Goal: Information Seeking & Learning: Learn about a topic

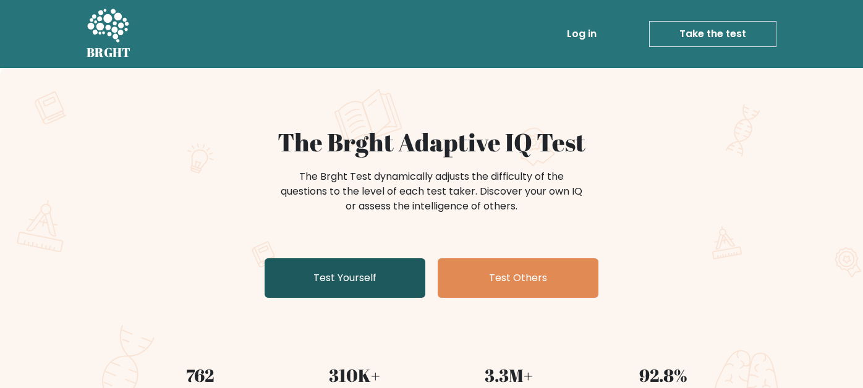
scroll to position [62, 0]
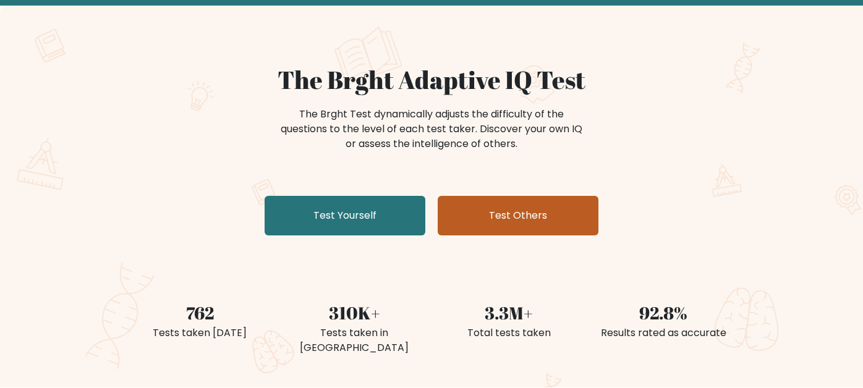
click at [471, 216] on link "Test Others" at bounding box center [517, 216] width 161 height 40
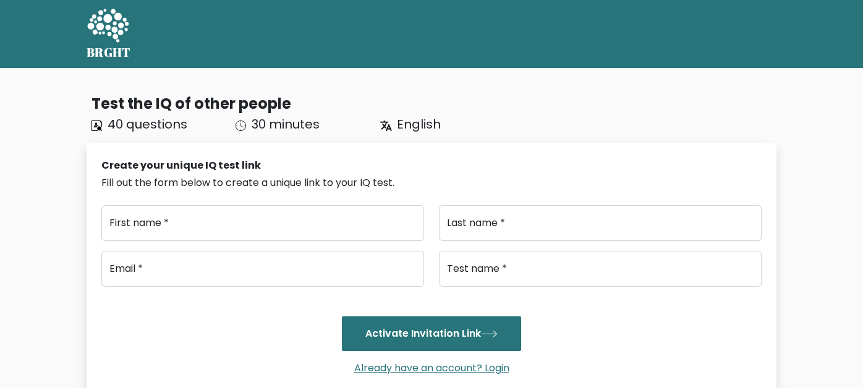
type input "..."
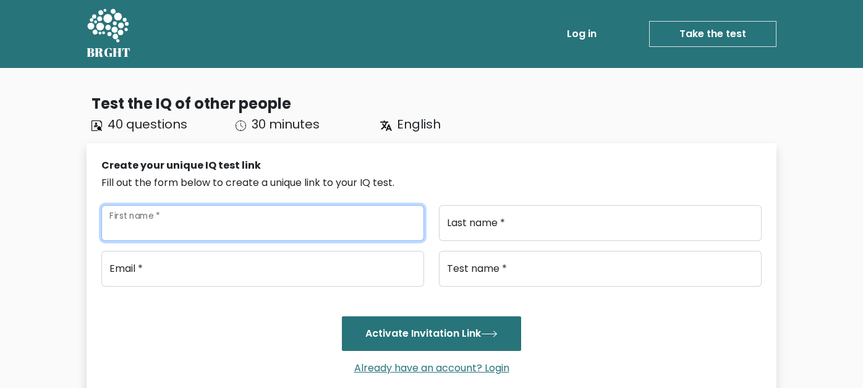
click at [342, 235] on input "First name *" at bounding box center [262, 223] width 323 height 36
type input "Mukul"
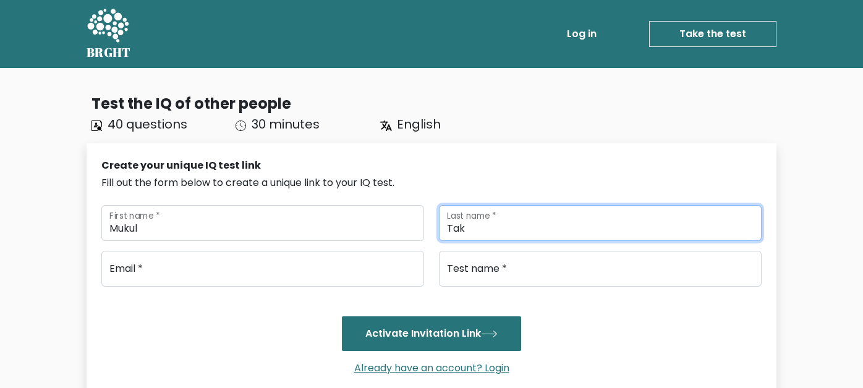
type input "Tak"
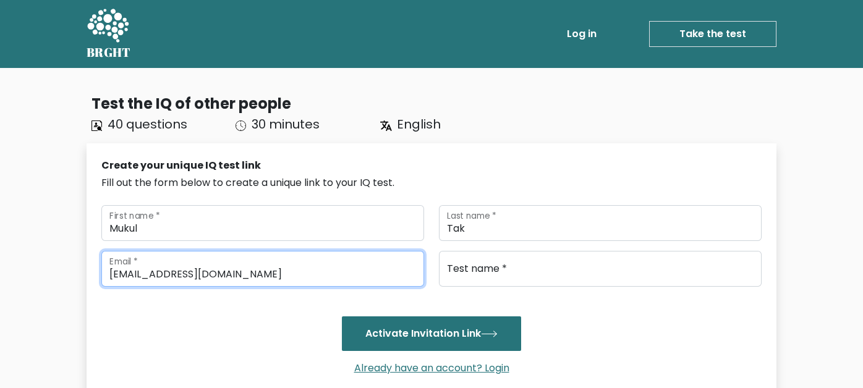
type input "[EMAIL_ADDRESS][DOMAIN_NAME]"
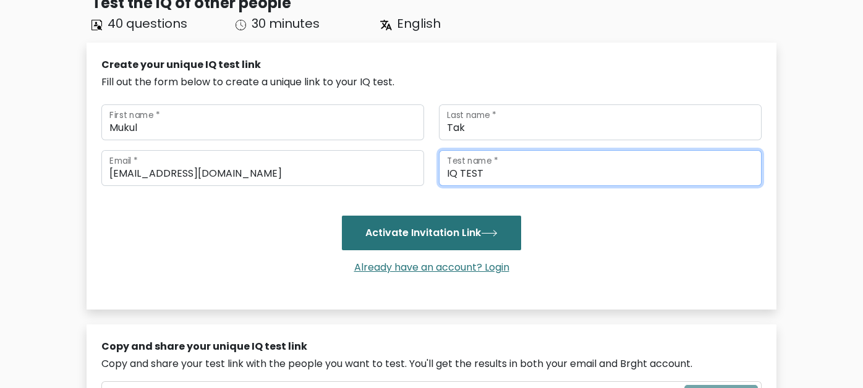
scroll to position [100, 0]
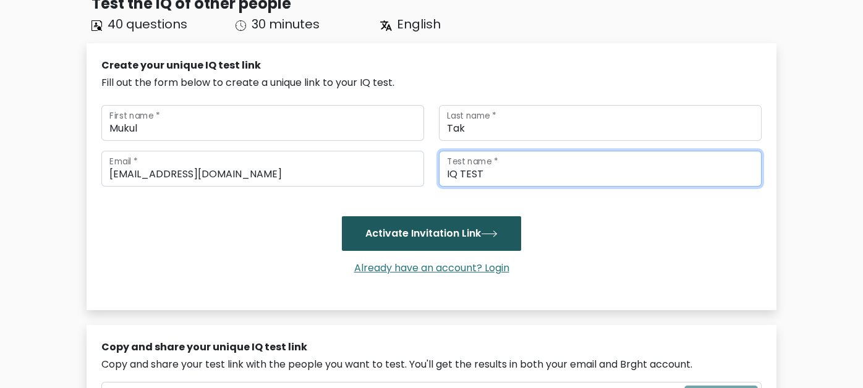
type input "IQ TEST"
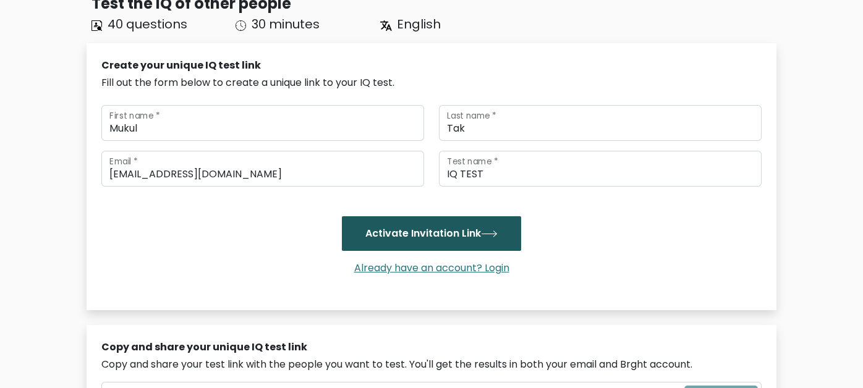
click at [397, 244] on button "Activate Invitation Link" at bounding box center [431, 233] width 179 height 35
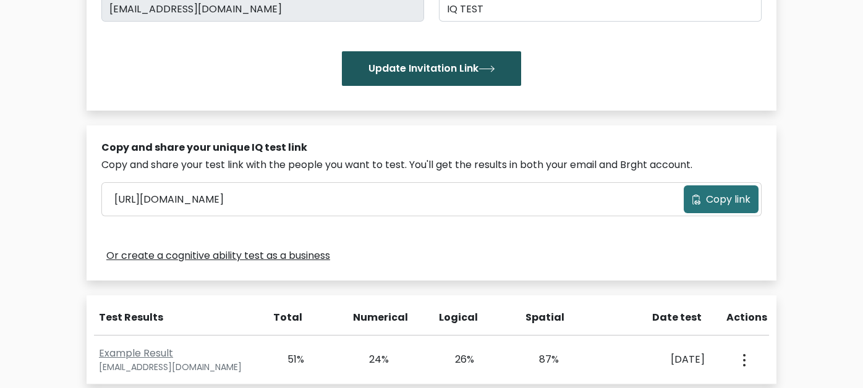
scroll to position [264, 0]
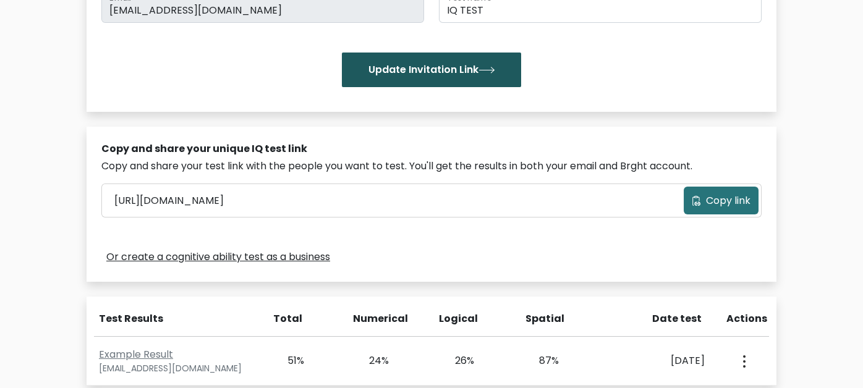
click at [446, 75] on button "Update Invitation Link" at bounding box center [431, 70] width 179 height 35
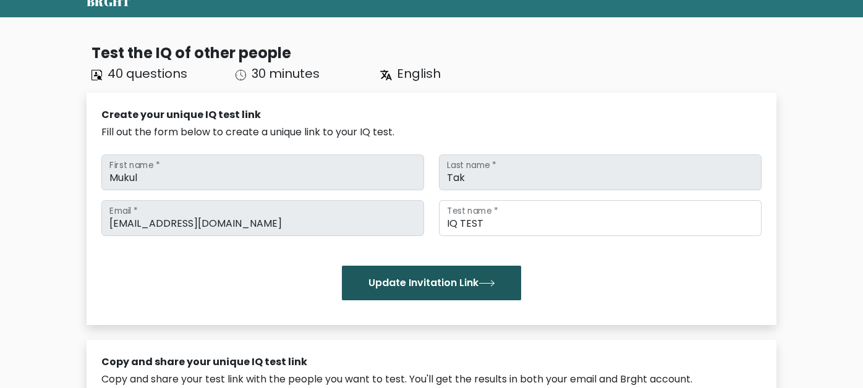
scroll to position [49, 0]
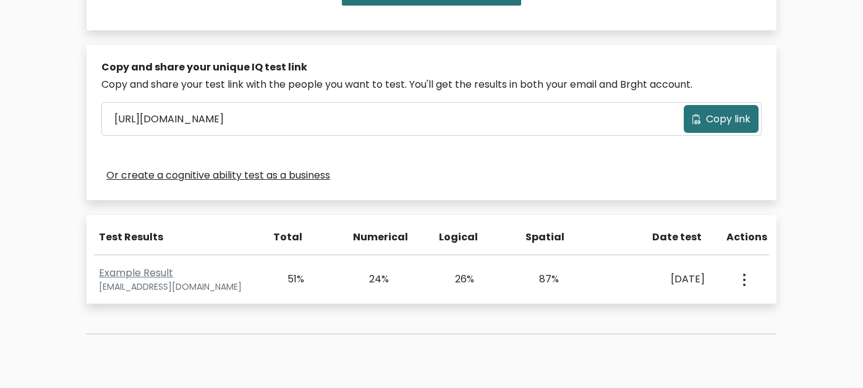
scroll to position [336, 0]
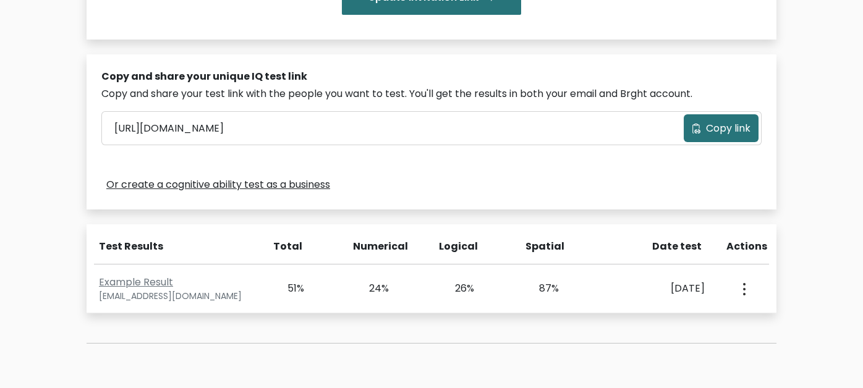
click at [683, 123] on button "Copy link" at bounding box center [720, 128] width 75 height 28
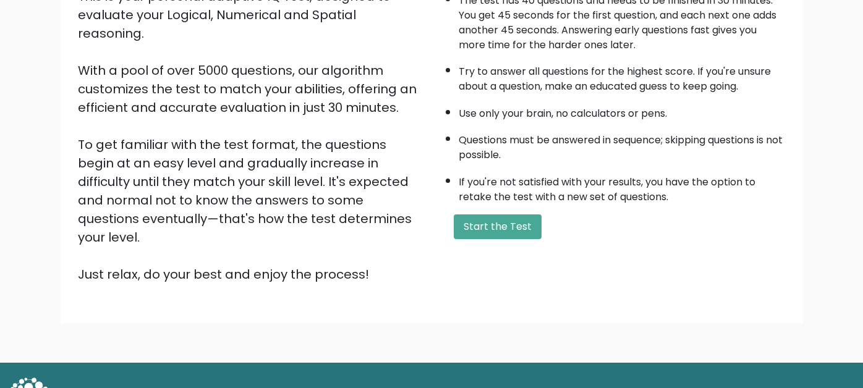
scroll to position [166, 0]
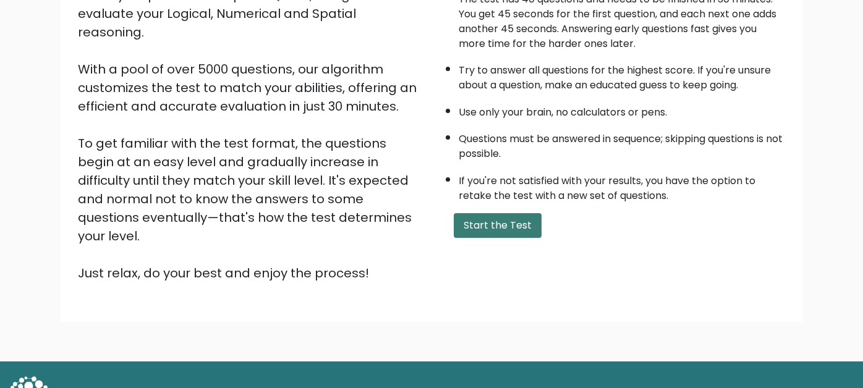
click at [483, 220] on button "Start the Test" at bounding box center [498, 225] width 88 height 25
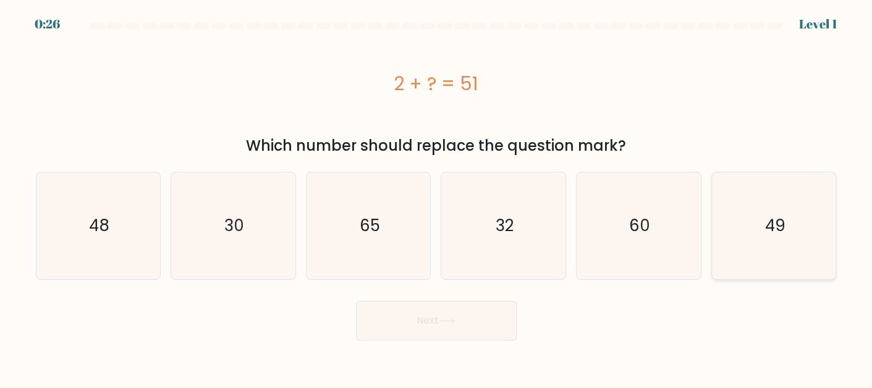
click at [759, 241] on icon "49" at bounding box center [773, 225] width 107 height 107
click at [437, 197] on input "f. 49" at bounding box center [436, 195] width 1 height 3
radio input "true"
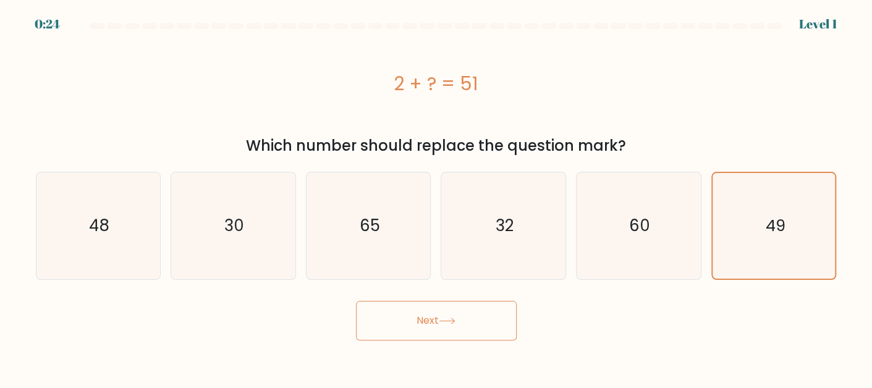
click at [470, 332] on button "Next" at bounding box center [436, 321] width 161 height 40
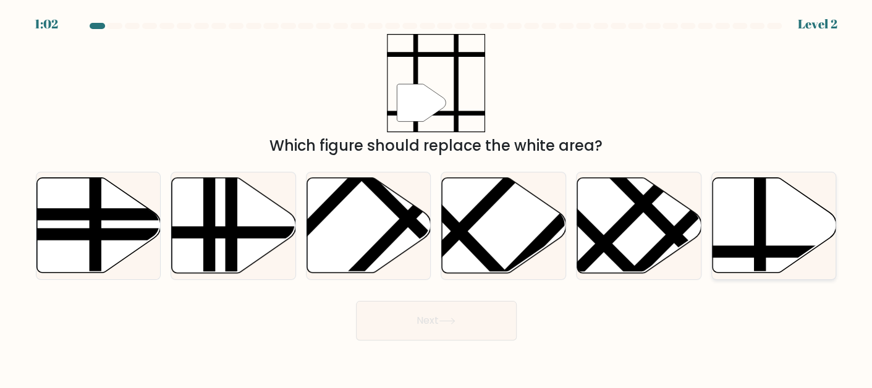
click at [752, 251] on icon at bounding box center [811, 251] width 250 height 0
click at [437, 197] on input "f." at bounding box center [436, 195] width 1 height 3
radio input "true"
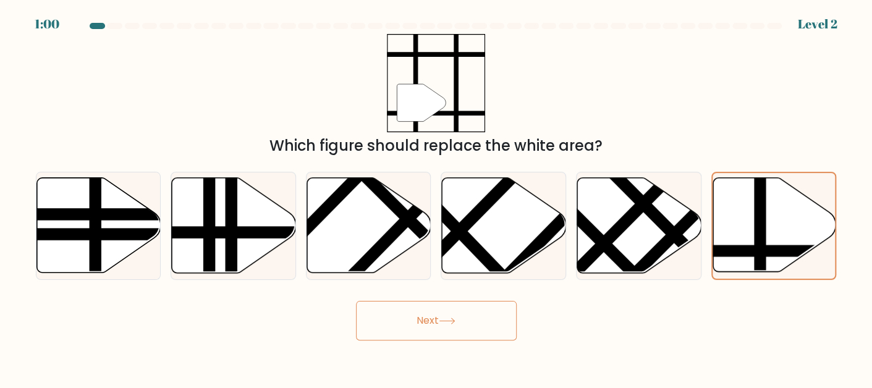
click at [460, 340] on body "1:00 Level 2" at bounding box center [436, 194] width 872 height 388
click at [450, 327] on button "Next" at bounding box center [436, 321] width 161 height 40
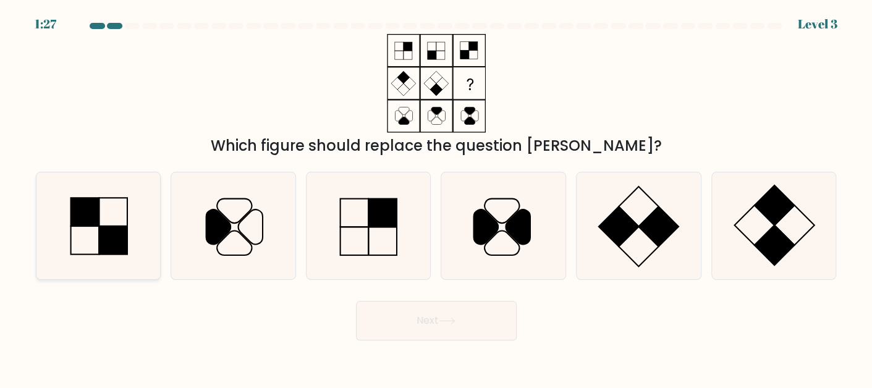
click at [92, 209] on rect at bounding box center [85, 212] width 28 height 28
click at [436, 197] on input "a." at bounding box center [436, 195] width 1 height 3
radio input "true"
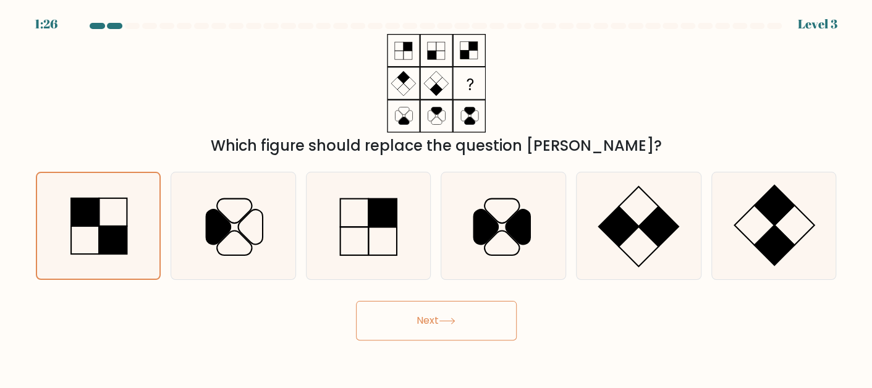
click at [390, 326] on button "Next" at bounding box center [436, 321] width 161 height 40
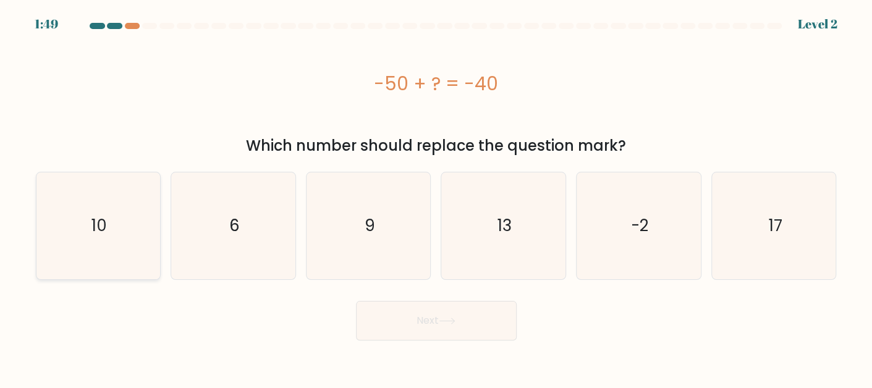
click at [137, 226] on icon "10" at bounding box center [97, 225] width 107 height 107
click at [436, 197] on input "a. 10" at bounding box center [436, 195] width 1 height 3
radio input "true"
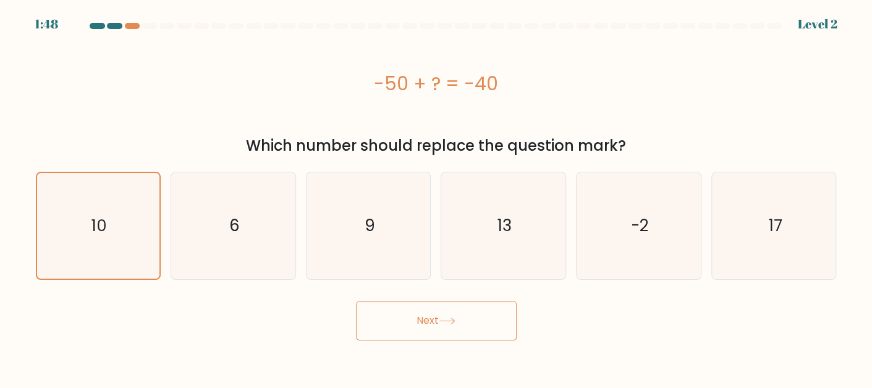
click at [382, 318] on button "Next" at bounding box center [436, 321] width 161 height 40
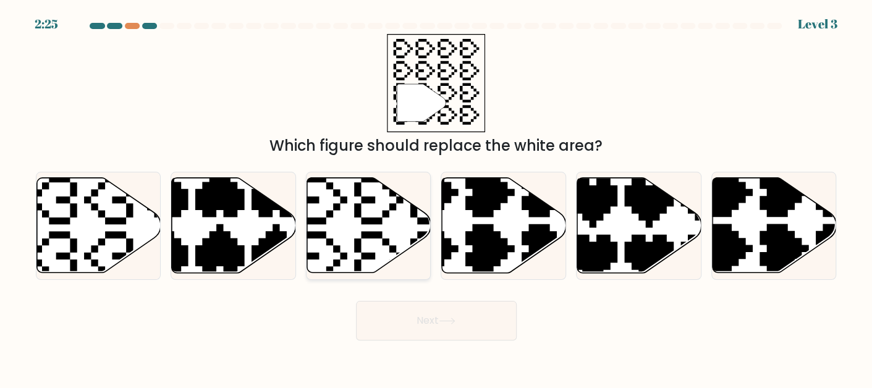
click at [361, 219] on icon at bounding box center [369, 224] width 124 height 95
click at [436, 197] on input "c." at bounding box center [436, 195] width 1 height 3
radio input "true"
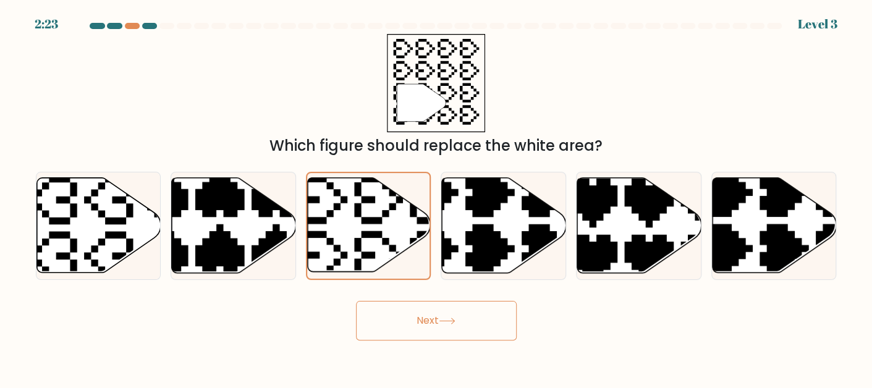
click at [399, 317] on button "Next" at bounding box center [436, 321] width 161 height 40
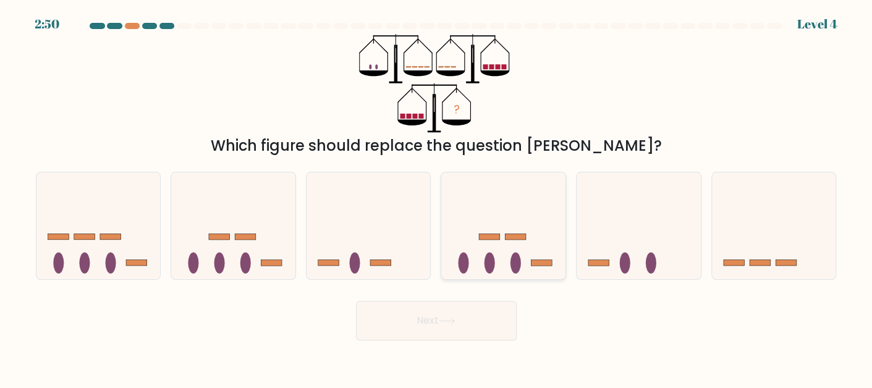
click at [484, 261] on icon at bounding box center [503, 225] width 124 height 103
click at [437, 197] on input "d." at bounding box center [436, 195] width 1 height 3
radio input "true"
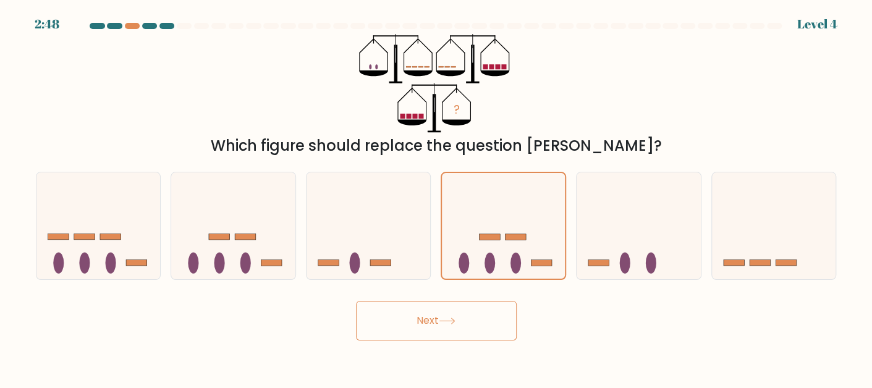
click at [446, 329] on button "Next" at bounding box center [436, 321] width 161 height 40
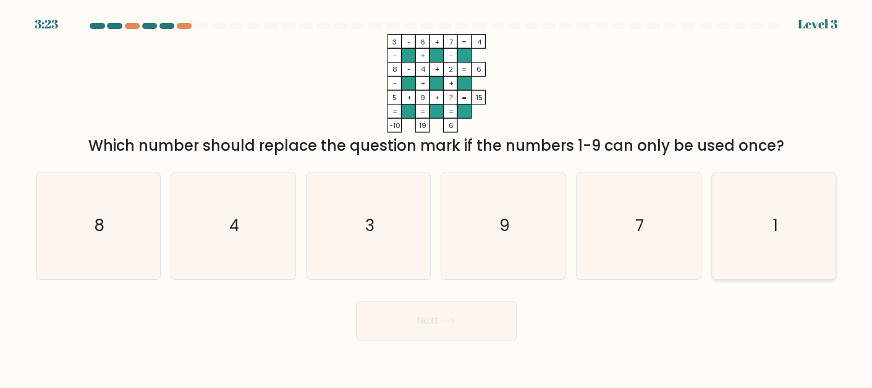
click at [803, 241] on icon "1" at bounding box center [773, 225] width 107 height 107
click at [437, 197] on input "f. 1" at bounding box center [436, 195] width 1 height 3
radio input "true"
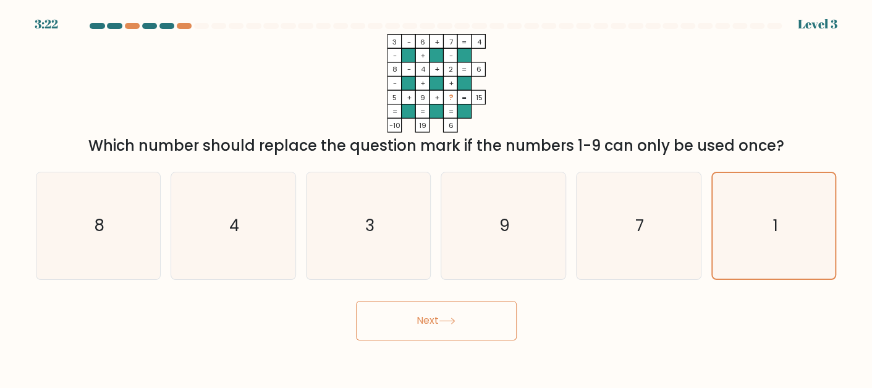
click at [482, 326] on button "Next" at bounding box center [436, 321] width 161 height 40
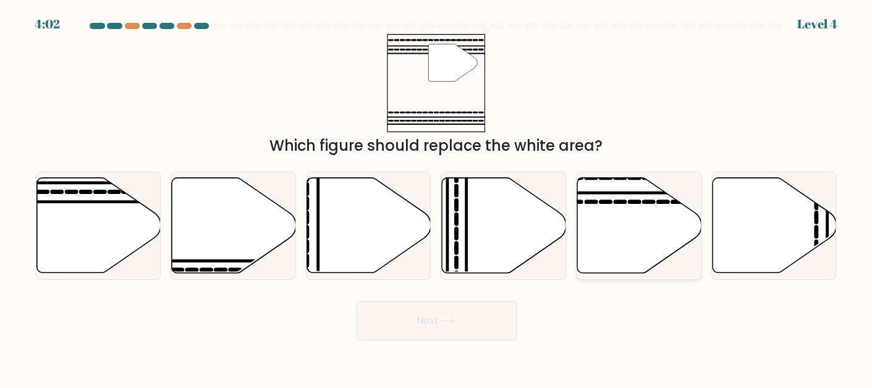
click at [610, 225] on icon at bounding box center [639, 224] width 124 height 95
click at [437, 197] on input "e." at bounding box center [436, 195] width 1 height 3
radio input "true"
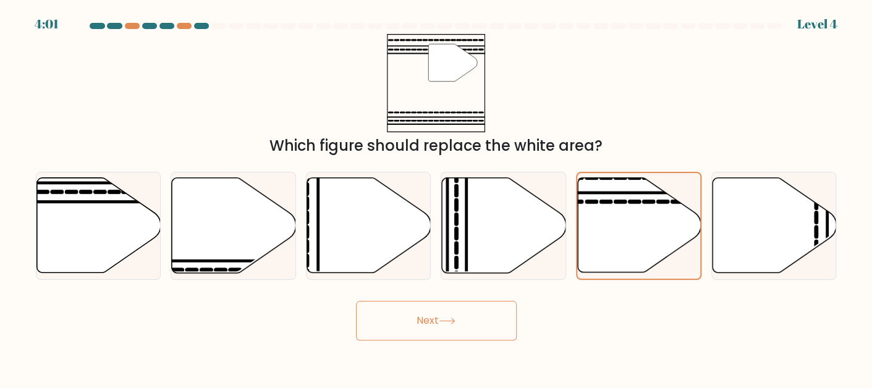
click at [471, 324] on button "Next" at bounding box center [436, 321] width 161 height 40
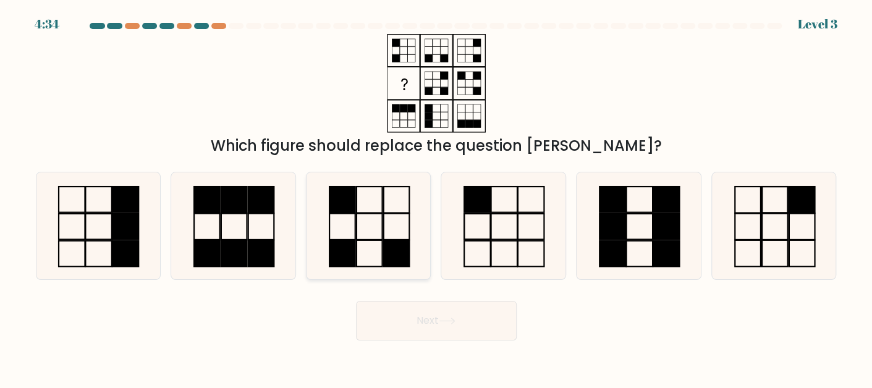
click at [367, 234] on icon at bounding box center [368, 225] width 107 height 107
click at [436, 197] on input "c." at bounding box center [436, 195] width 1 height 3
radio input "true"
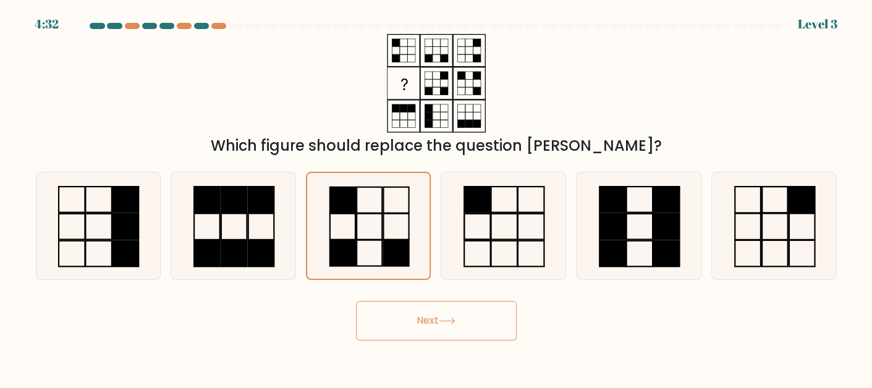
click at [373, 313] on button "Next" at bounding box center [436, 321] width 161 height 40
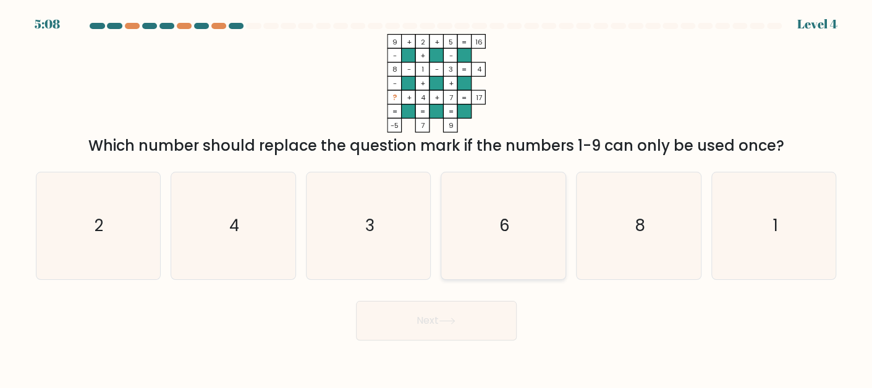
click at [539, 177] on icon "6" at bounding box center [503, 225] width 107 height 107
click at [437, 194] on input "d. 6" at bounding box center [436, 195] width 1 height 3
radio input "true"
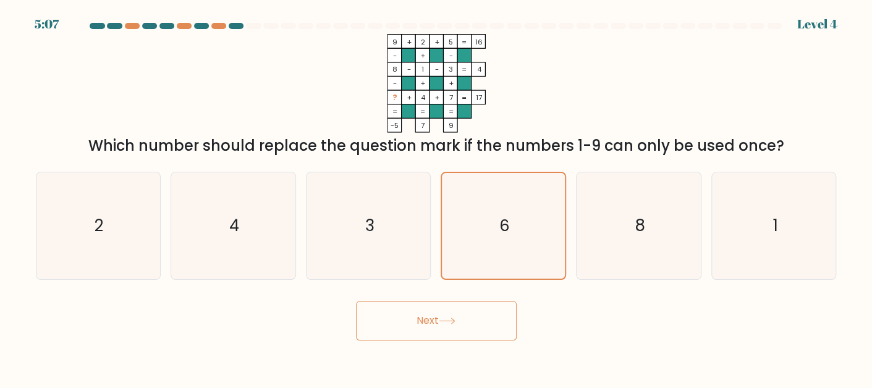
click at [473, 326] on button "Next" at bounding box center [436, 321] width 161 height 40
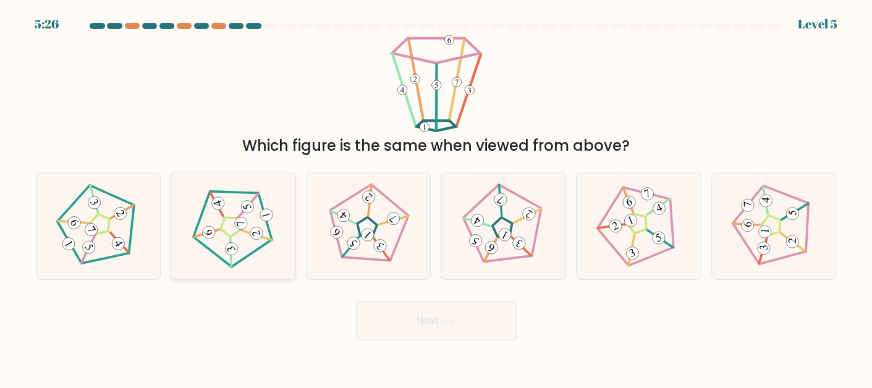
click at [262, 237] on 172 at bounding box center [256, 235] width 29 height 23
click at [436, 197] on input "b." at bounding box center [436, 195] width 1 height 3
radio input "true"
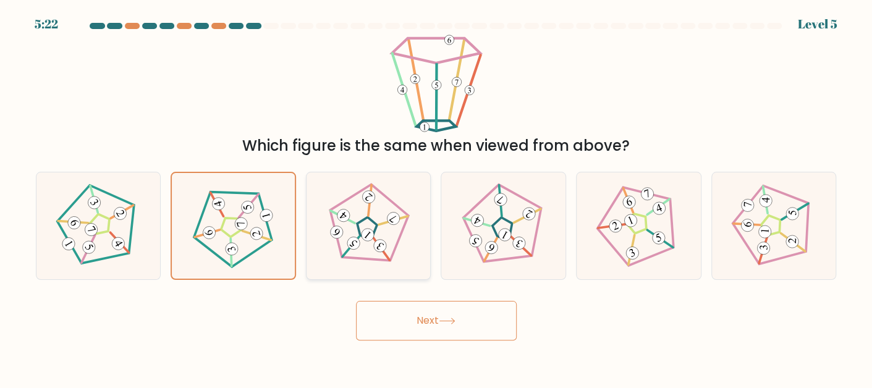
drag, startPoint x: 386, startPoint y: 246, endPoint x: 368, endPoint y: 216, distance: 35.5
click at [368, 216] on icon at bounding box center [368, 225] width 85 height 85
click at [436, 197] on input "c." at bounding box center [436, 195] width 1 height 3
radio input "true"
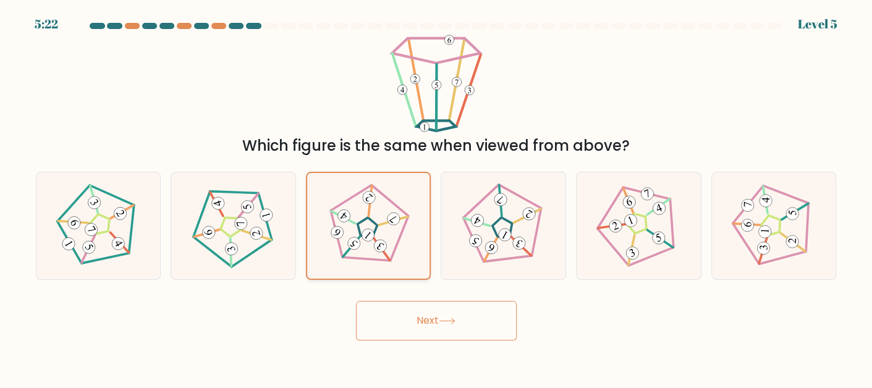
click at [368, 216] on 29 at bounding box center [370, 200] width 30 height 31
click at [436, 197] on input "c." at bounding box center [436, 195] width 1 height 3
click at [374, 332] on button "Next" at bounding box center [436, 321] width 161 height 40
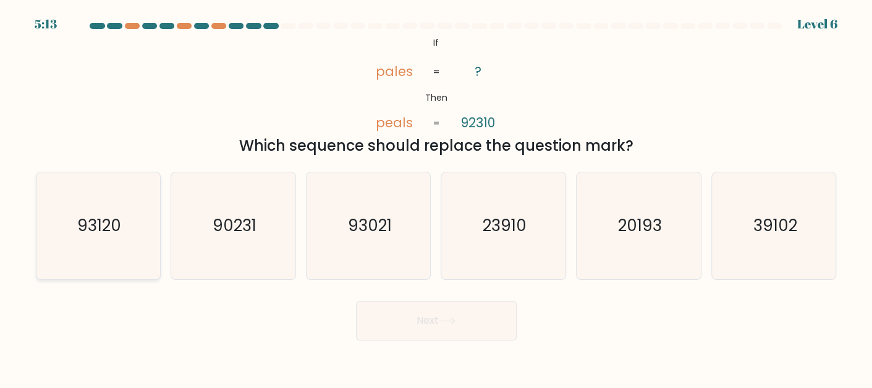
click at [125, 240] on icon "93120" at bounding box center [97, 225] width 107 height 107
click at [436, 197] on input "a. 93120" at bounding box center [436, 195] width 1 height 3
radio input "true"
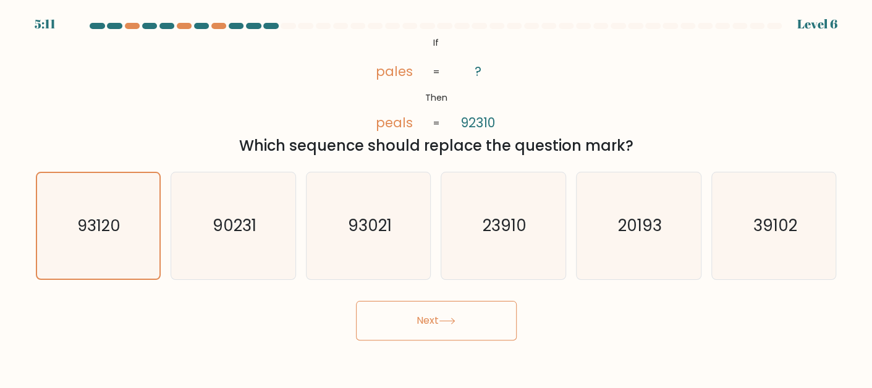
click at [385, 320] on button "Next" at bounding box center [436, 321] width 161 height 40
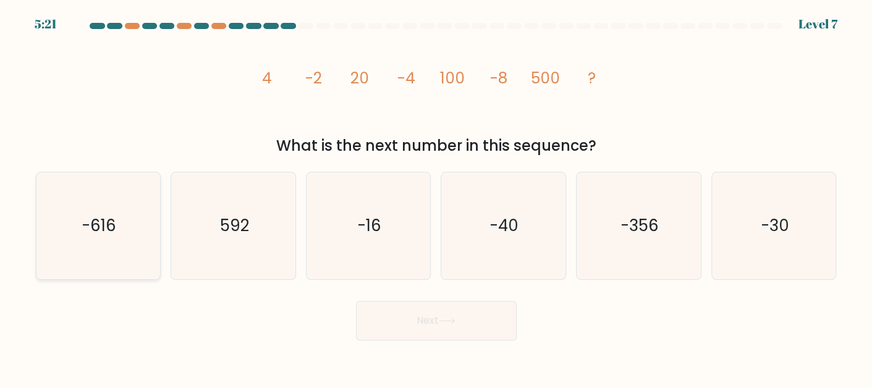
click at [127, 235] on icon "-616" at bounding box center [97, 225] width 107 height 107
click at [436, 197] on input "a. -616" at bounding box center [436, 195] width 1 height 3
radio input "true"
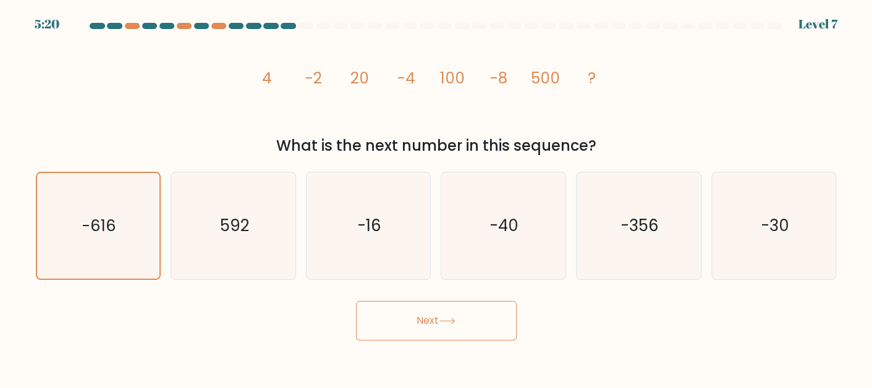
click at [388, 334] on button "Next" at bounding box center [436, 321] width 161 height 40
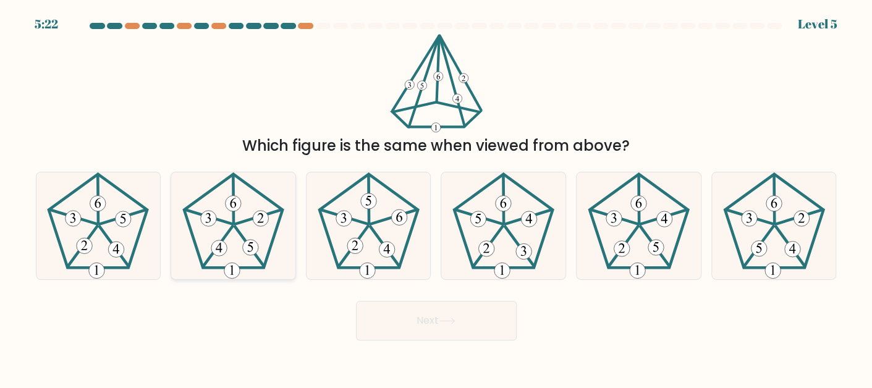
click at [231, 229] on 241 at bounding box center [218, 246] width 30 height 41
click at [436, 197] on input "b." at bounding box center [436, 195] width 1 height 3
radio input "true"
click at [743, 222] on 514 at bounding box center [748, 217] width 15 height 15
click at [437, 197] on input "f." at bounding box center [436, 195] width 1 height 3
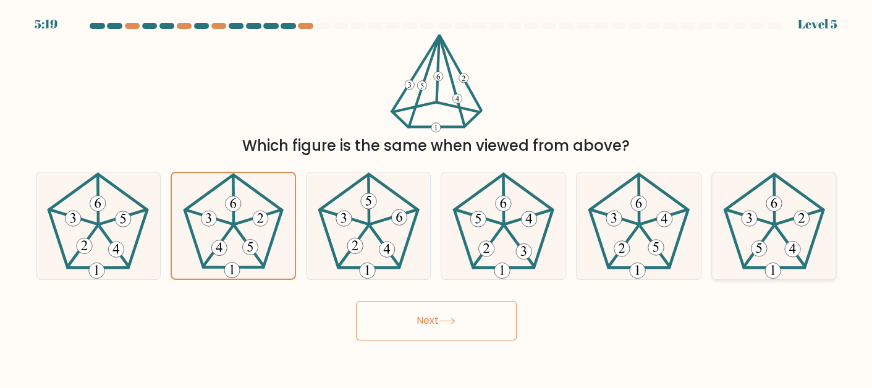
radio input "true"
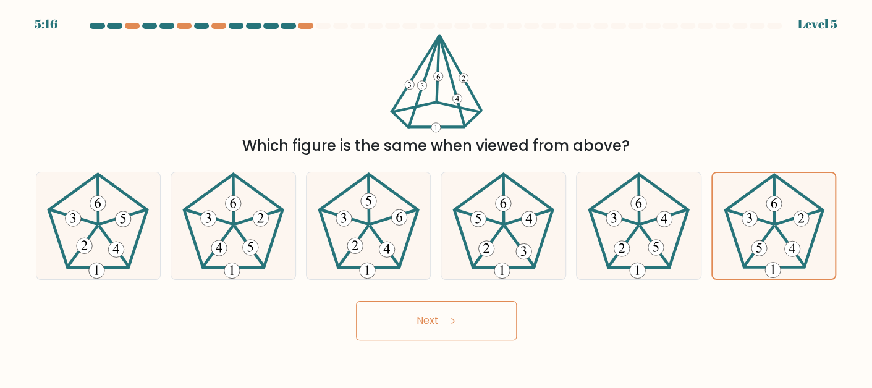
click at [471, 320] on button "Next" at bounding box center [436, 321] width 161 height 40
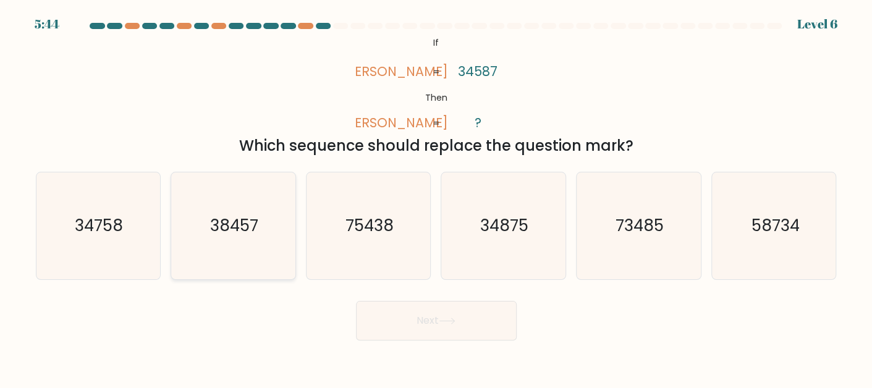
click at [267, 243] on icon "38457" at bounding box center [233, 225] width 107 height 107
click at [436, 197] on input "b. 38457" at bounding box center [436, 195] width 1 height 3
radio input "true"
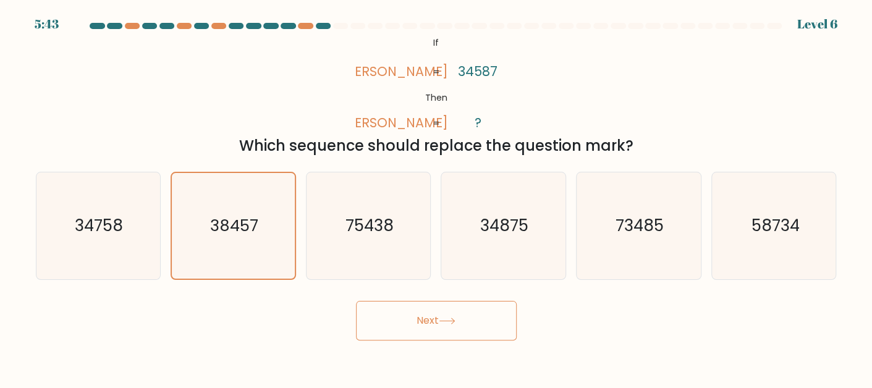
click at [409, 316] on button "Next" at bounding box center [436, 321] width 161 height 40
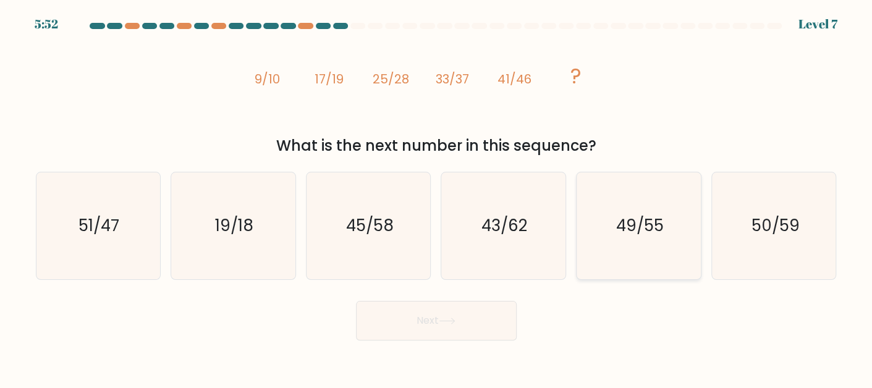
click at [616, 234] on text "49/55" at bounding box center [640, 225] width 48 height 22
click at [437, 197] on input "e. 49/55" at bounding box center [436, 195] width 1 height 3
radio input "true"
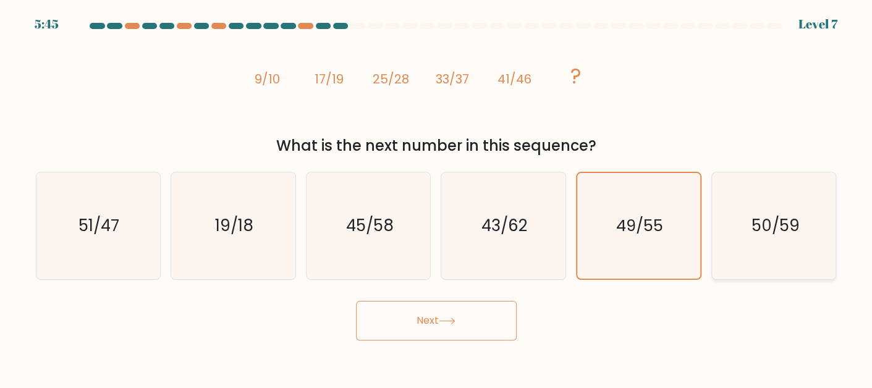
click at [733, 240] on icon "50/59" at bounding box center [773, 225] width 107 height 107
click at [437, 197] on input "f. 50/59" at bounding box center [436, 195] width 1 height 3
radio input "true"
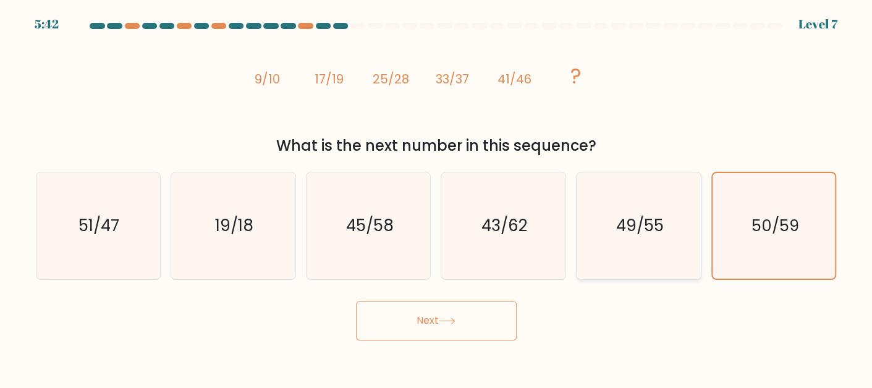
click at [636, 227] on text "49/55" at bounding box center [640, 225] width 48 height 22
click at [437, 197] on input "e. 49/55" at bounding box center [436, 195] width 1 height 3
radio input "true"
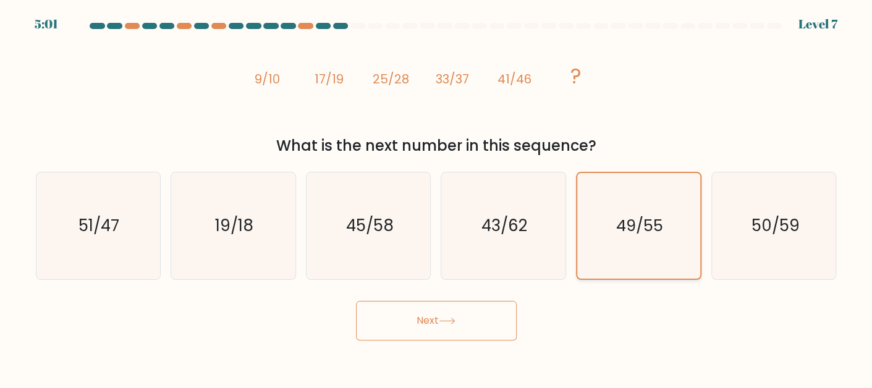
click at [636, 227] on text "49/55" at bounding box center [639, 225] width 47 height 22
click at [437, 197] on input "e. 49/55" at bounding box center [436, 195] width 1 height 3
click at [455, 323] on icon at bounding box center [447, 321] width 17 height 7
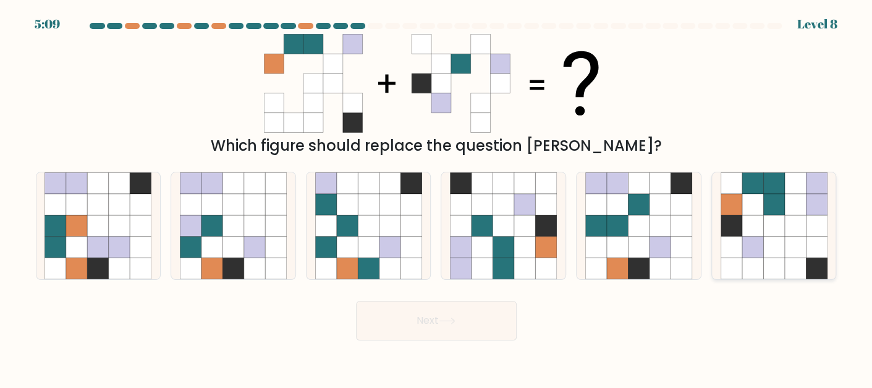
click at [767, 208] on icon at bounding box center [773, 203] width 21 height 21
click at [437, 197] on input "f." at bounding box center [436, 195] width 1 height 3
radio input "true"
click at [476, 332] on button "Next" at bounding box center [436, 321] width 161 height 40
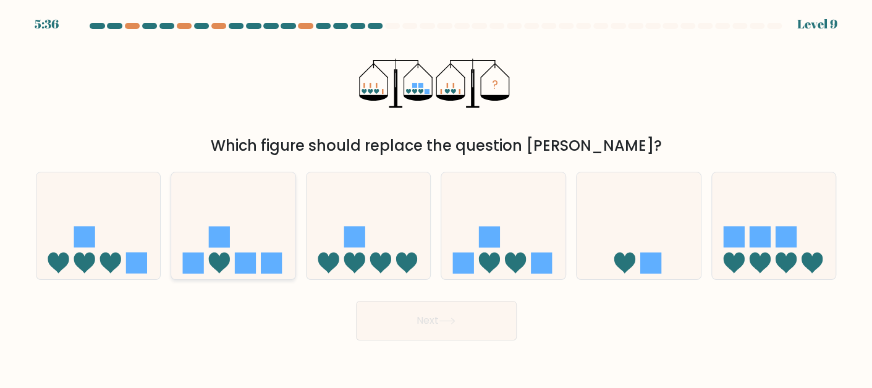
click at [271, 254] on rect at bounding box center [271, 263] width 21 height 21
click at [436, 197] on input "b." at bounding box center [436, 195] width 1 height 3
radio input "true"
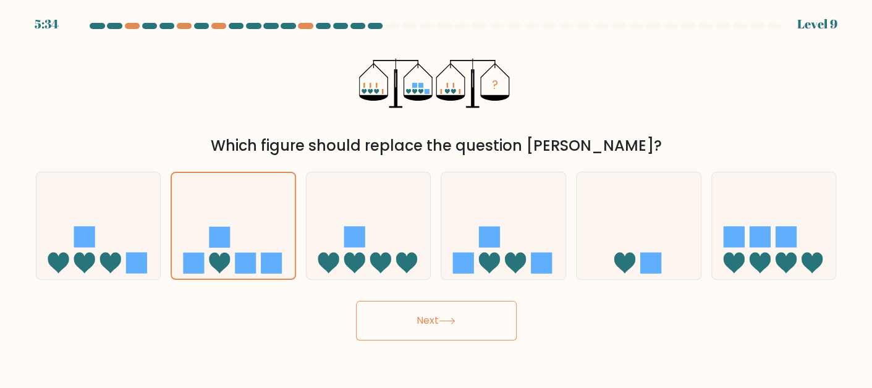
click at [398, 331] on button "Next" at bounding box center [436, 321] width 161 height 40
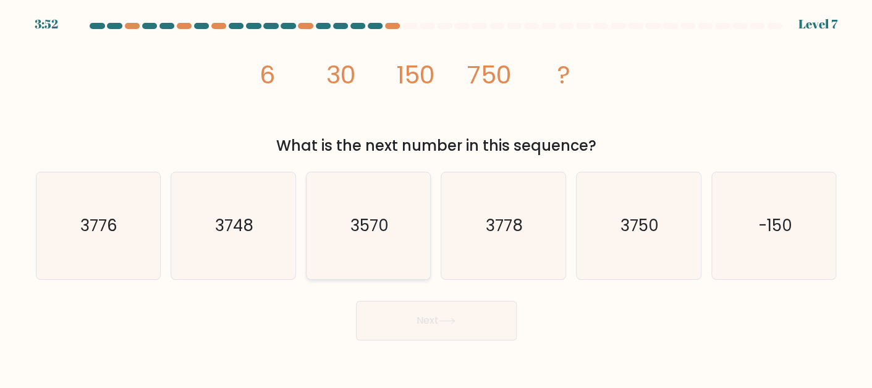
click at [366, 257] on icon "3570" at bounding box center [368, 225] width 107 height 107
click at [436, 197] on input "c. 3570" at bounding box center [436, 195] width 1 height 3
radio input "true"
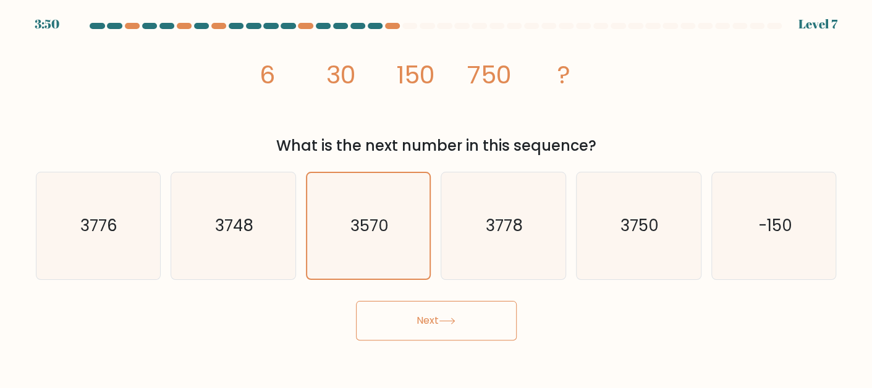
click at [403, 319] on button "Next" at bounding box center [436, 321] width 161 height 40
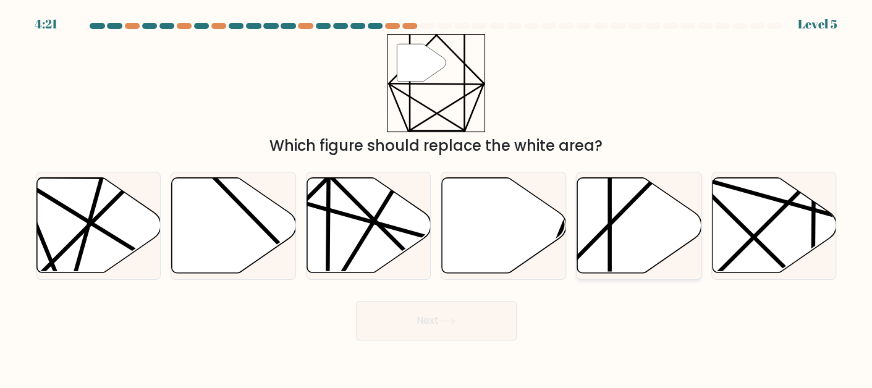
click at [598, 249] on icon at bounding box center [639, 224] width 124 height 95
click at [437, 197] on input "e." at bounding box center [436, 195] width 1 height 3
radio input "true"
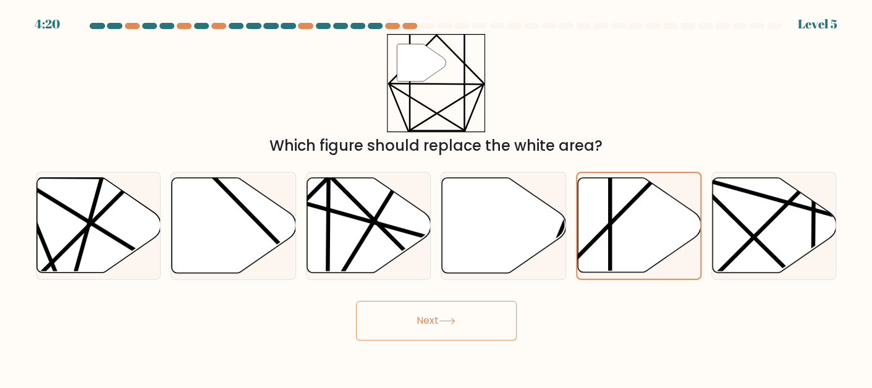
click at [454, 326] on button "Next" at bounding box center [436, 321] width 161 height 40
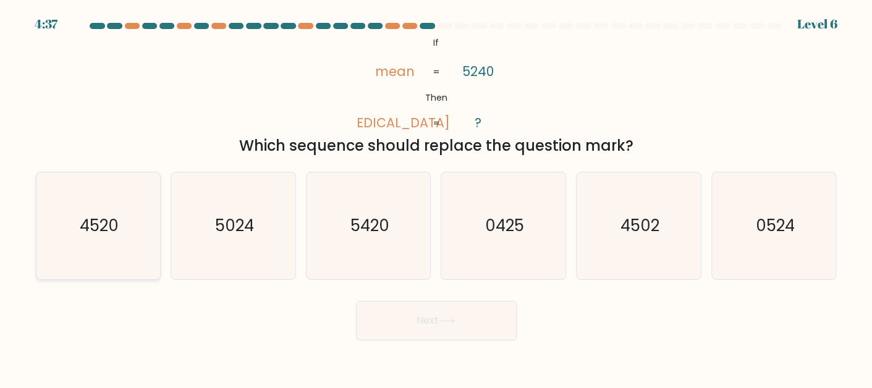
click at [129, 243] on icon "4520" at bounding box center [97, 225] width 107 height 107
click at [436, 197] on input "a. 4520" at bounding box center [436, 195] width 1 height 3
radio input "true"
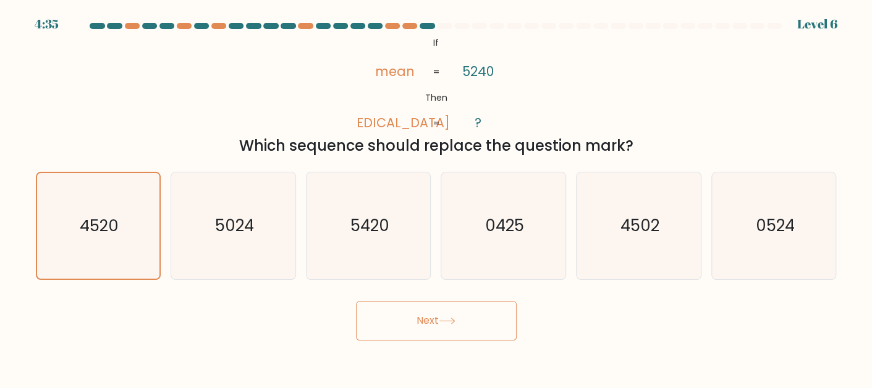
click at [379, 323] on button "Next" at bounding box center [436, 321] width 161 height 40
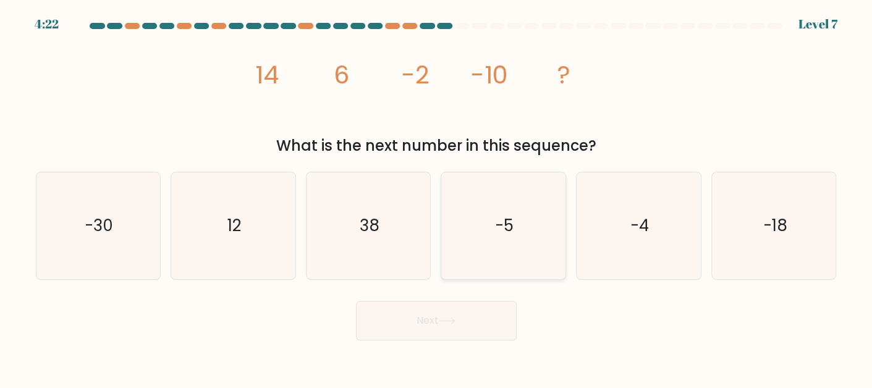
click at [520, 204] on icon "-5" at bounding box center [503, 225] width 107 height 107
click at [437, 197] on input "d. -5" at bounding box center [436, 195] width 1 height 3
radio input "true"
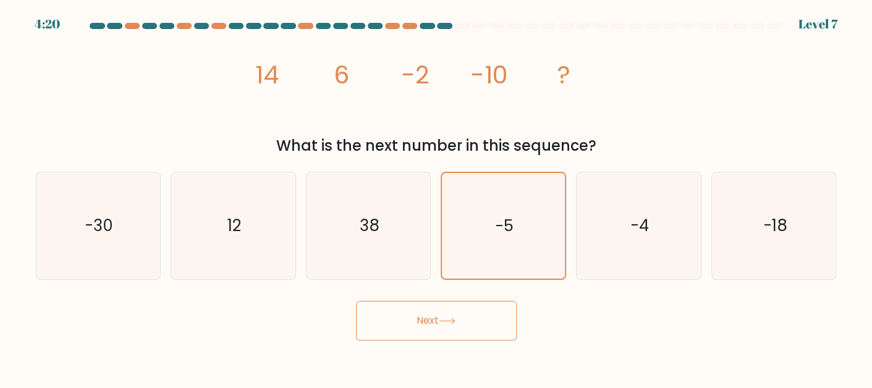
click at [415, 316] on button "Next" at bounding box center [436, 321] width 161 height 40
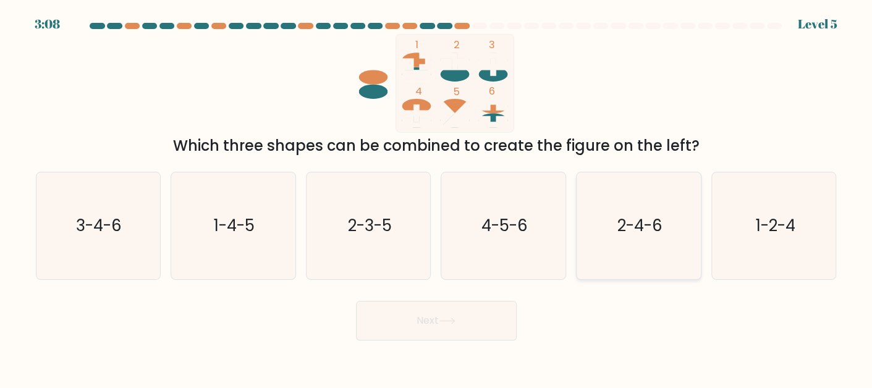
click at [609, 250] on icon "2-4-6" at bounding box center [638, 225] width 107 height 107
click at [437, 197] on input "e. 2-4-6" at bounding box center [436, 195] width 1 height 3
radio input "true"
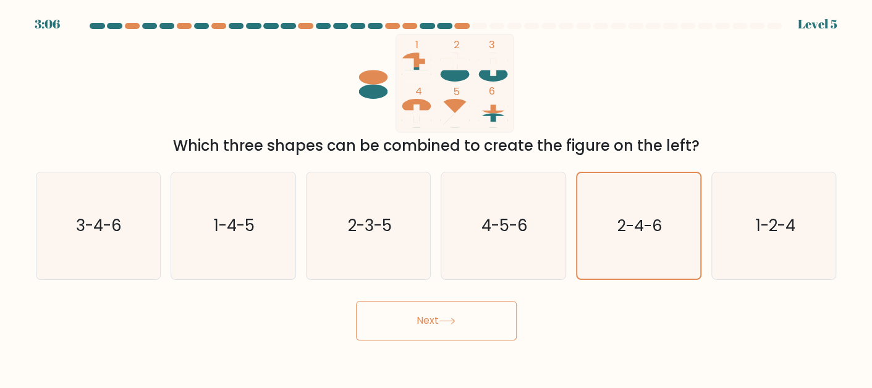
click at [491, 329] on button "Next" at bounding box center [436, 321] width 161 height 40
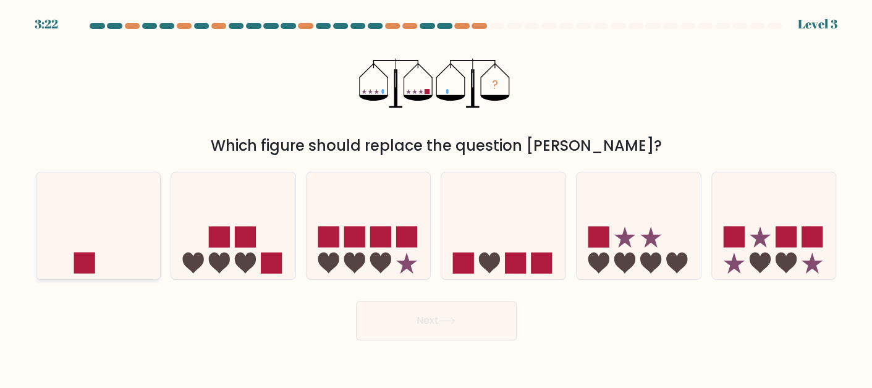
click at [90, 247] on icon at bounding box center [98, 225] width 124 height 103
click at [436, 197] on input "a." at bounding box center [436, 195] width 1 height 3
radio input "true"
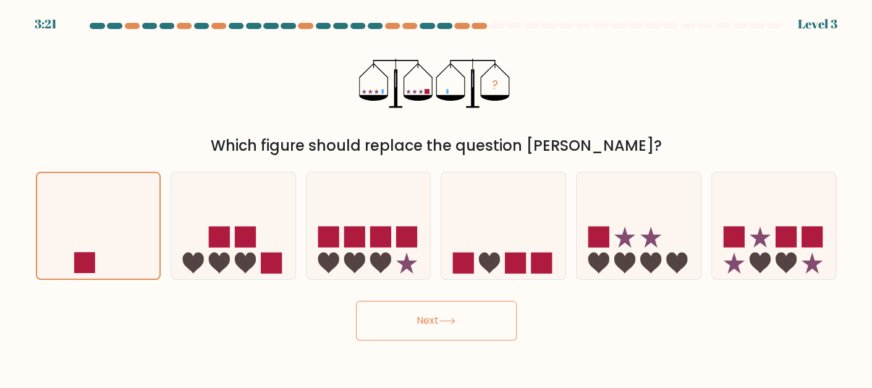
click at [389, 340] on body "3:21 Level 3" at bounding box center [436, 194] width 872 height 388
click at [389, 340] on body "3:19 Level 3" at bounding box center [436, 194] width 872 height 388
click at [403, 331] on button "Next" at bounding box center [436, 321] width 161 height 40
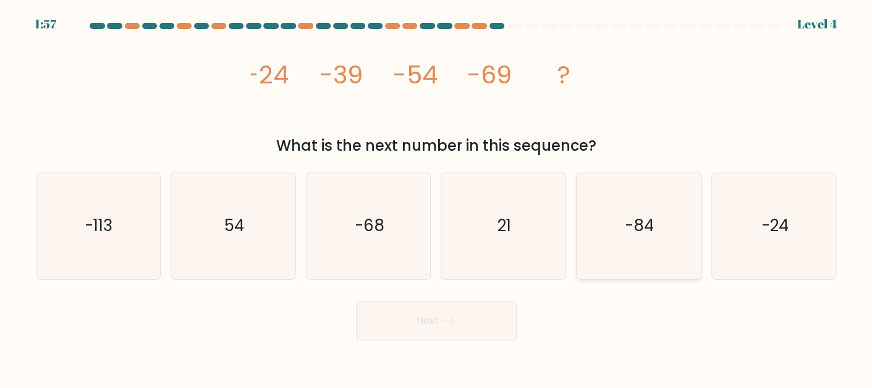
click at [622, 237] on icon "-84" at bounding box center [638, 225] width 107 height 107
click at [437, 197] on input "e. -84" at bounding box center [436, 195] width 1 height 3
radio input "true"
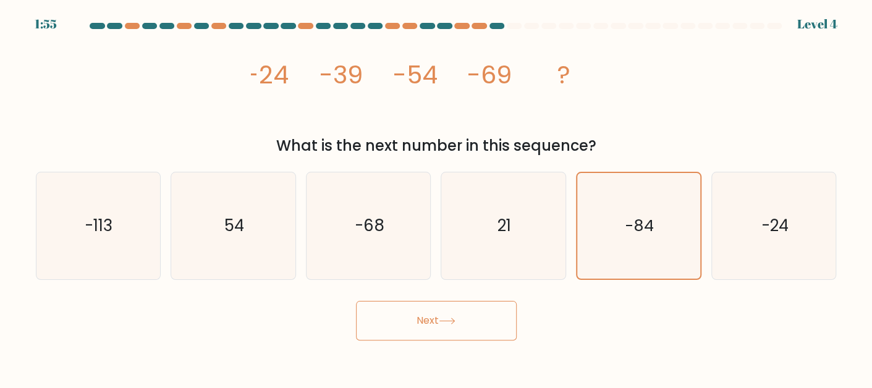
click at [470, 322] on button "Next" at bounding box center [436, 321] width 161 height 40
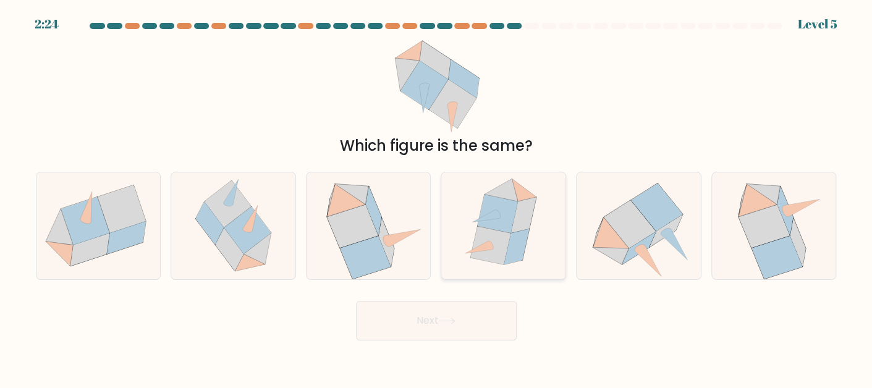
click at [491, 256] on icon at bounding box center [491, 245] width 40 height 38
click at [437, 197] on input "d." at bounding box center [436, 195] width 1 height 3
radio input "true"
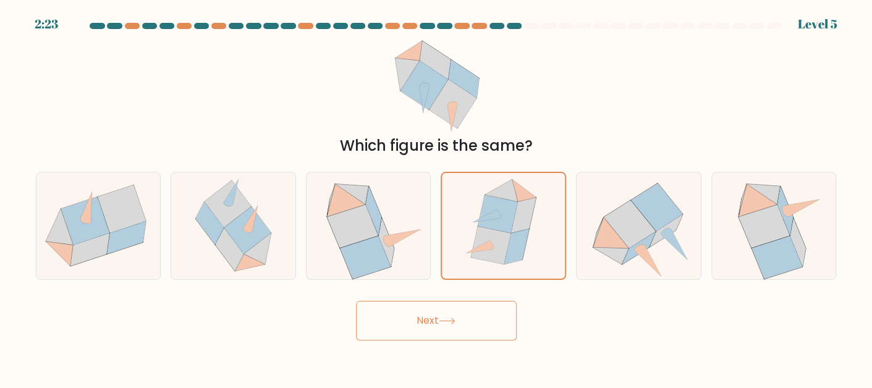
click at [428, 316] on button "Next" at bounding box center [436, 321] width 161 height 40
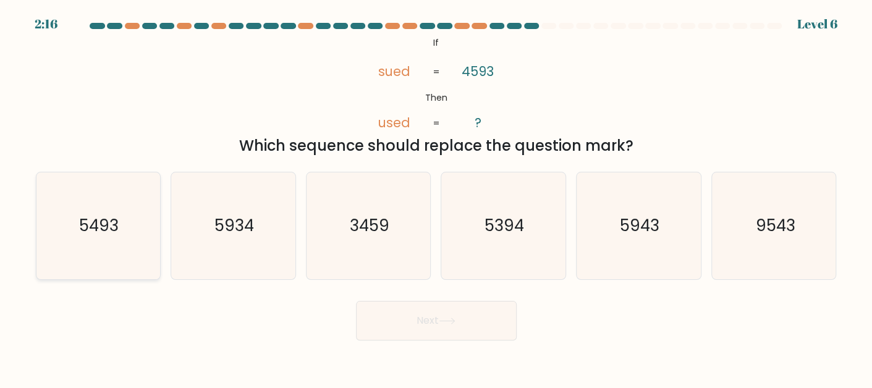
click at [82, 225] on text "5493" at bounding box center [100, 225] width 40 height 22
click at [436, 197] on input "a. 5493" at bounding box center [436, 195] width 1 height 3
radio input "true"
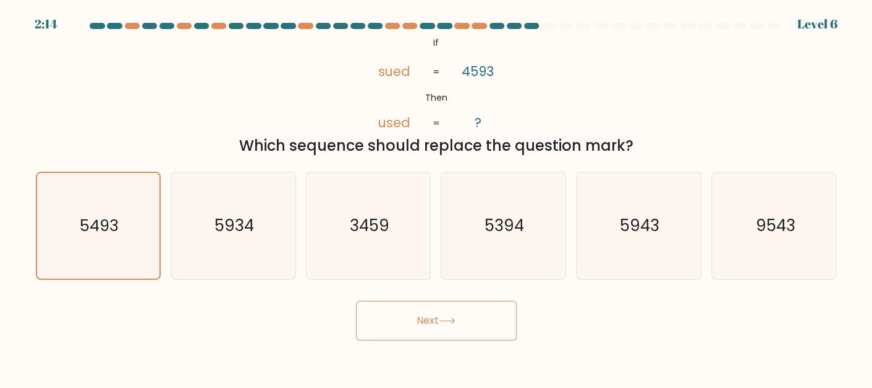
click at [376, 317] on button "Next" at bounding box center [436, 321] width 161 height 40
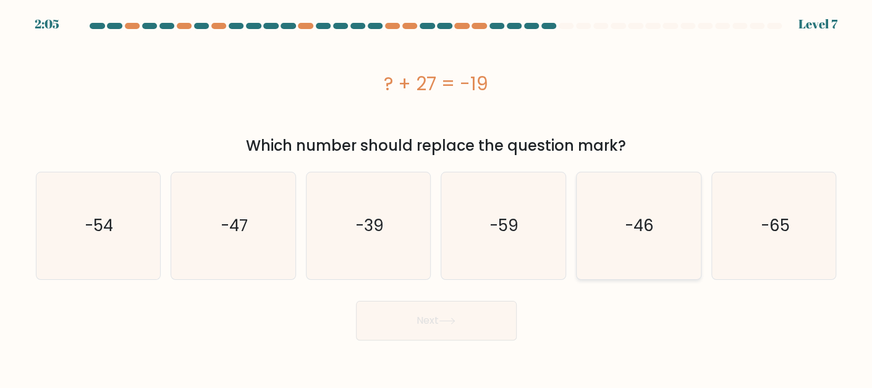
click at [591, 244] on icon "-46" at bounding box center [638, 225] width 107 height 107
click at [437, 197] on input "e. -46" at bounding box center [436, 195] width 1 height 3
radio input "true"
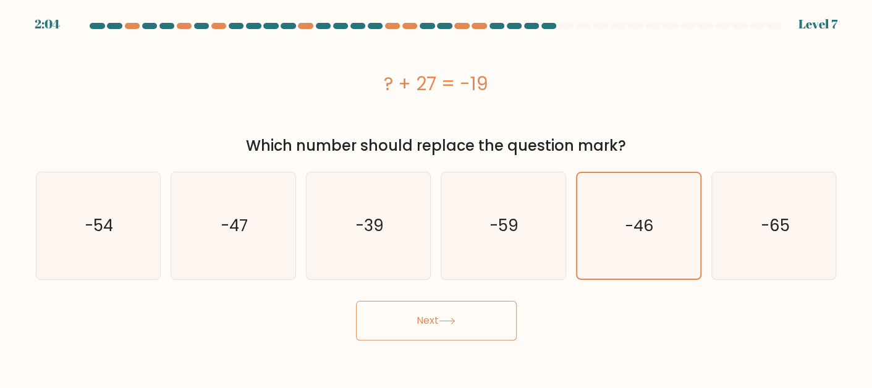
click at [479, 334] on button "Next" at bounding box center [436, 321] width 161 height 40
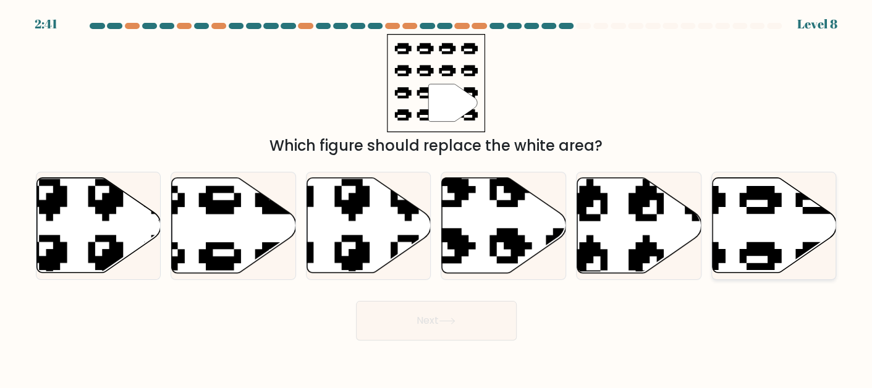
click at [746, 206] on icon at bounding box center [732, 172] width 211 height 197
click at [437, 197] on input "f." at bounding box center [436, 195] width 1 height 3
radio input "true"
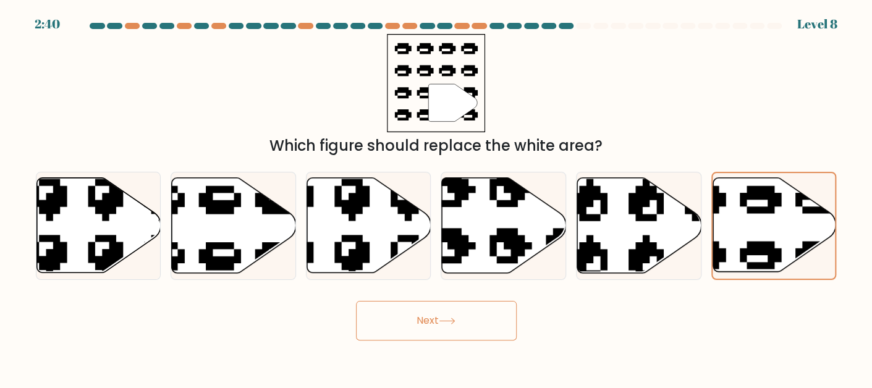
click at [489, 325] on button "Next" at bounding box center [436, 321] width 161 height 40
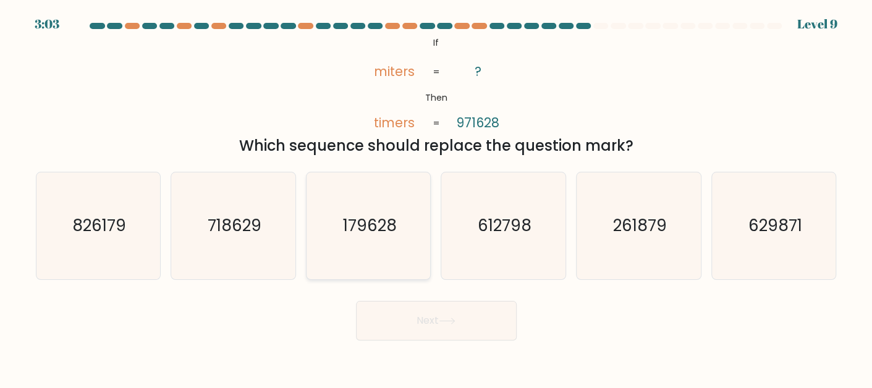
click at [400, 209] on icon "179628" at bounding box center [368, 225] width 107 height 107
click at [436, 197] on input "c. 179628" at bounding box center [436, 195] width 1 height 3
radio input "true"
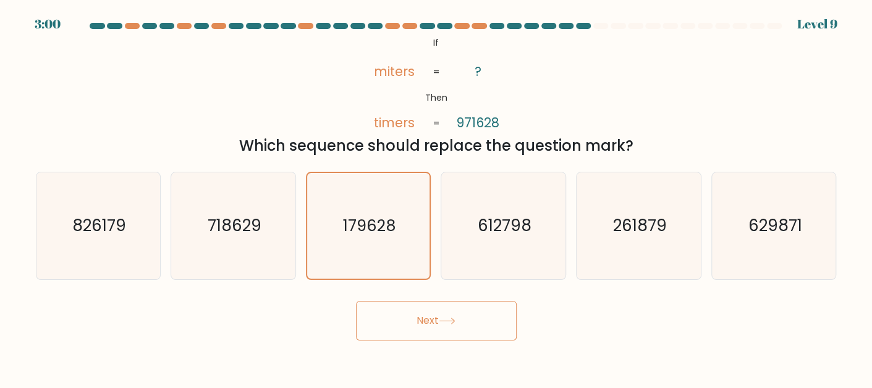
click at [419, 320] on button "Next" at bounding box center [436, 321] width 161 height 40
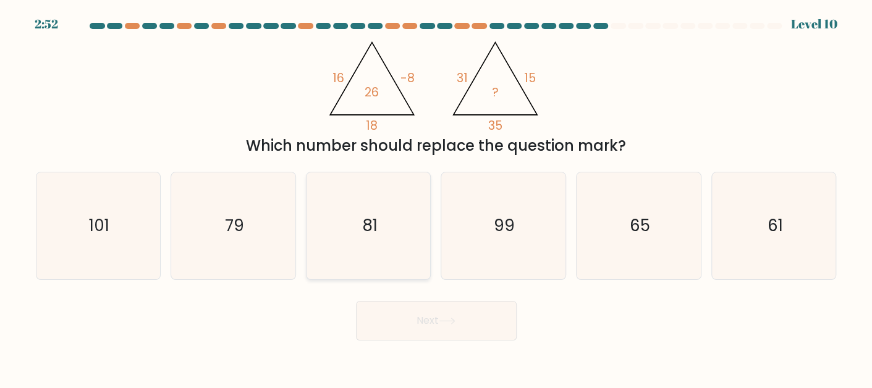
click at [393, 261] on icon "81" at bounding box center [368, 225] width 107 height 107
click at [436, 197] on input "c. 81" at bounding box center [436, 195] width 1 height 3
radio input "true"
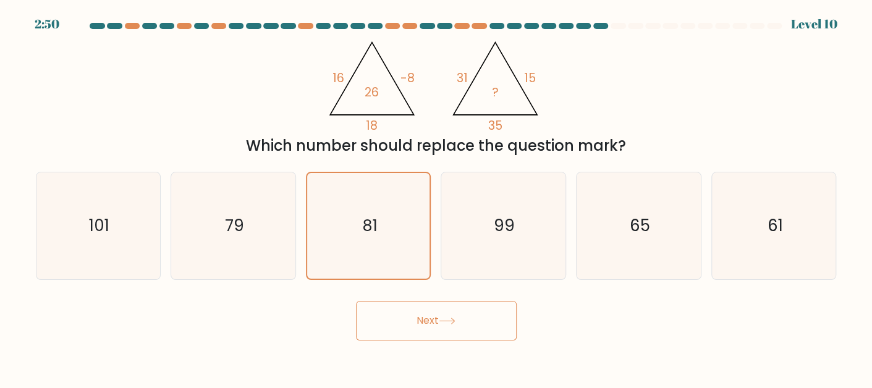
click at [443, 334] on button "Next" at bounding box center [436, 321] width 161 height 40
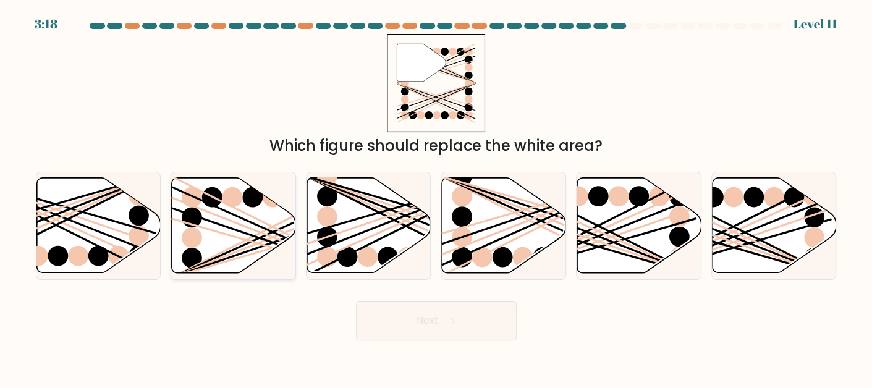
click at [228, 221] on icon at bounding box center [234, 224] width 124 height 95
click at [436, 197] on input "b." at bounding box center [436, 195] width 1 height 3
radio input "true"
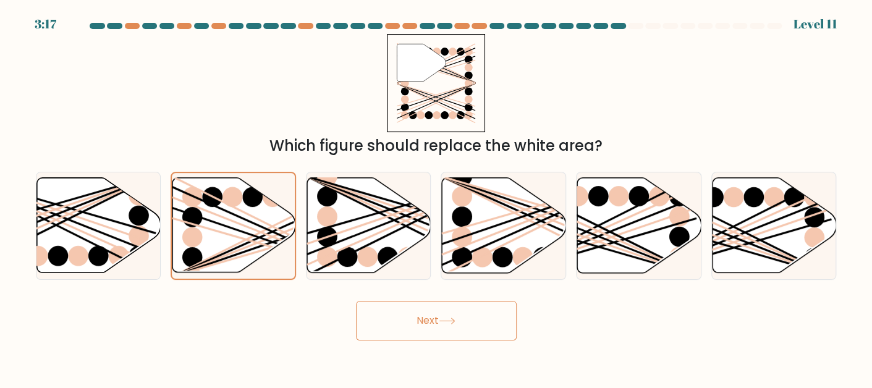
click at [403, 324] on button "Next" at bounding box center [436, 321] width 161 height 40
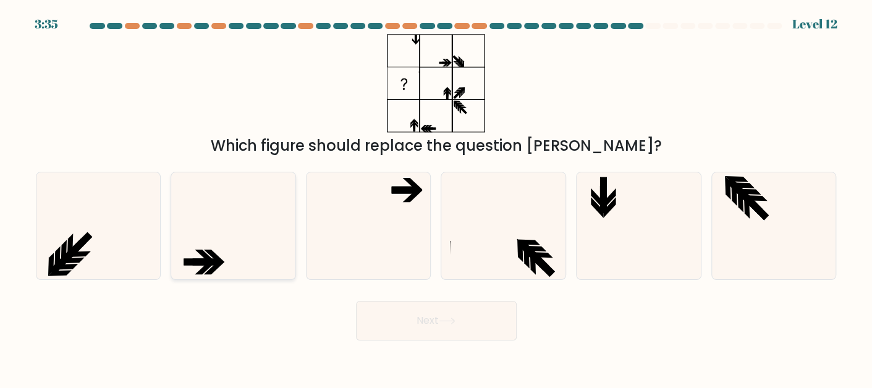
click at [256, 258] on icon at bounding box center [233, 225] width 107 height 107
click at [436, 197] on input "b." at bounding box center [436, 195] width 1 height 3
radio input "true"
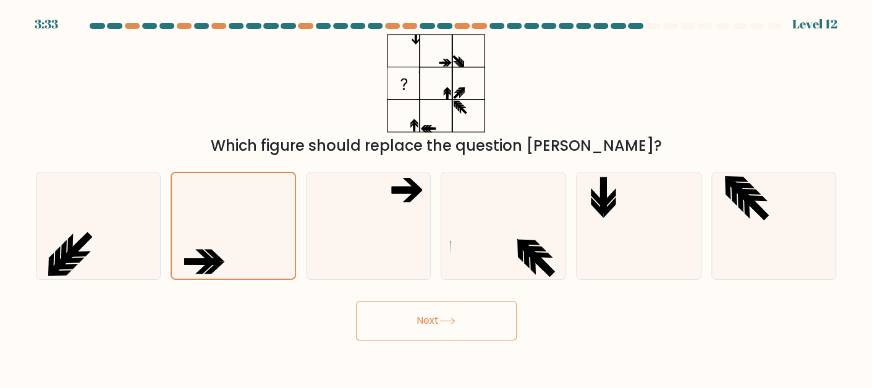
click at [374, 312] on button "Next" at bounding box center [436, 321] width 161 height 40
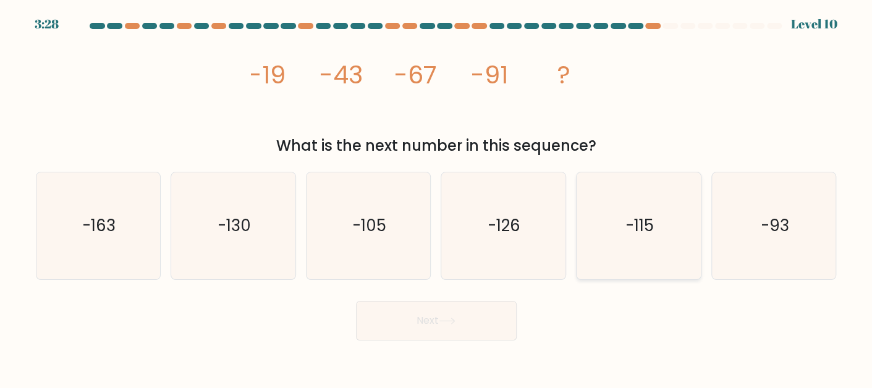
click at [596, 221] on icon "-115" at bounding box center [638, 225] width 107 height 107
click at [437, 197] on input "e. -115" at bounding box center [436, 195] width 1 height 3
radio input "true"
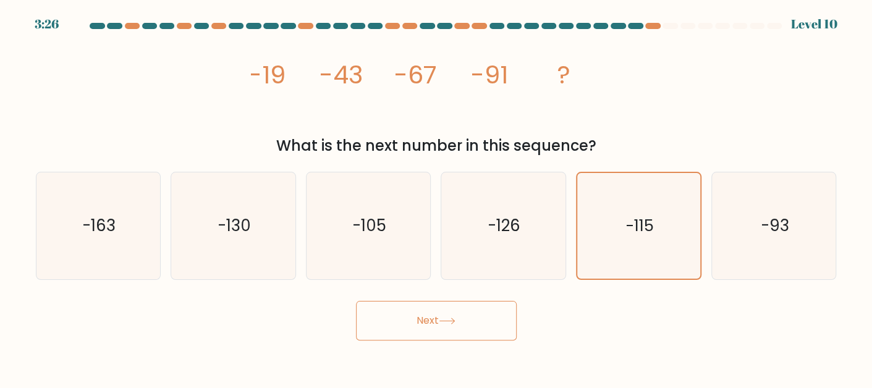
click at [462, 322] on button "Next" at bounding box center [436, 321] width 161 height 40
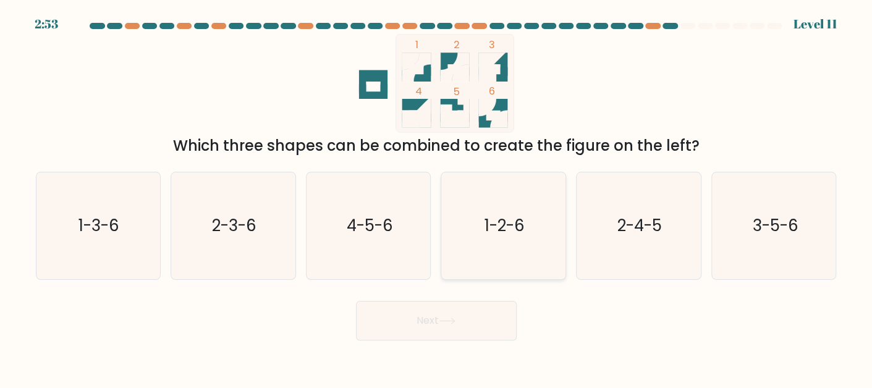
click at [515, 221] on text "1-2-6" at bounding box center [504, 225] width 40 height 22
click at [437, 197] on input "d. 1-2-6" at bounding box center [436, 195] width 1 height 3
radio input "true"
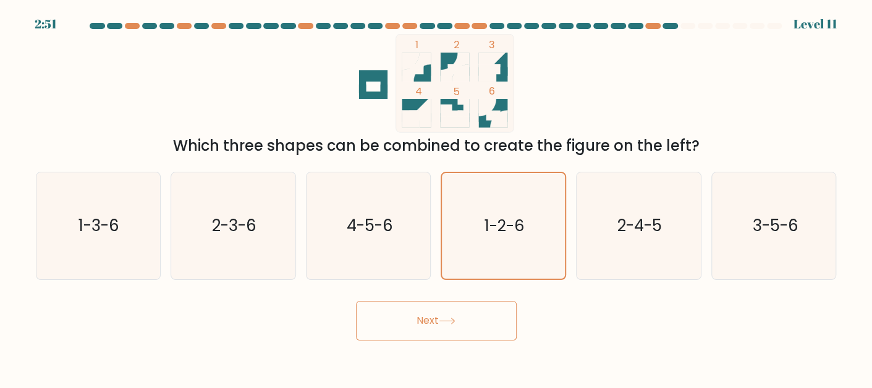
click at [441, 319] on button "Next" at bounding box center [436, 321] width 161 height 40
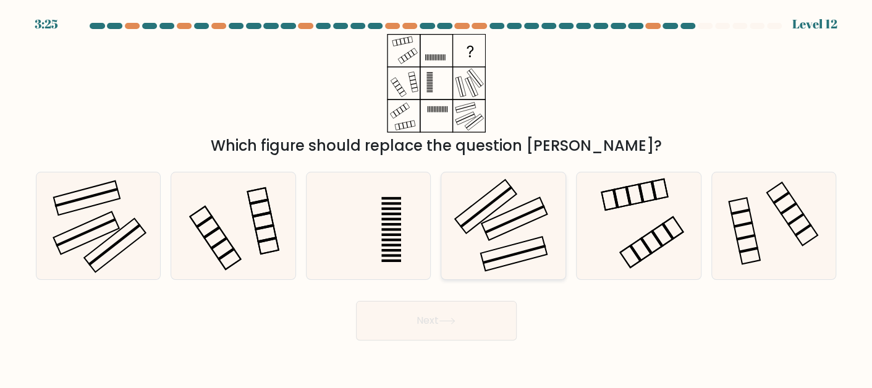
click at [518, 245] on icon at bounding box center [503, 225] width 107 height 107
click at [437, 197] on input "d." at bounding box center [436, 195] width 1 height 3
radio input "true"
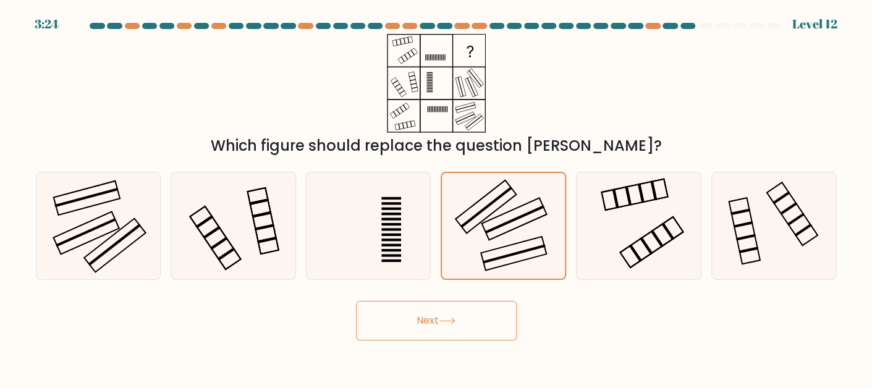
click at [436, 317] on button "Next" at bounding box center [436, 321] width 161 height 40
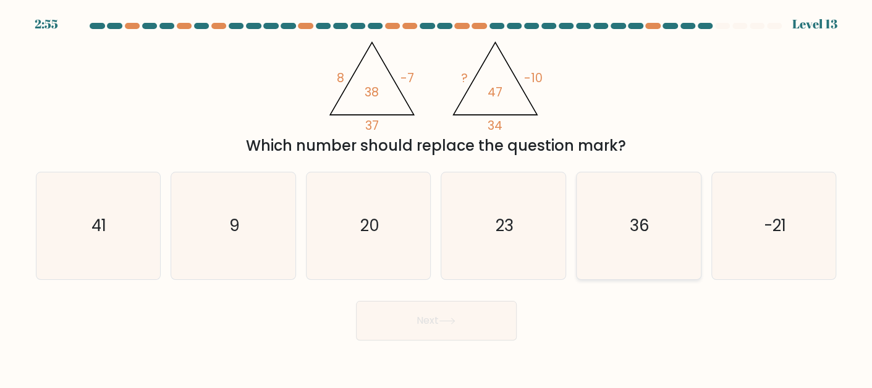
click at [649, 209] on icon "36" at bounding box center [638, 225] width 107 height 107
click at [437, 197] on input "e. 36" at bounding box center [436, 195] width 1 height 3
radio input "true"
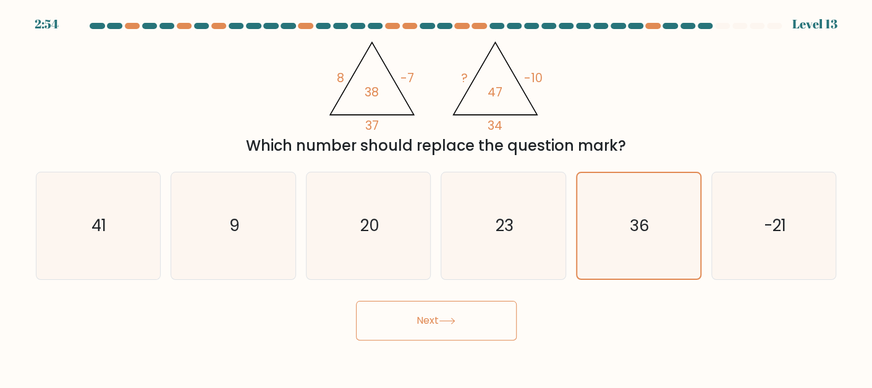
click at [478, 324] on button "Next" at bounding box center [436, 321] width 161 height 40
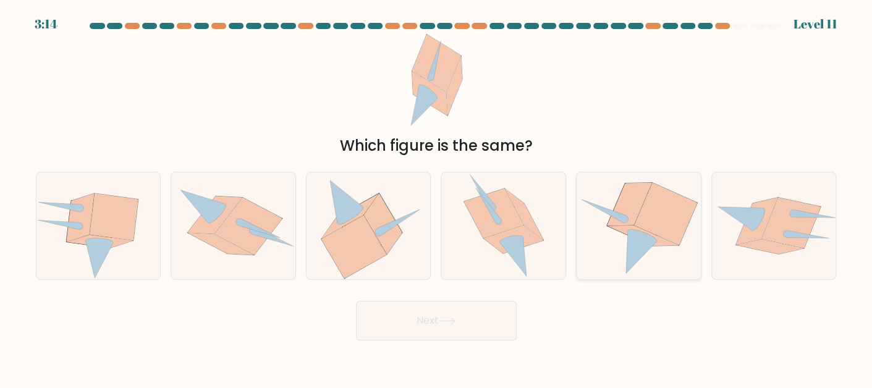
click at [615, 228] on icon at bounding box center [643, 236] width 70 height 20
click at [437, 197] on input "e." at bounding box center [436, 195] width 1 height 3
radio input "true"
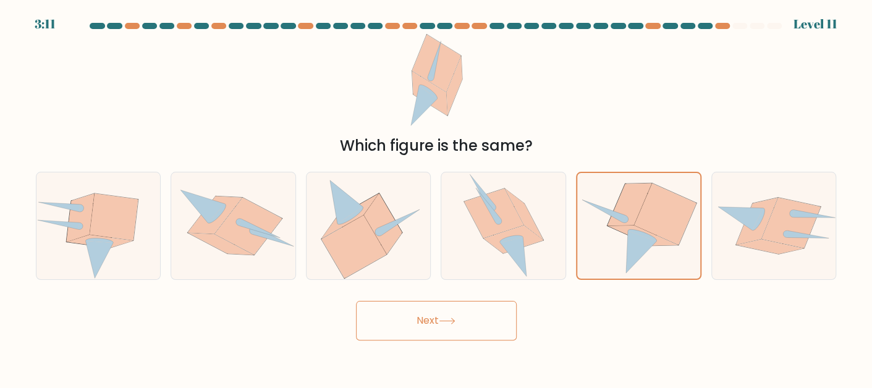
click at [468, 332] on button "Next" at bounding box center [436, 321] width 161 height 40
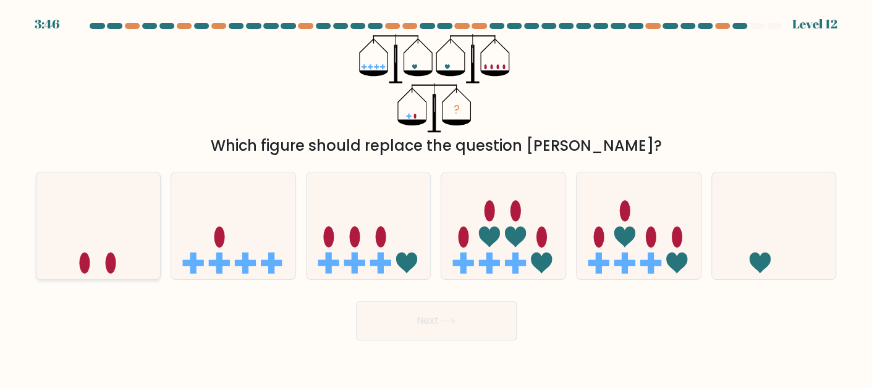
click at [111, 258] on ellipse at bounding box center [110, 263] width 11 height 21
click at [436, 197] on input "a." at bounding box center [436, 195] width 1 height 3
radio input "true"
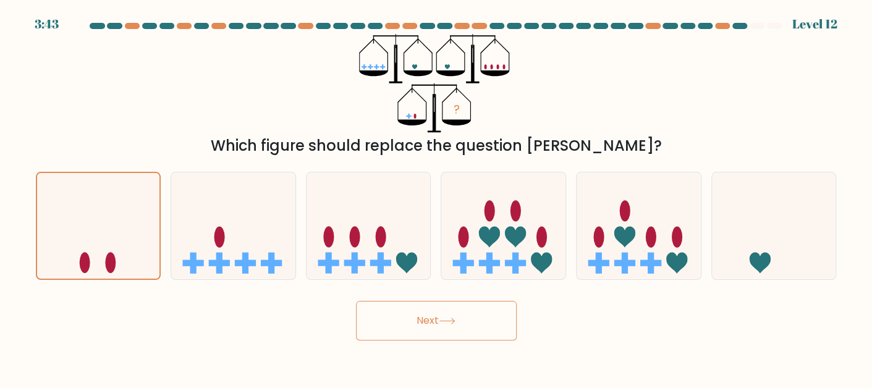
click at [420, 320] on button "Next" at bounding box center [436, 321] width 161 height 40
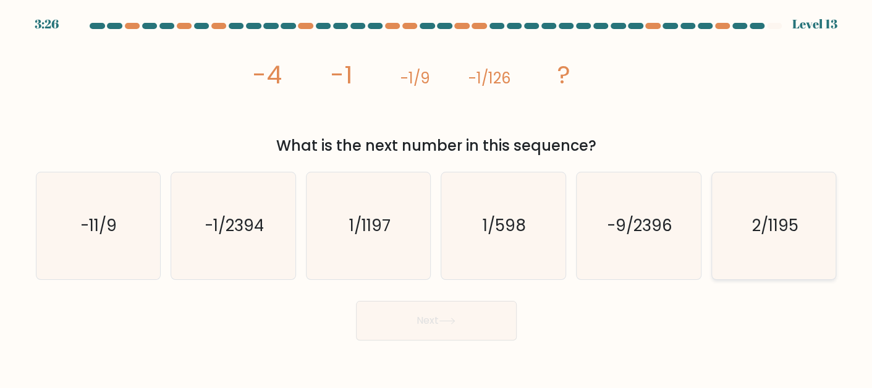
click at [735, 236] on icon "2/1195" at bounding box center [773, 225] width 107 height 107
click at [437, 197] on input "f. 2/1195" at bounding box center [436, 195] width 1 height 3
radio input "true"
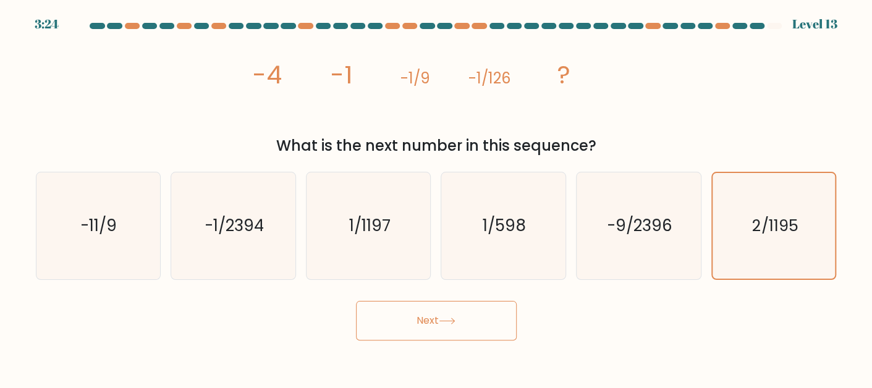
click at [427, 331] on button "Next" at bounding box center [436, 321] width 161 height 40
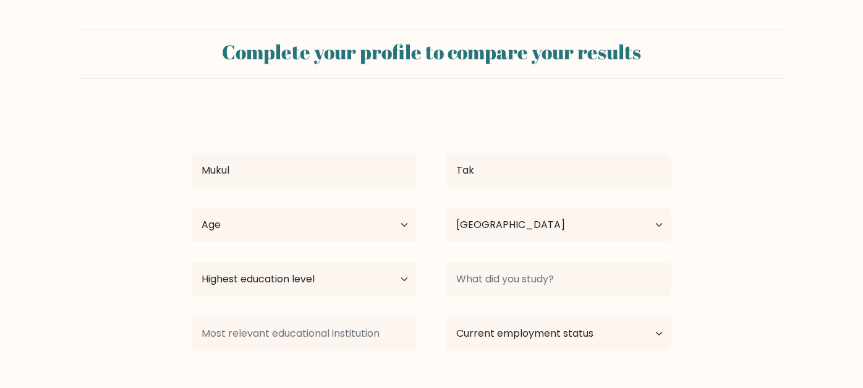
select select "IN"
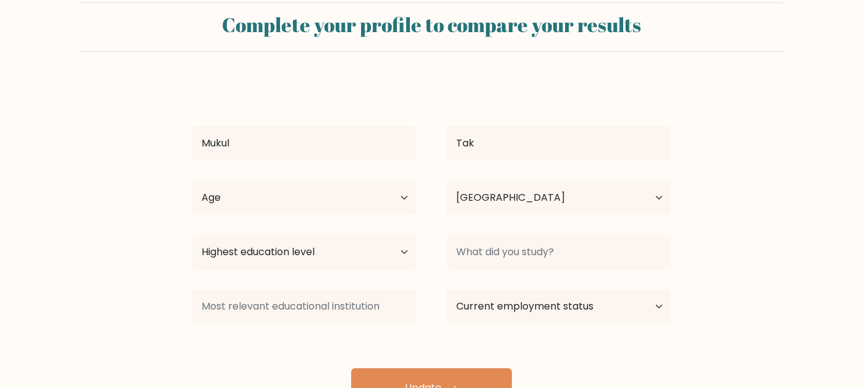
scroll to position [24, 0]
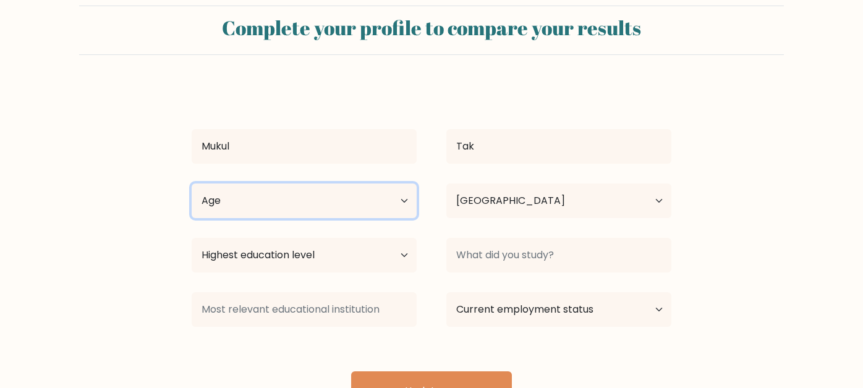
click at [402, 200] on select "Age Under 18 years old 18-24 years old 25-34 years old 35-44 years old 45-54 ye…" at bounding box center [304, 201] width 225 height 35
click at [408, 199] on select "Age Under 18 years old 18-24 years old 25-34 years old 35-44 years old 45-54 ye…" at bounding box center [304, 201] width 225 height 35
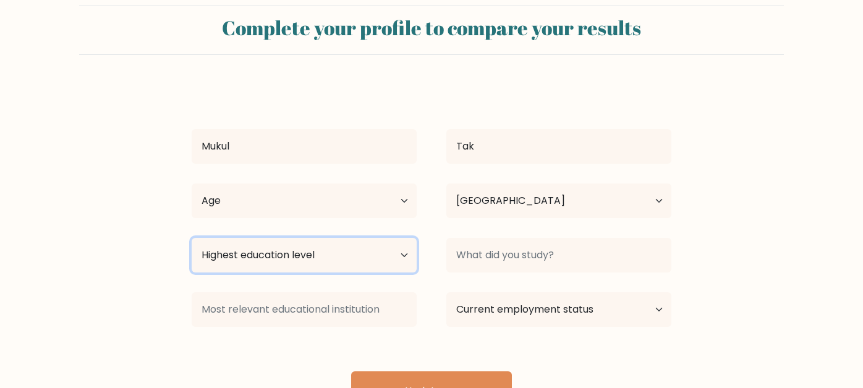
click at [402, 258] on select "Highest education level No schooling Primary Lower Secondary Upper Secondary Oc…" at bounding box center [304, 255] width 225 height 35
click at [401, 255] on select "Highest education level No schooling Primary Lower Secondary Upper Secondary Oc…" at bounding box center [304, 255] width 225 height 35
select select "upper_secondary"
click at [192, 238] on select "Highest education level No schooling Primary Lower Secondary Upper Secondary Oc…" at bounding box center [304, 255] width 225 height 35
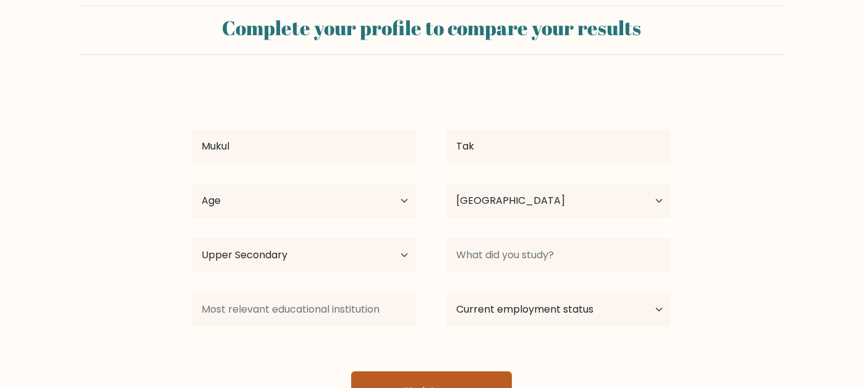
click at [483, 385] on button "Update" at bounding box center [431, 391] width 161 height 40
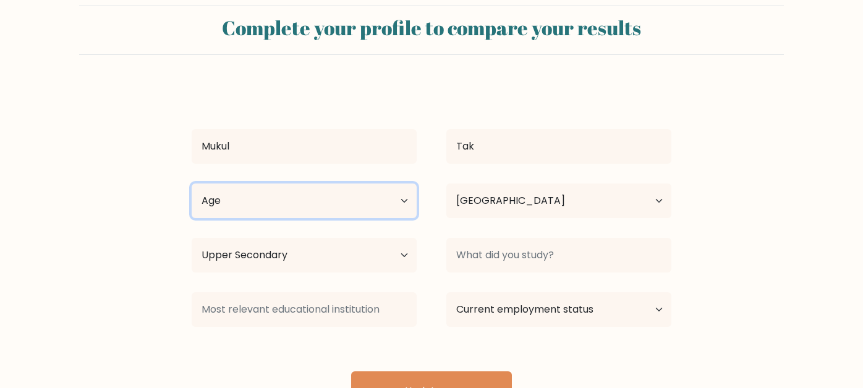
click at [405, 200] on select "Age Under 18 years old 18-24 years old 25-34 years old 35-44 years old 45-54 ye…" at bounding box center [304, 201] width 225 height 35
select select "min_18"
click at [192, 184] on select "Age Under 18 years old 18-24 years old 25-34 years old 35-44 years old 45-54 ye…" at bounding box center [304, 201] width 225 height 35
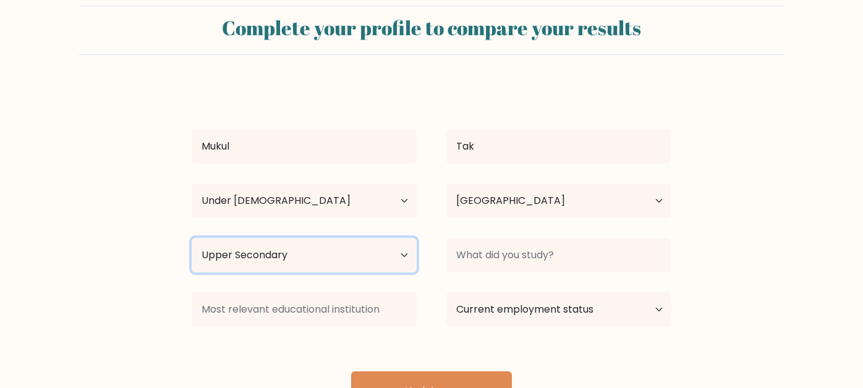
click at [373, 261] on select "Highest education level No schooling Primary Lower Secondary Upper Secondary Oc…" at bounding box center [304, 255] width 225 height 35
click at [192, 238] on select "Highest education level No schooling Primary Lower Secondary Upper Secondary Oc…" at bounding box center [304, 255] width 225 height 35
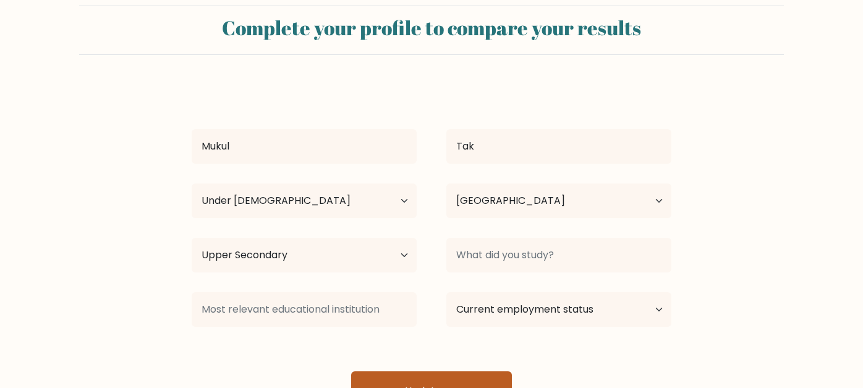
click at [471, 371] on button "Update" at bounding box center [431, 391] width 161 height 40
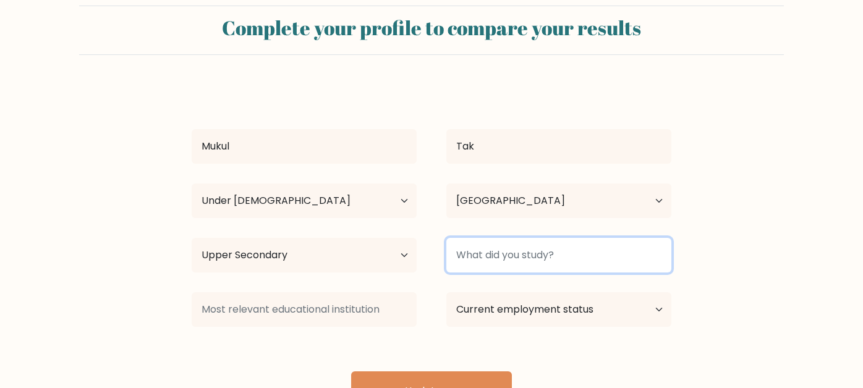
click at [526, 256] on input at bounding box center [558, 255] width 225 height 35
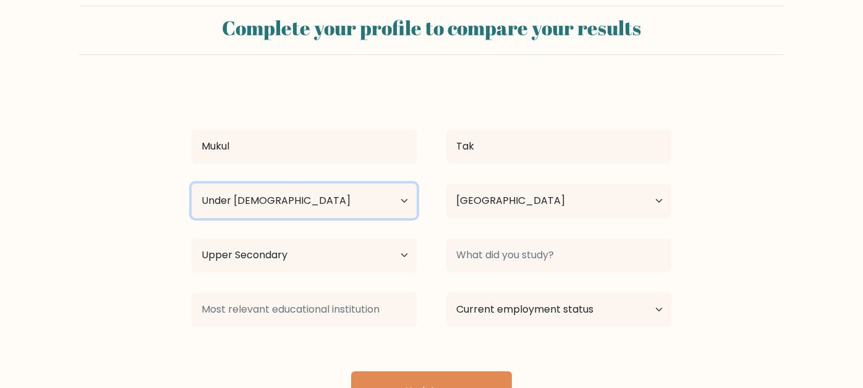
click at [351, 211] on select "Age Under 18 years old 18-24 years old 25-34 years old 35-44 years old 45-54 ye…" at bounding box center [304, 201] width 225 height 35
click at [192, 184] on select "Age Under 18 years old 18-24 years old 25-34 years old 35-44 years old 45-54 ye…" at bounding box center [304, 201] width 225 height 35
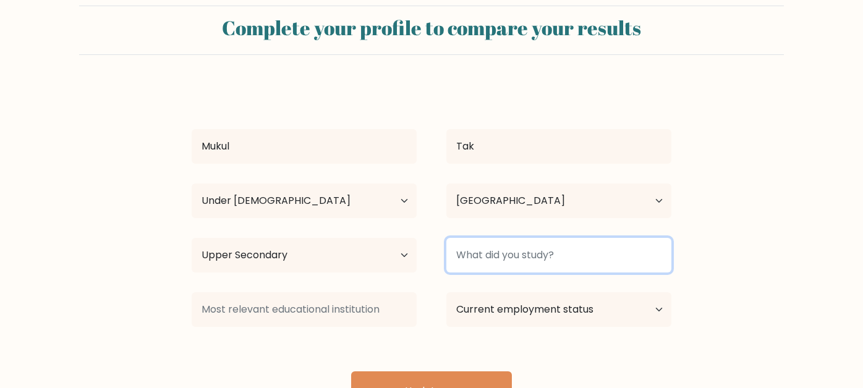
click at [465, 250] on input at bounding box center [558, 255] width 225 height 35
type input "s"
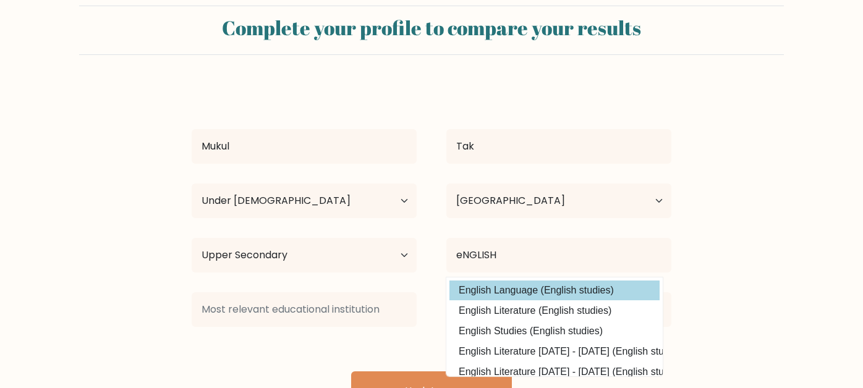
click at [497, 295] on option "English Language (English studies)" at bounding box center [554, 291] width 210 height 20
type input "English Language"
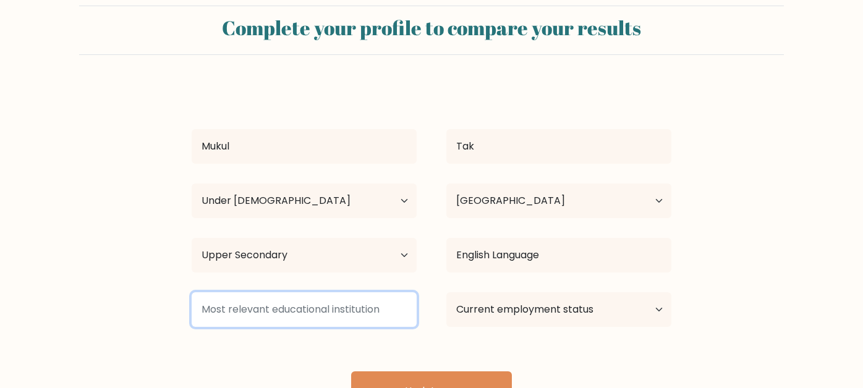
click at [337, 303] on input at bounding box center [304, 309] width 225 height 35
type input "."
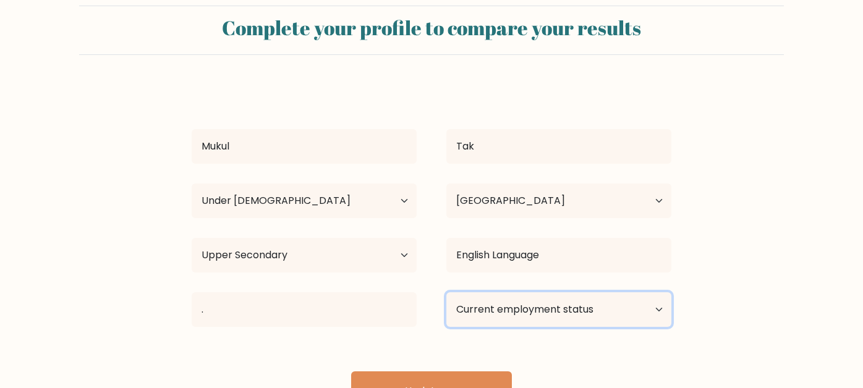
click at [510, 304] on select "Current employment status Employed Student Retired Other / prefer not to answer" at bounding box center [558, 309] width 225 height 35
select select "student"
click at [446, 292] on select "Current employment status Employed Student Retired Other / prefer not to answer" at bounding box center [558, 309] width 225 height 35
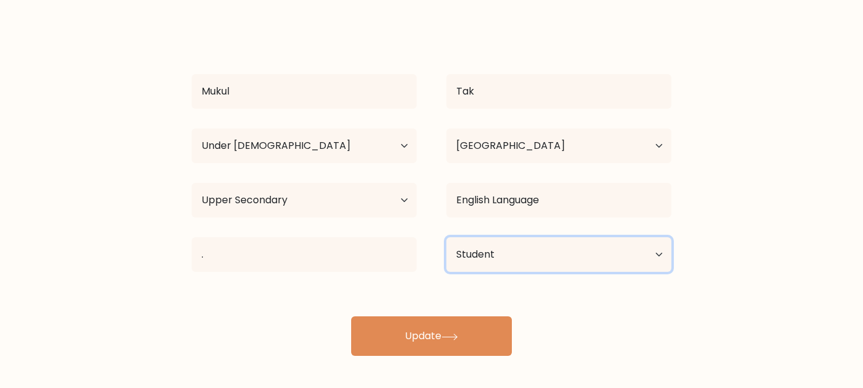
scroll to position [80, 0]
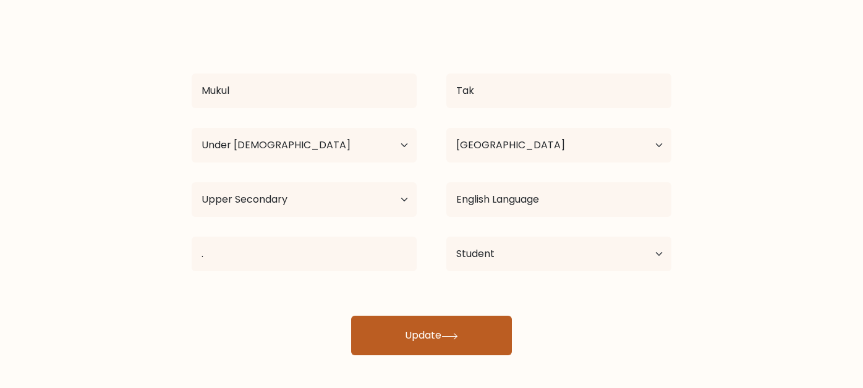
click at [396, 319] on button "Update" at bounding box center [431, 336] width 161 height 40
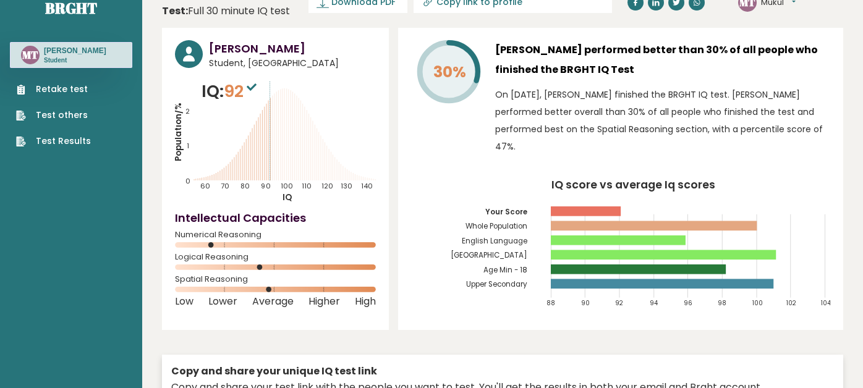
scroll to position [1, 0]
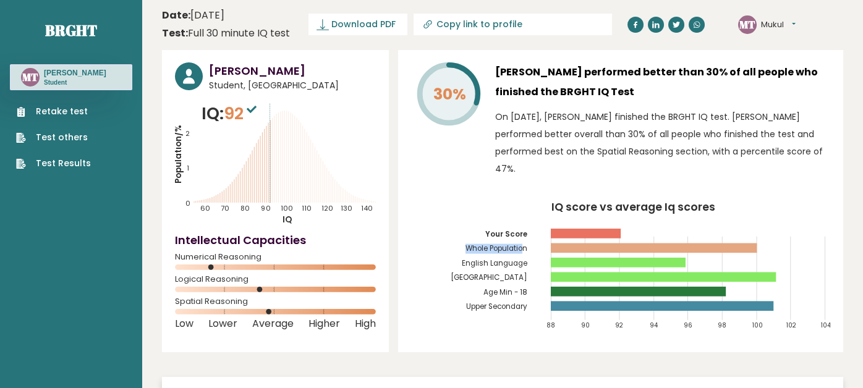
click at [519, 169] on div "30% [PERSON_NAME] performed better than 30% of all people who finished the BRGH…" at bounding box center [620, 201] width 445 height 302
drag, startPoint x: 559, startPoint y: 143, endPoint x: 549, endPoint y: 151, distance: 13.2
click at [549, 151] on p "On [DATE], [PERSON_NAME] finished the BRGHT IQ test. [PERSON_NAME] performed be…" at bounding box center [662, 142] width 335 height 69
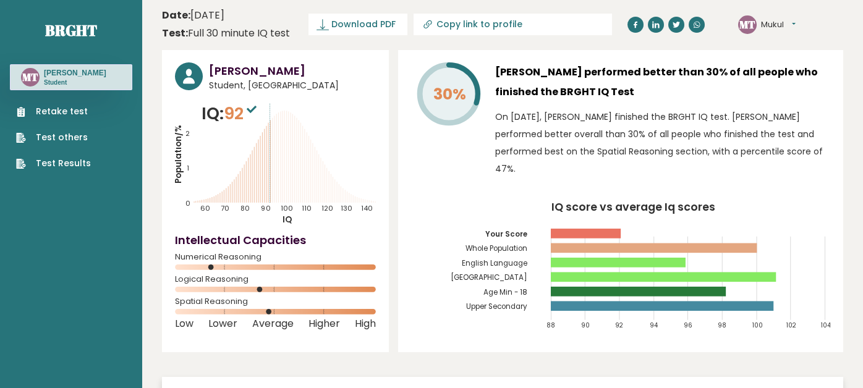
drag, startPoint x: 596, startPoint y: 87, endPoint x: 603, endPoint y: 75, distance: 13.0
click at [603, 75] on h3 "[PERSON_NAME] performed better than 30% of all people who finished the BRGHT IQ…" at bounding box center [662, 82] width 335 height 40
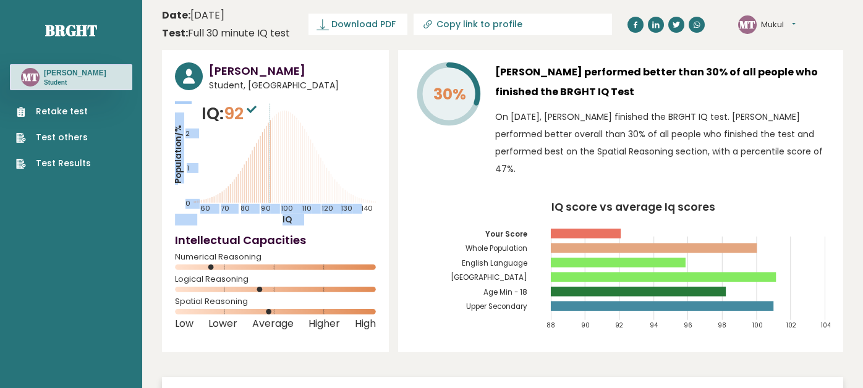
drag, startPoint x: 252, startPoint y: 101, endPoint x: 229, endPoint y: 100, distance: 22.9
click at [229, 100] on div "[PERSON_NAME] Student, [GEOGRAPHIC_DATA] IQ: 92 Population/% IQ 0 1 2 60 70 80 …" at bounding box center [275, 201] width 227 height 302
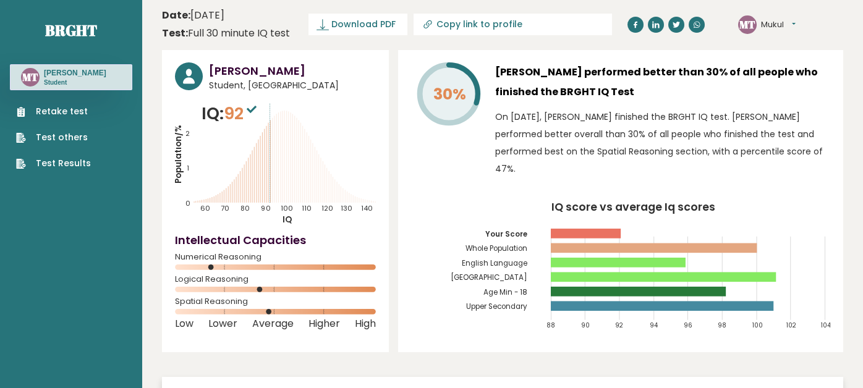
click at [227, 103] on span "92" at bounding box center [242, 113] width 36 height 23
click at [98, 77] on div "MT Mukul Tak Student" at bounding box center [71, 77] width 122 height 26
click at [70, 105] on link "Retake test" at bounding box center [53, 111] width 75 height 13
click at [65, 135] on link "Test others" at bounding box center [53, 137] width 75 height 13
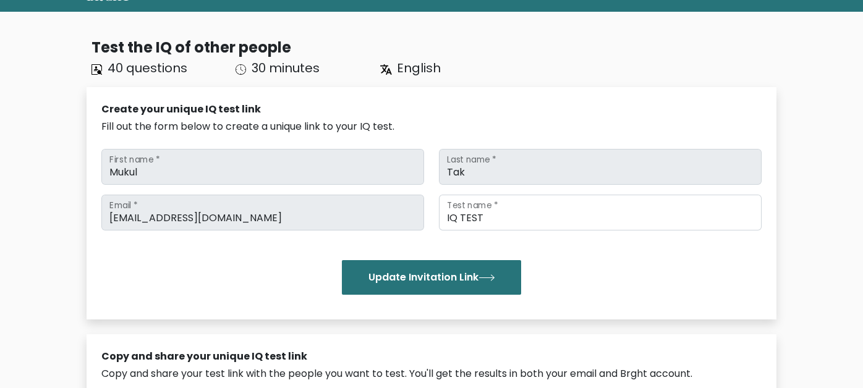
scroll to position [57, 0]
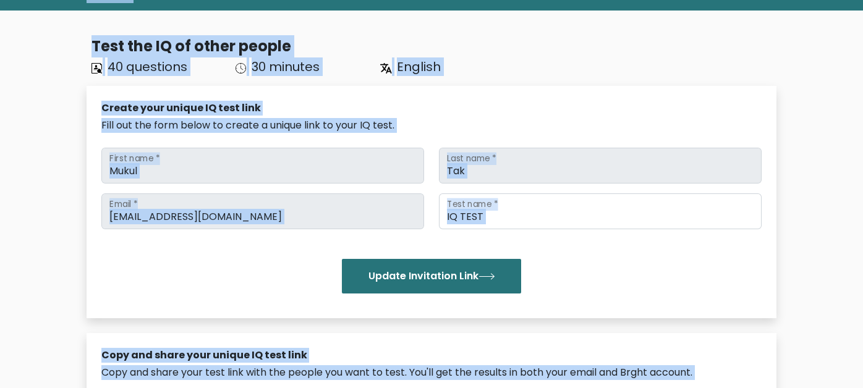
click at [80, 143] on div "Test the IQ of other people 40 questions 30 minutes English Create your unique …" at bounding box center [431, 338] width 704 height 627
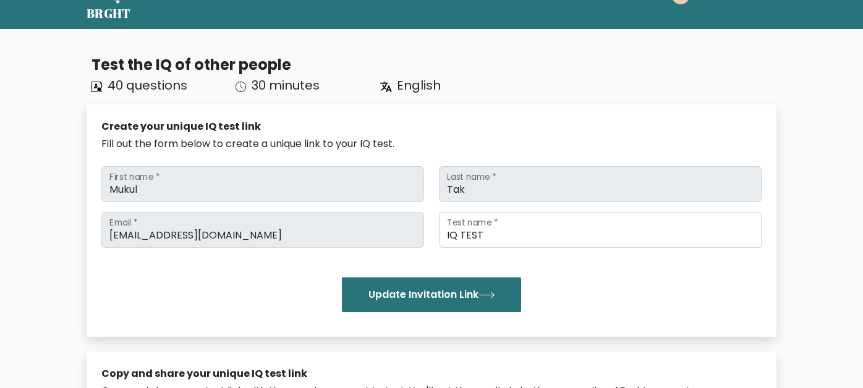
scroll to position [27, 0]
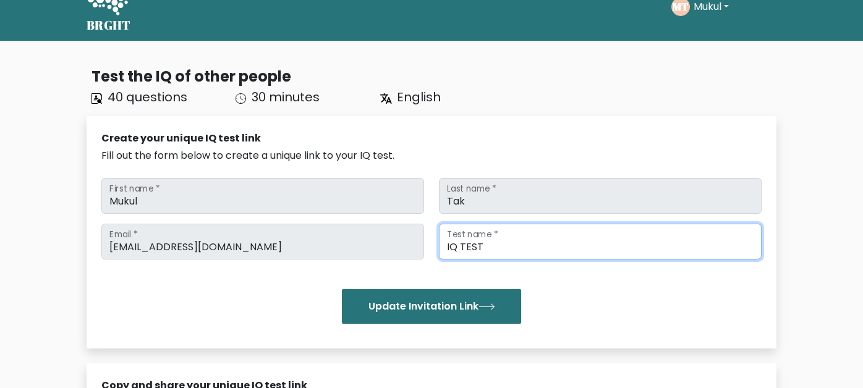
click at [460, 240] on input "IQ TEST" at bounding box center [600, 242] width 323 height 36
click at [515, 245] on input "IQ TEST" at bounding box center [600, 242] width 323 height 36
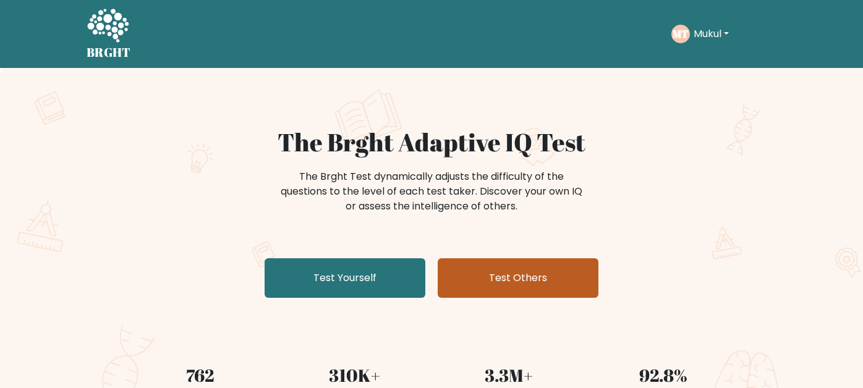
click at [526, 285] on link "Test Others" at bounding box center [517, 278] width 161 height 40
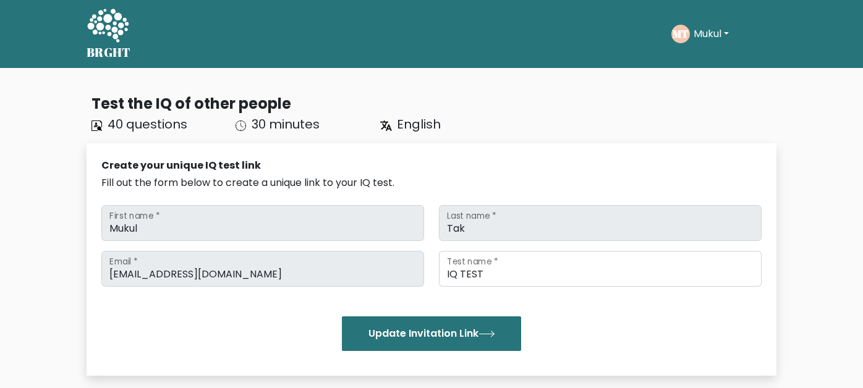
click at [703, 38] on button "Mukul" at bounding box center [711, 34] width 43 height 16
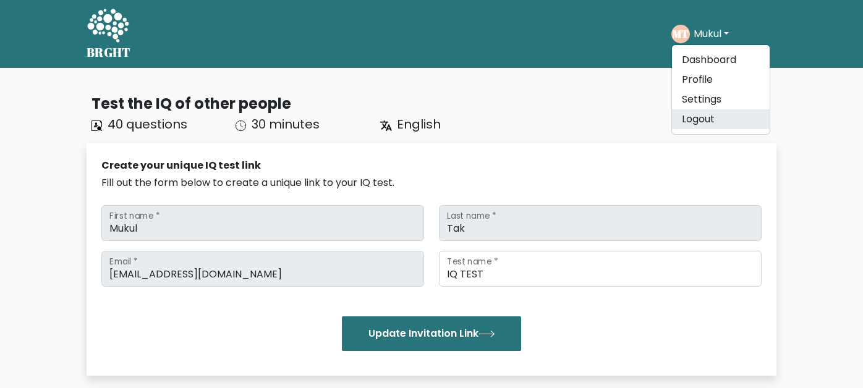
click at [711, 115] on link "Logout" at bounding box center [721, 119] width 98 height 20
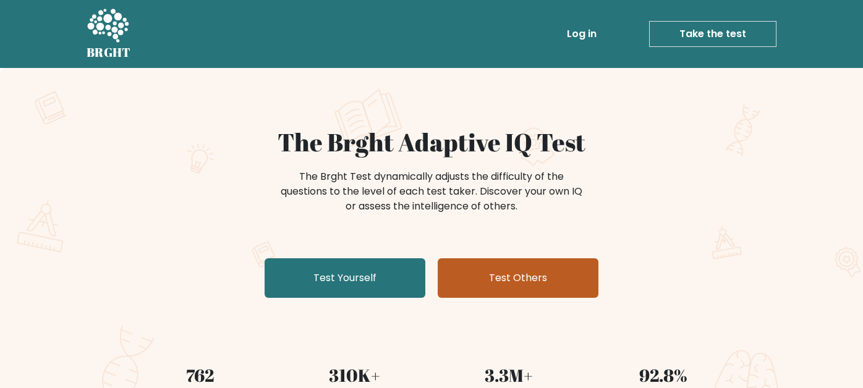
click at [502, 263] on link "Test Others" at bounding box center [517, 278] width 161 height 40
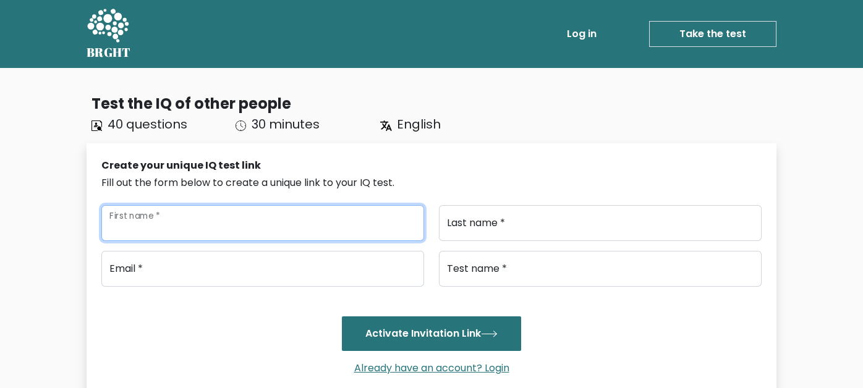
click at [295, 222] on input "First name *" at bounding box center [262, 223] width 323 height 36
type input "[PERSON_NAME]"
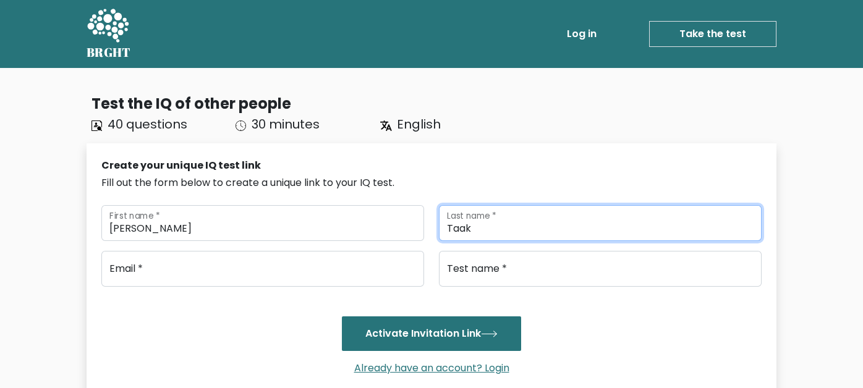
type input "Taak"
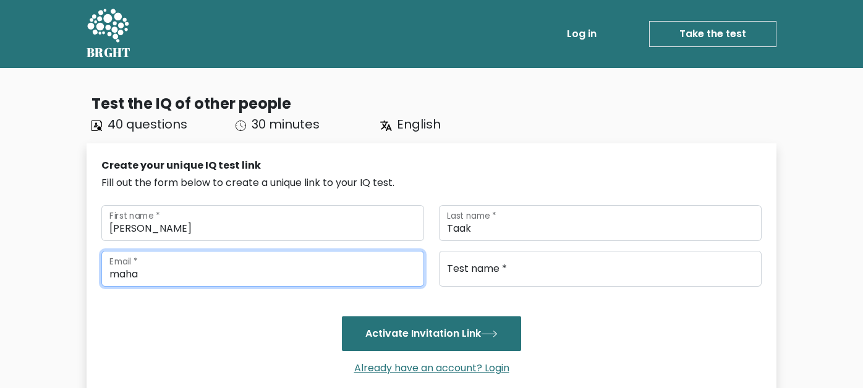
type input "mahavirtaak@gmail.com"
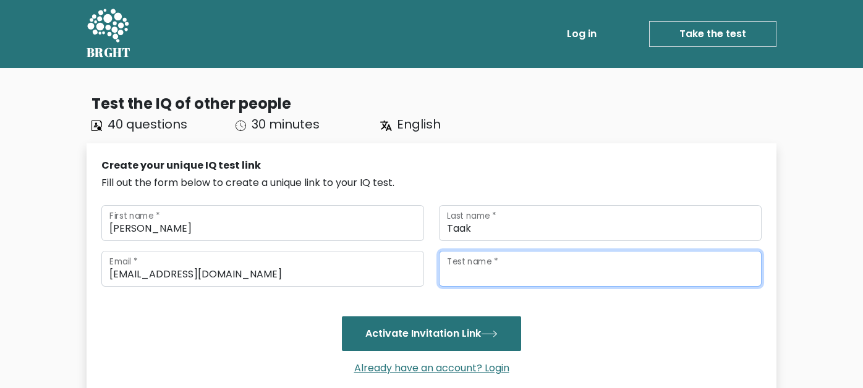
click at [462, 272] on input "Test name *" at bounding box center [600, 269] width 323 height 36
type input "IQ TEST"
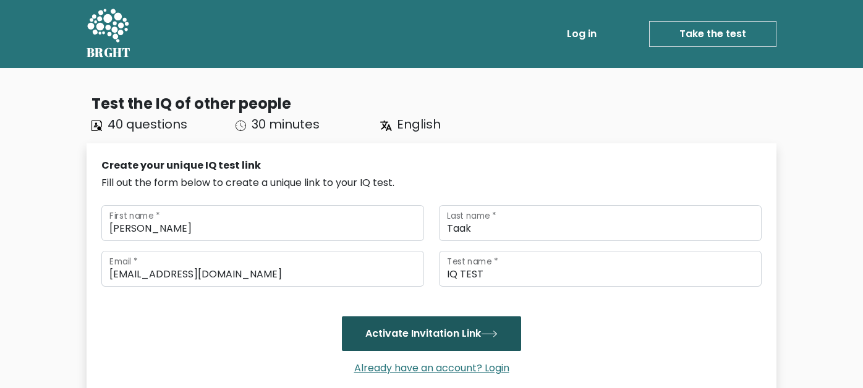
click at [450, 328] on button "Activate Invitation Link" at bounding box center [431, 333] width 179 height 35
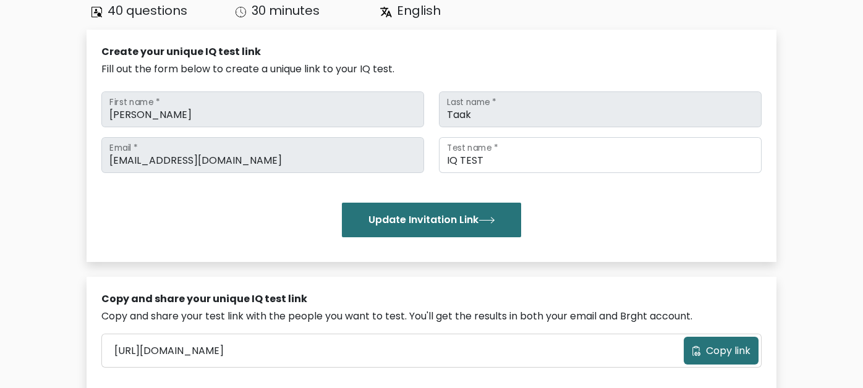
scroll to position [127, 0]
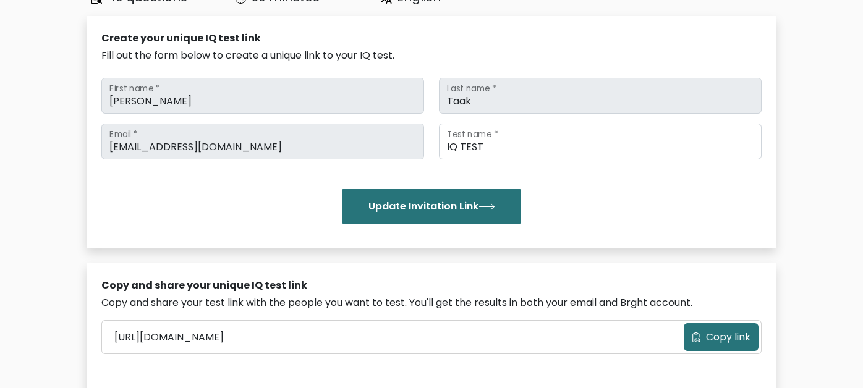
click at [709, 334] on span "Copy link" at bounding box center [728, 337] width 44 height 15
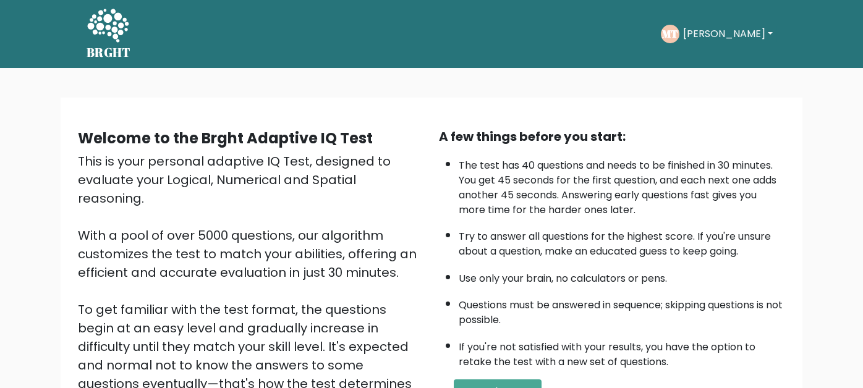
scroll to position [177, 0]
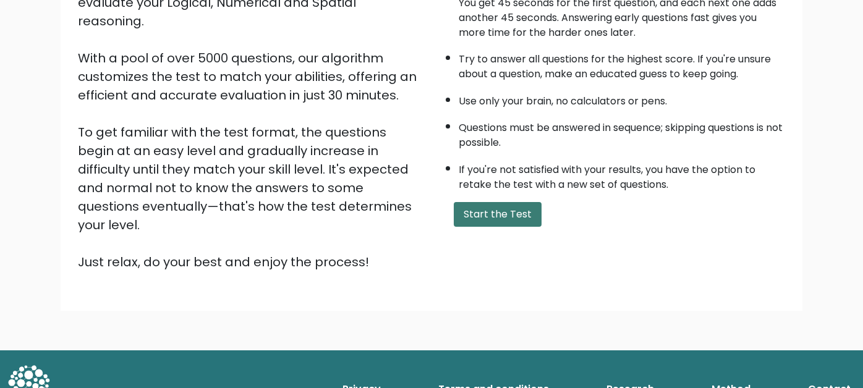
click at [483, 205] on button "Start the Test" at bounding box center [498, 214] width 88 height 25
click at [495, 212] on button "Start the Test" at bounding box center [498, 214] width 88 height 25
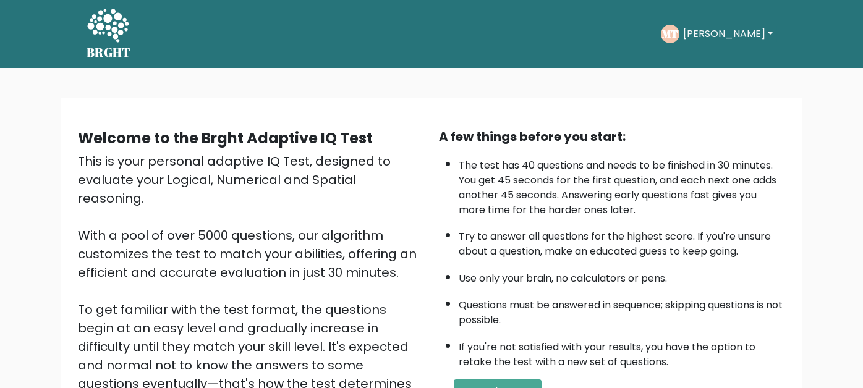
scroll to position [177, 0]
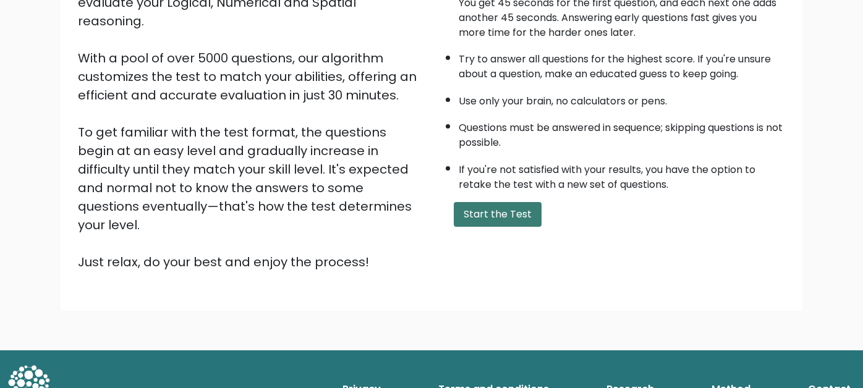
click at [471, 203] on button "Start the Test" at bounding box center [498, 214] width 88 height 25
click at [487, 225] on div "A few things before you start: The test has 40 questions and needs to be finish…" at bounding box center [611, 110] width 361 height 321
click at [475, 211] on button "Start the Test" at bounding box center [498, 214] width 88 height 25
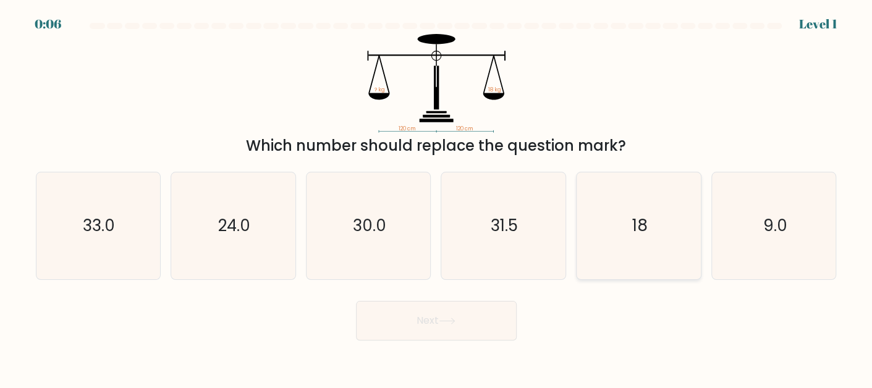
click at [613, 227] on icon "18" at bounding box center [638, 225] width 107 height 107
click at [437, 197] on input "e. 18" at bounding box center [436, 195] width 1 height 3
radio input "true"
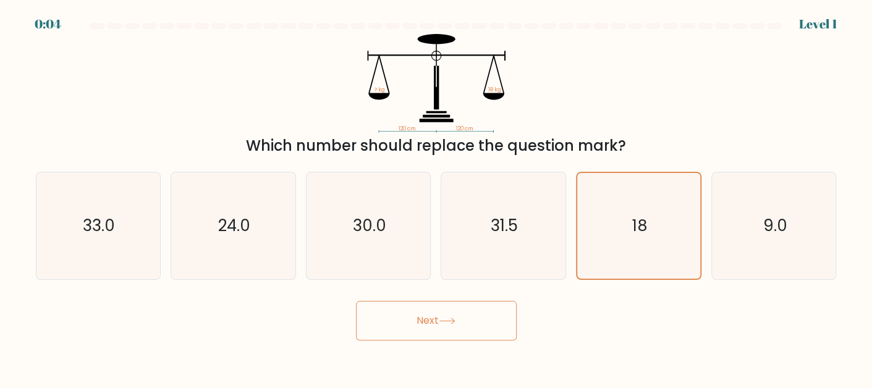
click at [440, 310] on button "Next" at bounding box center [436, 321] width 161 height 40
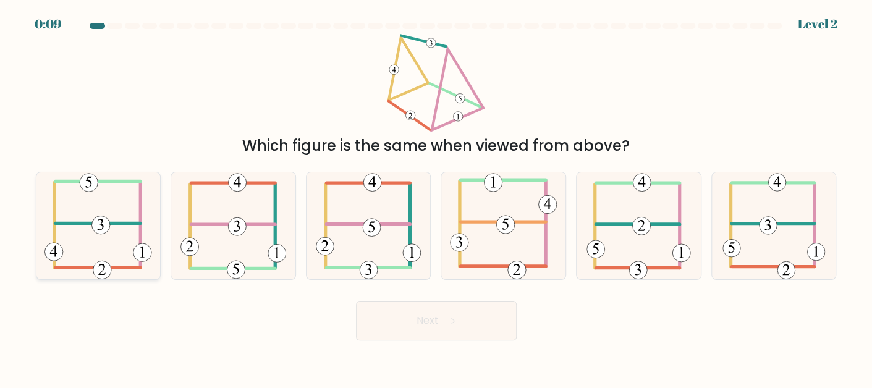
click at [127, 229] on icon at bounding box center [97, 225] width 107 height 107
click at [436, 197] on input "a." at bounding box center [436, 195] width 1 height 3
radio input "true"
click at [453, 318] on icon at bounding box center [447, 321] width 17 height 7
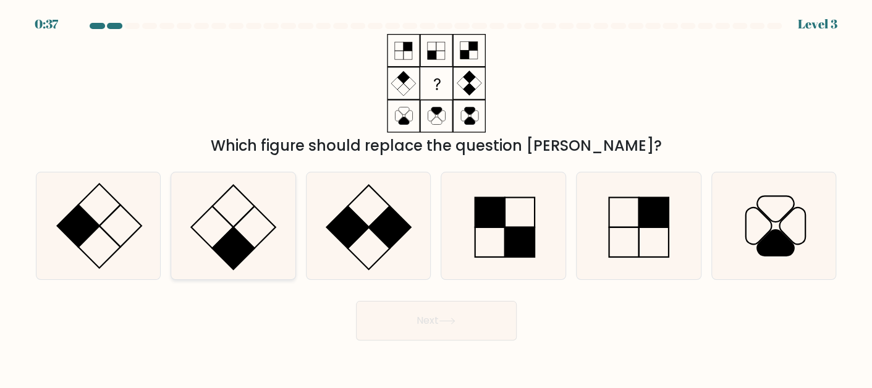
click at [247, 219] on icon at bounding box center [233, 225] width 107 height 107
click at [436, 197] on input "b." at bounding box center [436, 195] width 1 height 3
radio input "true"
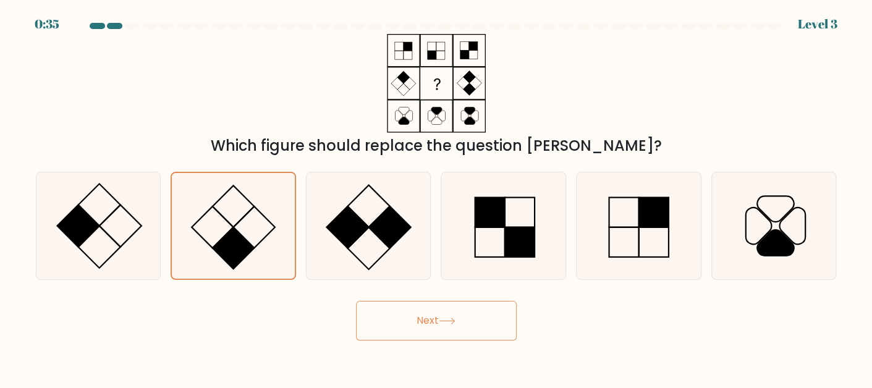
click at [437, 319] on button "Next" at bounding box center [436, 321] width 161 height 40
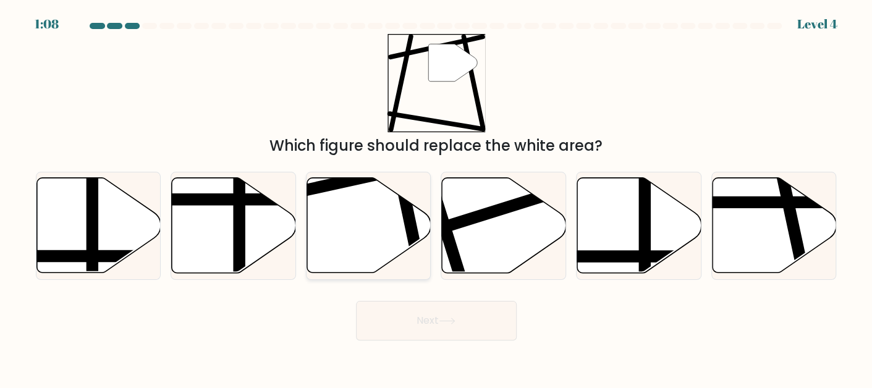
click at [356, 225] on icon at bounding box center [369, 224] width 124 height 95
click at [436, 197] on input "c." at bounding box center [436, 195] width 1 height 3
radio input "true"
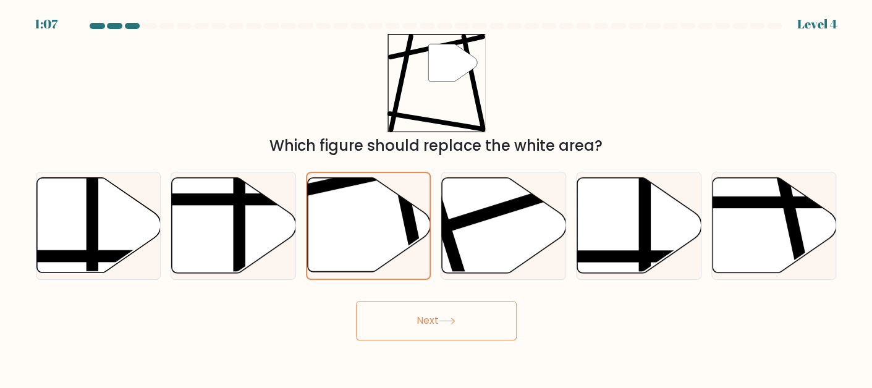
click at [434, 324] on button "Next" at bounding box center [436, 321] width 161 height 40
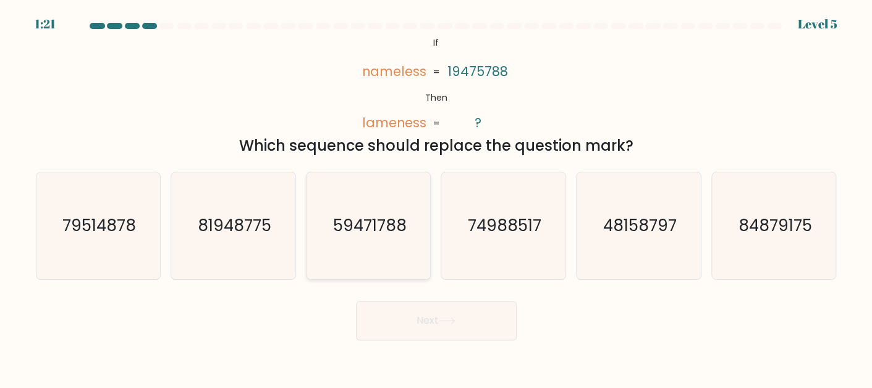
click at [357, 228] on text "59471788" at bounding box center [369, 225] width 74 height 22
click at [436, 197] on input "c. 59471788" at bounding box center [436, 195] width 1 height 3
radio input "true"
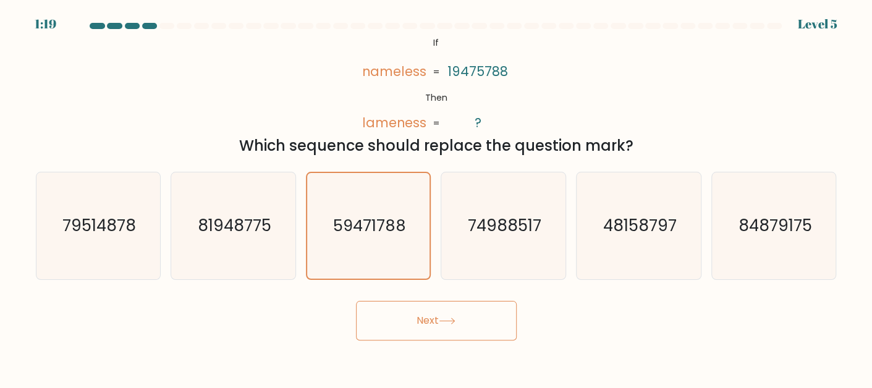
click at [434, 314] on button "Next" at bounding box center [436, 321] width 161 height 40
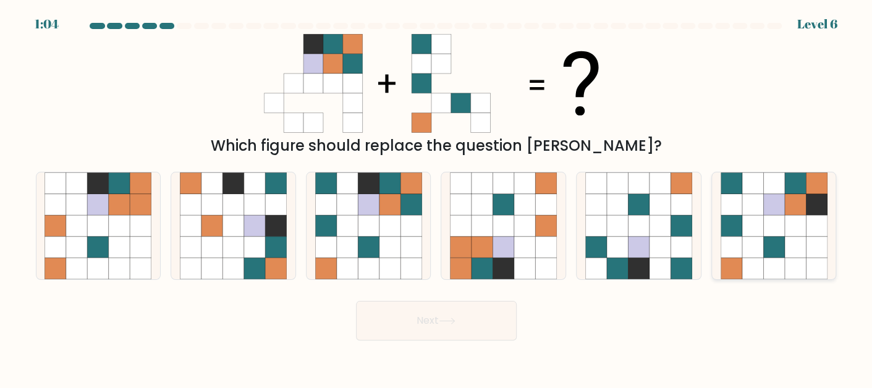
click at [755, 225] on icon at bounding box center [751, 225] width 21 height 21
click at [437, 197] on input "f." at bounding box center [436, 195] width 1 height 3
radio input "true"
click at [436, 321] on button "Next" at bounding box center [436, 321] width 161 height 40
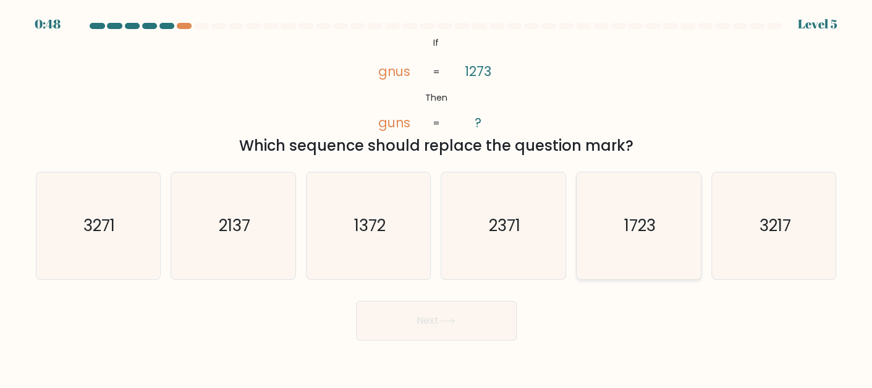
click at [635, 231] on text "1723" at bounding box center [640, 225] width 32 height 22
click at [437, 197] on input "e. 1723" at bounding box center [436, 195] width 1 height 3
radio input "true"
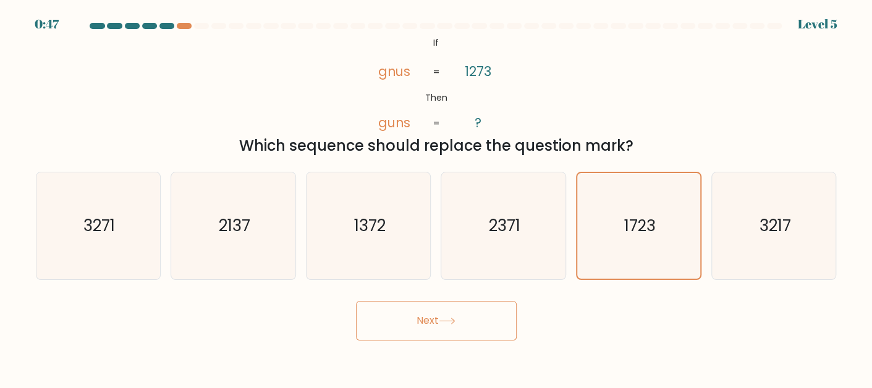
click at [460, 311] on button "Next" at bounding box center [436, 321] width 161 height 40
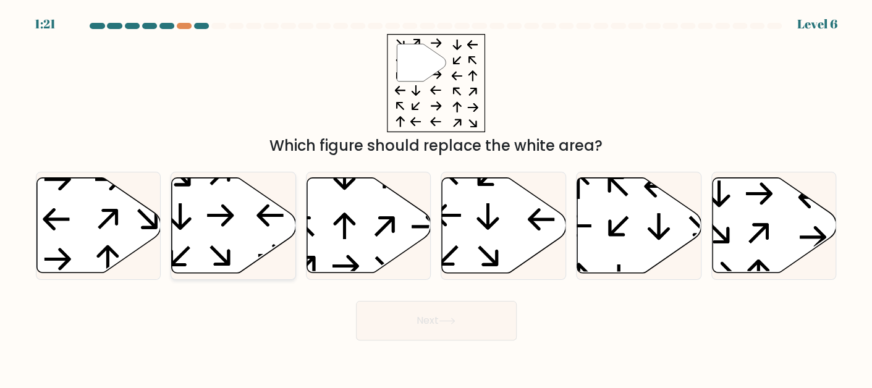
click at [236, 239] on icon at bounding box center [234, 224] width 124 height 95
click at [436, 197] on input "b." at bounding box center [436, 195] width 1 height 3
radio input "true"
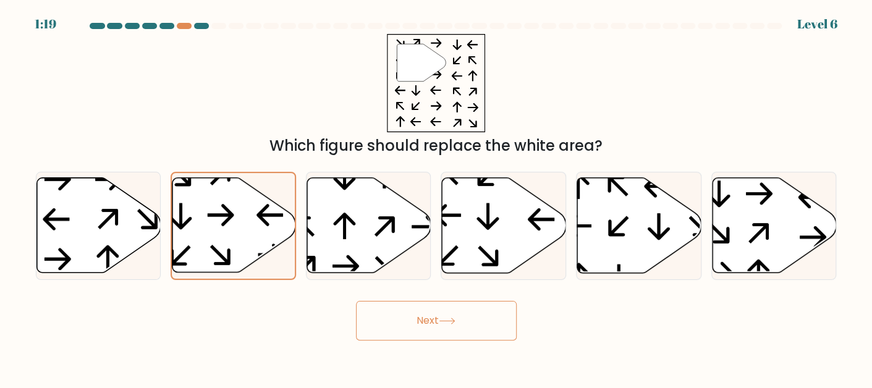
click at [424, 320] on button "Next" at bounding box center [436, 321] width 161 height 40
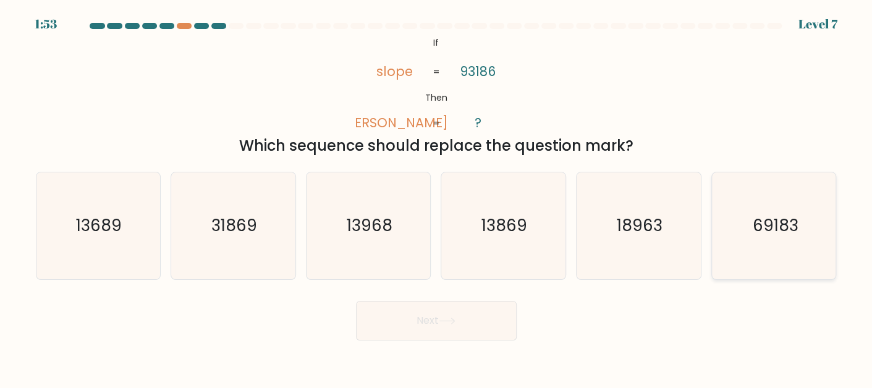
click at [754, 228] on text "69183" at bounding box center [775, 225] width 46 height 22
click at [437, 197] on input "f. 69183" at bounding box center [436, 195] width 1 height 3
radio input "true"
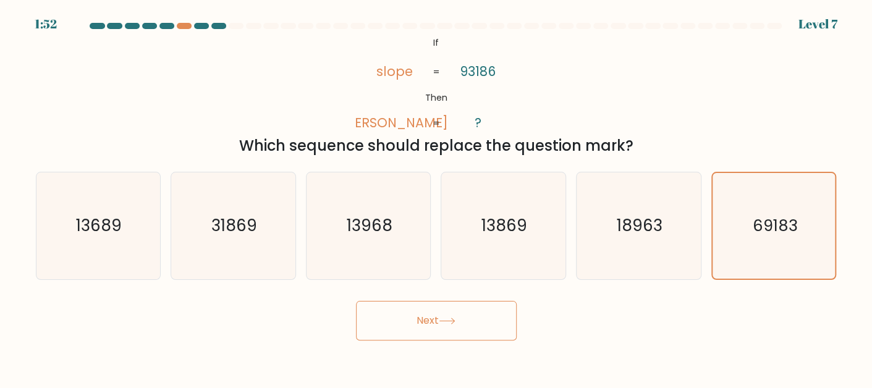
click at [458, 319] on button "Next" at bounding box center [436, 321] width 161 height 40
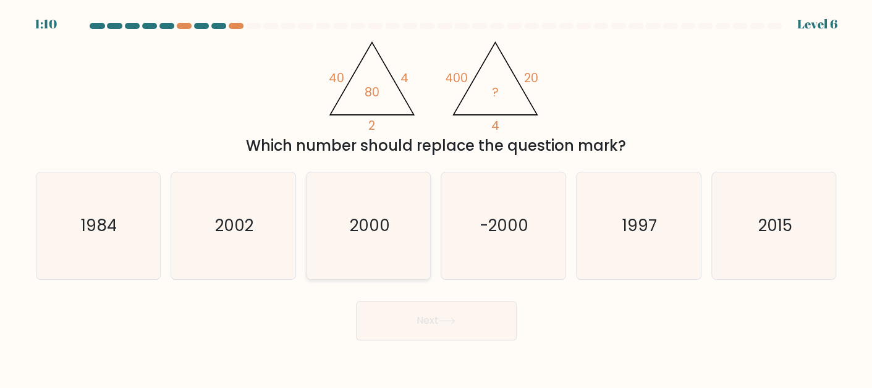
click at [373, 208] on icon "2000" at bounding box center [368, 225] width 107 height 107
click at [436, 197] on input "c. 2000" at bounding box center [436, 195] width 1 height 3
radio input "true"
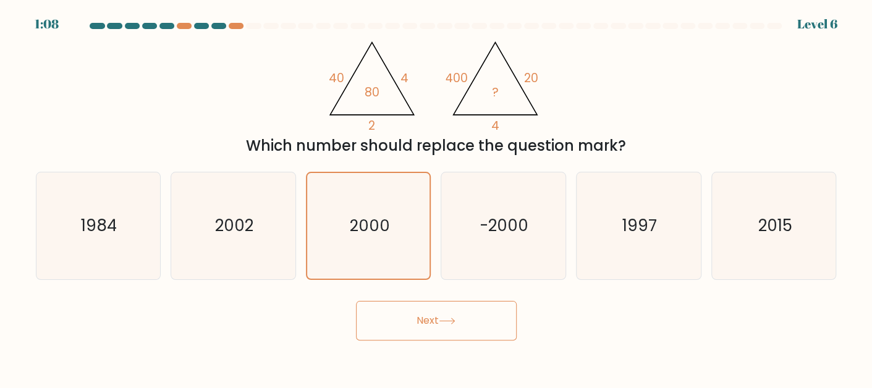
click at [452, 327] on button "Next" at bounding box center [436, 321] width 161 height 40
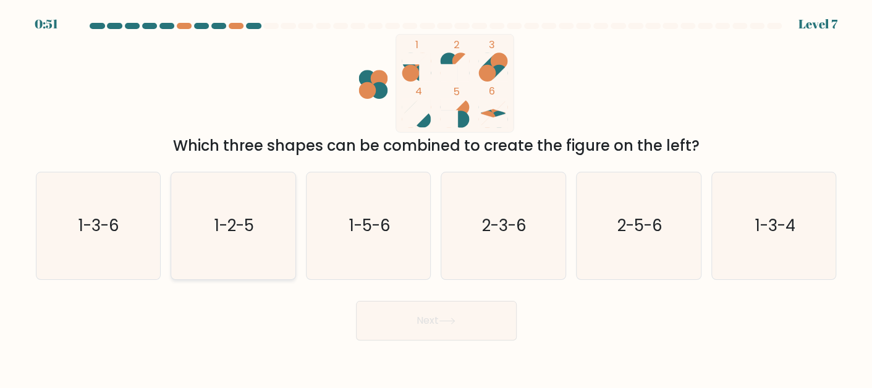
click at [185, 238] on icon "1-2-5" at bounding box center [233, 225] width 107 height 107
click at [436, 197] on input "b. 1-2-5" at bounding box center [436, 195] width 1 height 3
radio input "true"
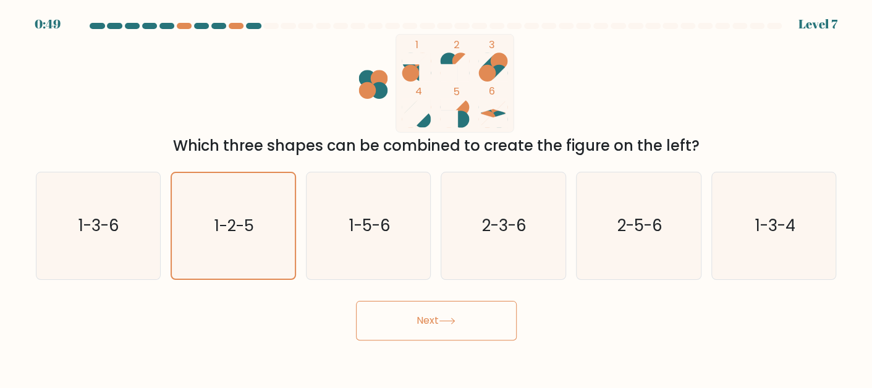
click at [414, 329] on button "Next" at bounding box center [436, 321] width 161 height 40
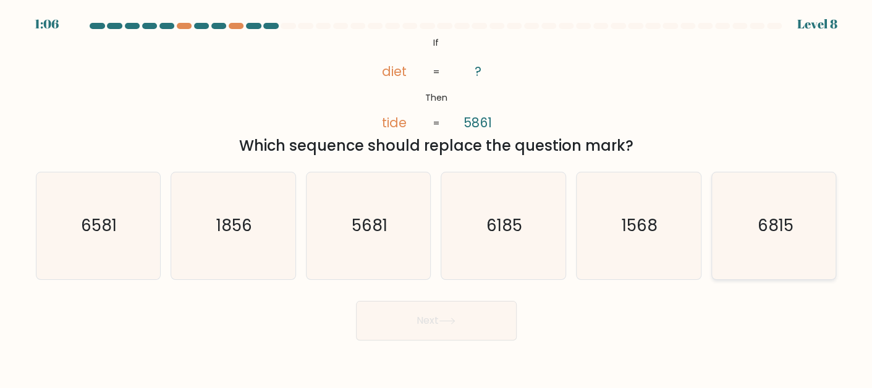
click at [725, 213] on icon "6815" at bounding box center [773, 225] width 107 height 107
click at [437, 197] on input "f. 6815" at bounding box center [436, 195] width 1 height 3
radio input "true"
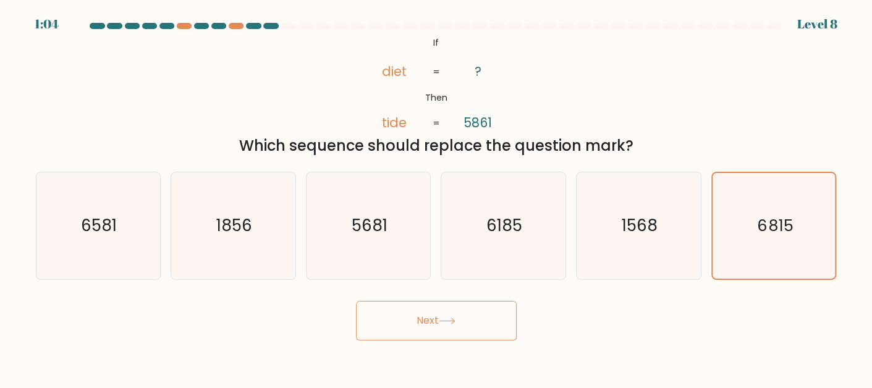
click at [461, 332] on button "Next" at bounding box center [436, 321] width 161 height 40
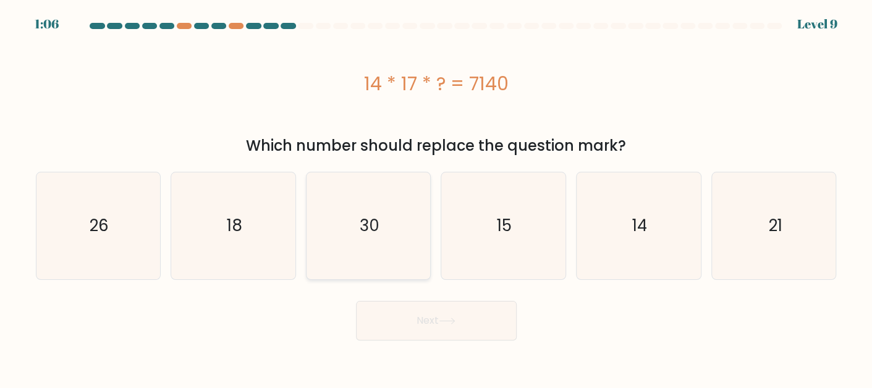
click at [381, 241] on icon "30" at bounding box center [368, 225] width 107 height 107
click at [436, 197] on input "c. 30" at bounding box center [436, 195] width 1 height 3
radio input "true"
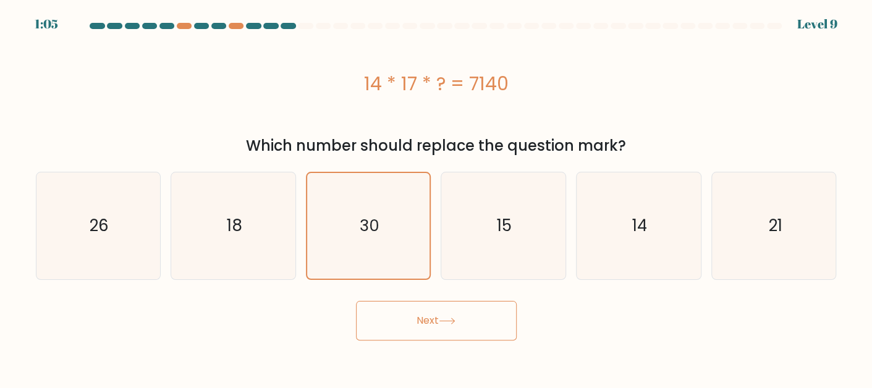
click at [434, 318] on button "Next" at bounding box center [436, 321] width 161 height 40
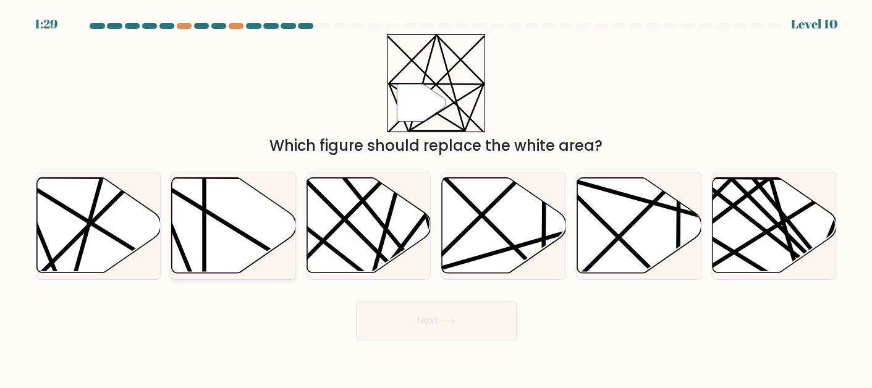
click at [208, 234] on icon at bounding box center [234, 224] width 124 height 95
click at [436, 197] on input "b." at bounding box center [436, 195] width 1 height 3
radio input "true"
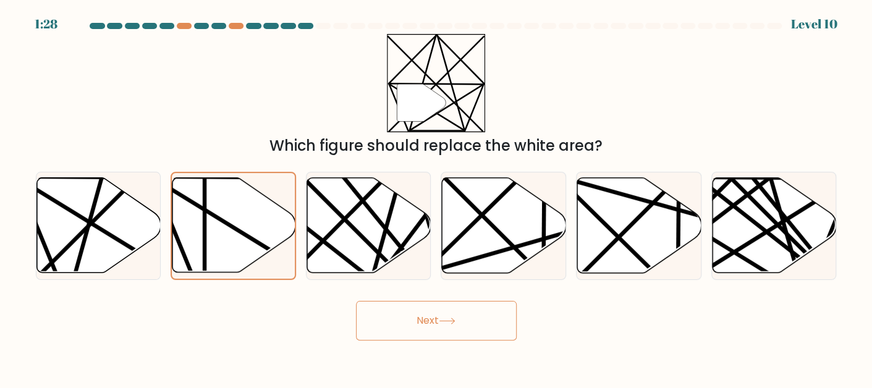
click at [458, 327] on button "Next" at bounding box center [436, 321] width 161 height 40
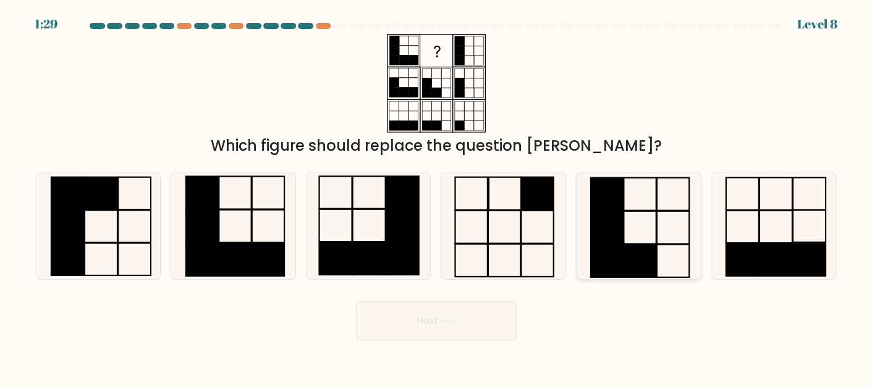
click at [606, 230] on rect at bounding box center [607, 227] width 32 height 33
click at [437, 197] on input "e." at bounding box center [436, 195] width 1 height 3
radio input "true"
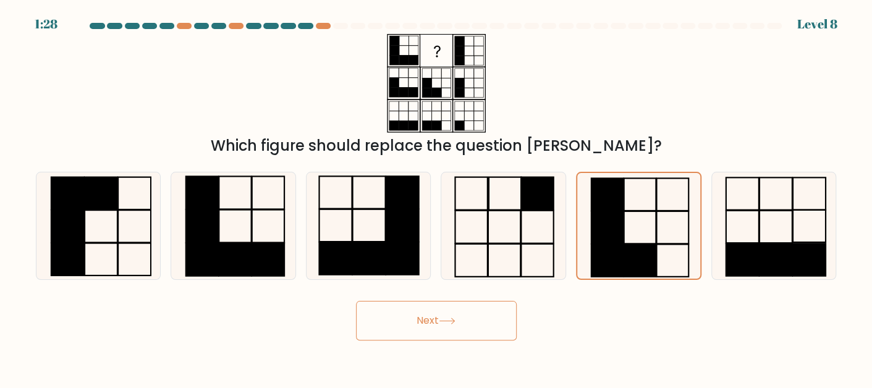
click at [439, 315] on button "Next" at bounding box center [436, 321] width 161 height 40
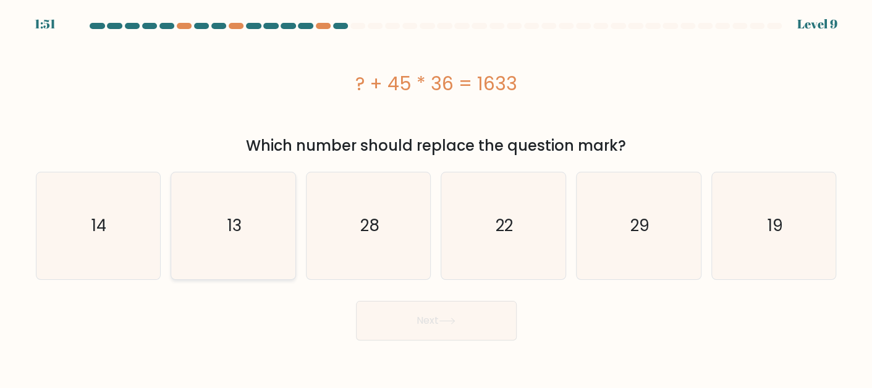
click at [257, 219] on icon "13" at bounding box center [233, 225] width 107 height 107
click at [436, 197] on input "b. 13" at bounding box center [436, 195] width 1 height 3
radio input "true"
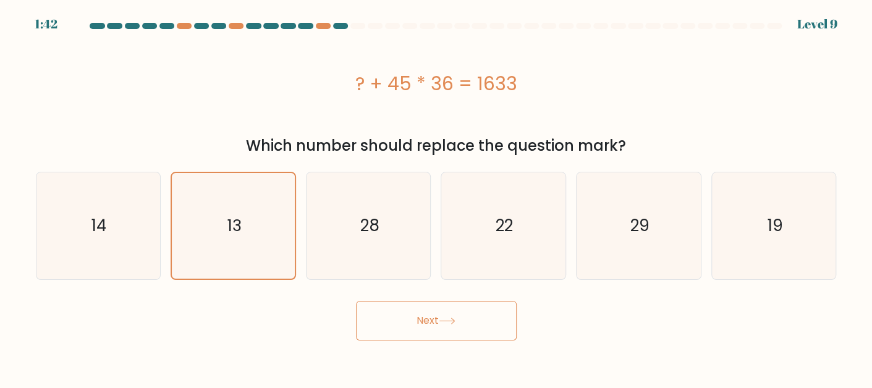
click at [434, 324] on button "Next" at bounding box center [436, 321] width 161 height 40
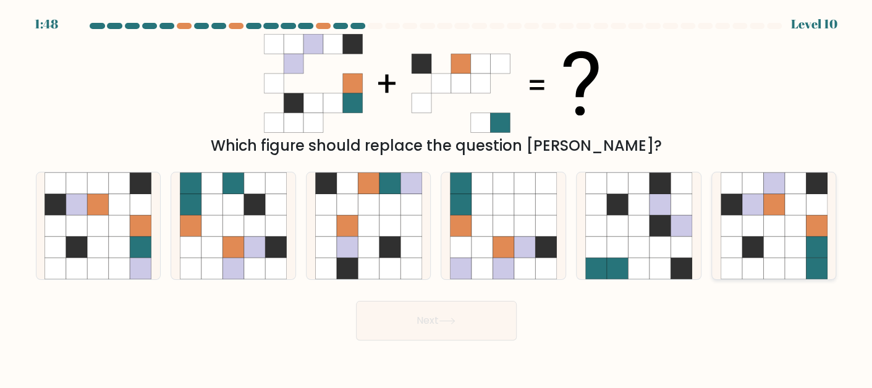
click at [805, 211] on icon at bounding box center [794, 203] width 21 height 21
click at [437, 197] on input "f." at bounding box center [436, 195] width 1 height 3
radio input "true"
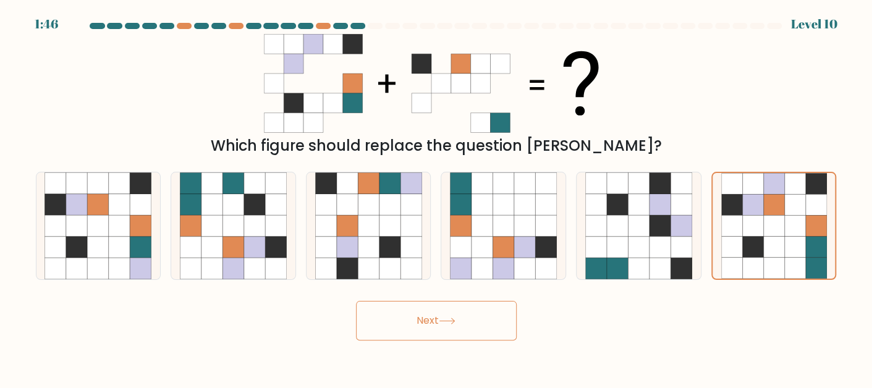
click at [449, 331] on button "Next" at bounding box center [436, 321] width 161 height 40
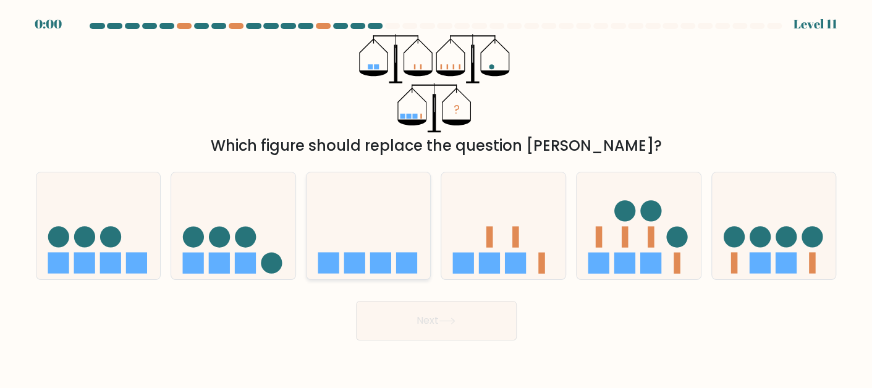
click at [339, 188] on icon at bounding box center [368, 225] width 124 height 103
click at [436, 194] on input "c." at bounding box center [436, 195] width 1 height 3
radio input "true"
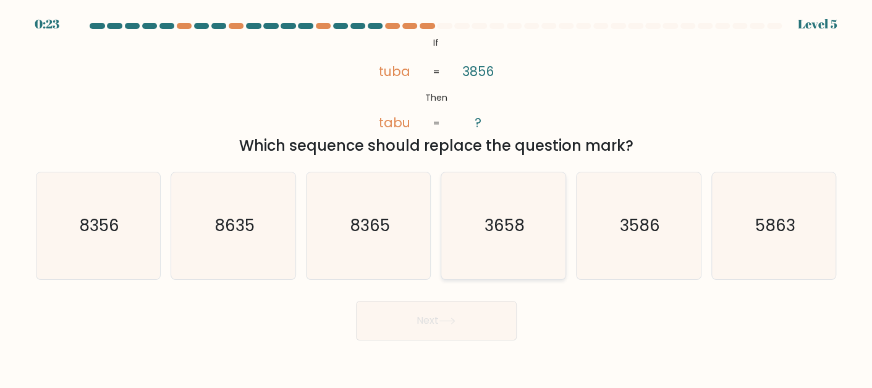
click at [484, 221] on text "3658" at bounding box center [504, 225] width 40 height 22
click at [437, 197] on input "d. 3658" at bounding box center [436, 195] width 1 height 3
radio input "true"
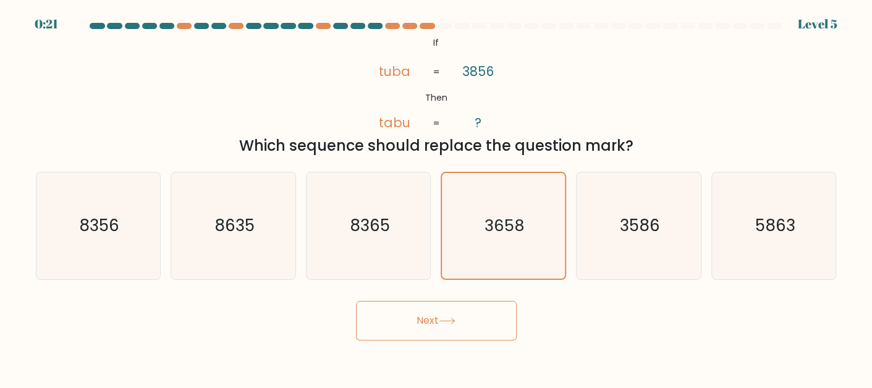
click at [416, 331] on button "Next" at bounding box center [436, 321] width 161 height 40
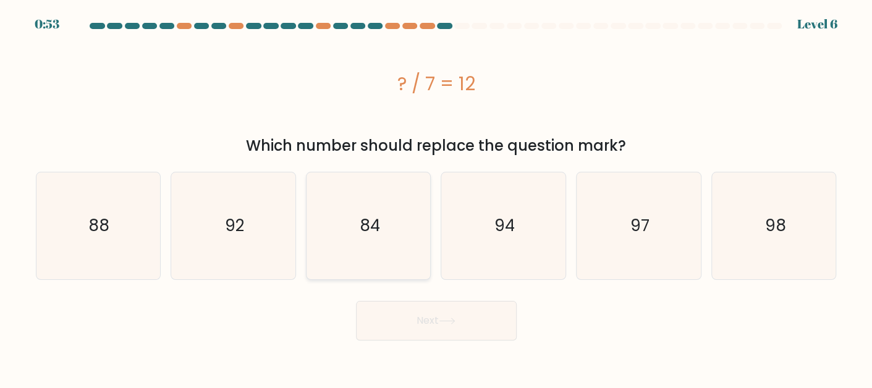
click at [397, 194] on icon "84" at bounding box center [368, 225] width 107 height 107
click at [436, 194] on input "c. 84" at bounding box center [436, 195] width 1 height 3
radio input "true"
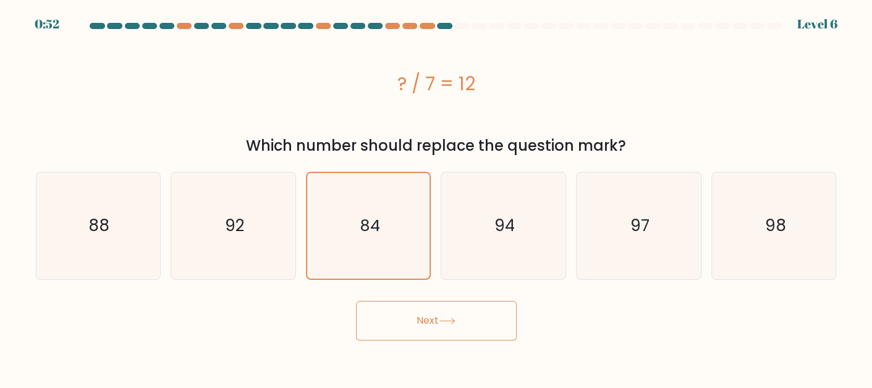
click at [419, 320] on button "Next" at bounding box center [436, 321] width 161 height 40
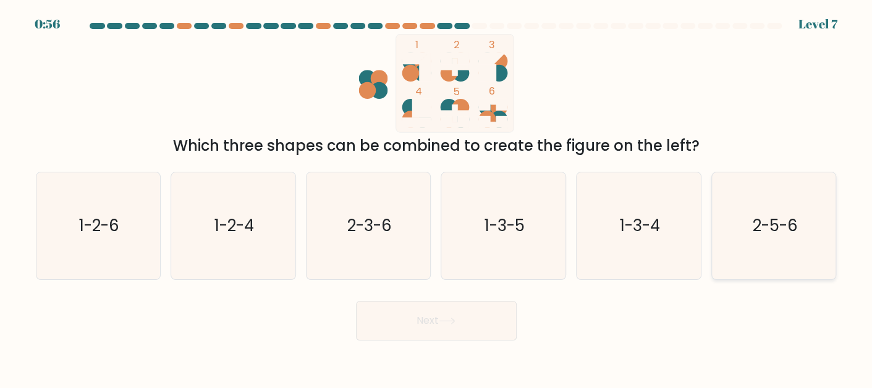
click at [774, 235] on text "2-5-6" at bounding box center [774, 225] width 45 height 22
click at [437, 197] on input "f. 2-5-6" at bounding box center [436, 195] width 1 height 3
radio input "true"
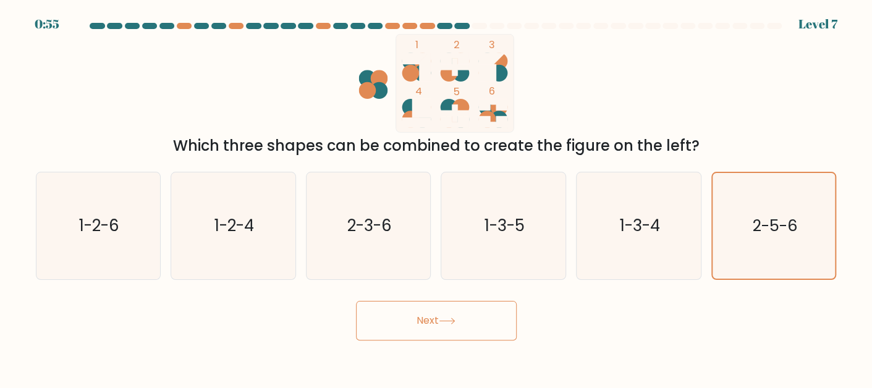
click at [446, 330] on button "Next" at bounding box center [436, 321] width 161 height 40
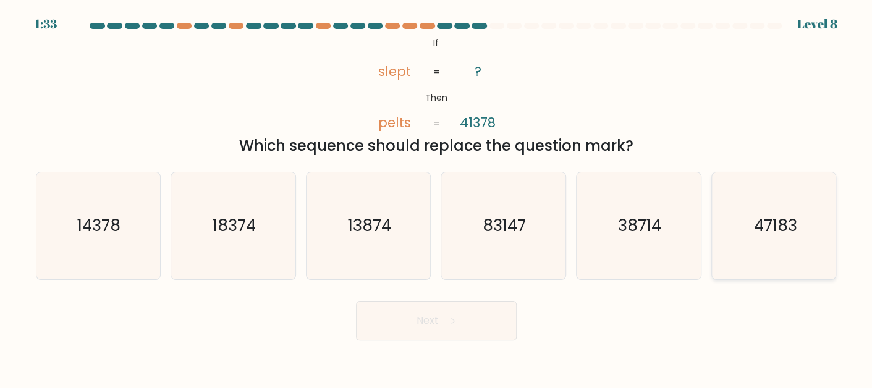
click at [769, 230] on text "47183" at bounding box center [774, 225] width 43 height 22
click at [437, 197] on input "f. 47183" at bounding box center [436, 195] width 1 height 3
radio input "true"
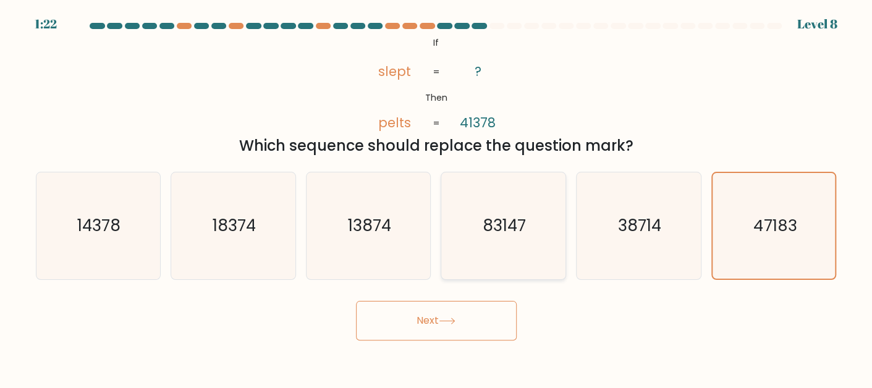
click at [509, 226] on text "83147" at bounding box center [504, 225] width 43 height 22
click at [437, 197] on input "d. 83147" at bounding box center [436, 195] width 1 height 3
radio input "true"
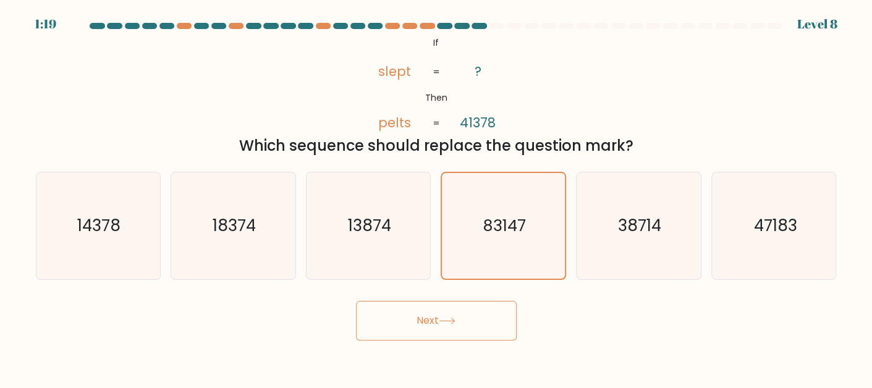
click at [401, 317] on button "Next" at bounding box center [436, 321] width 161 height 40
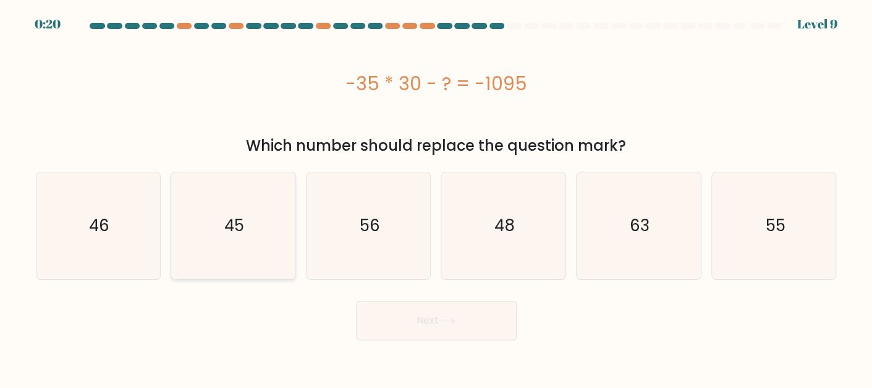
click at [226, 223] on text "45" at bounding box center [234, 225] width 20 height 22
click at [436, 197] on input "b. 45" at bounding box center [436, 195] width 1 height 3
radio input "true"
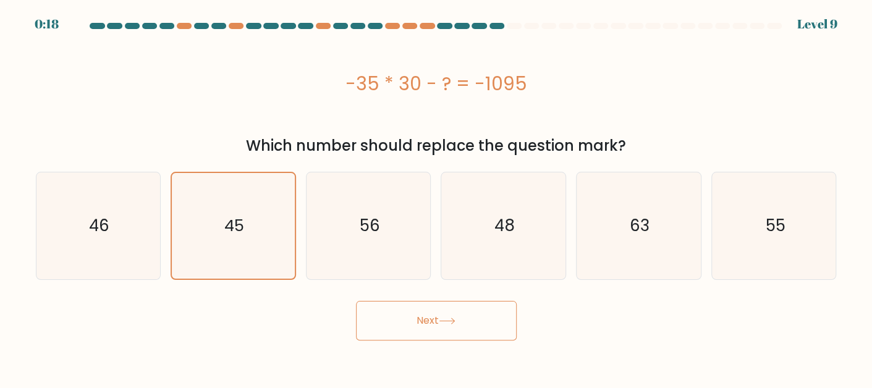
click at [422, 323] on button "Next" at bounding box center [436, 321] width 161 height 40
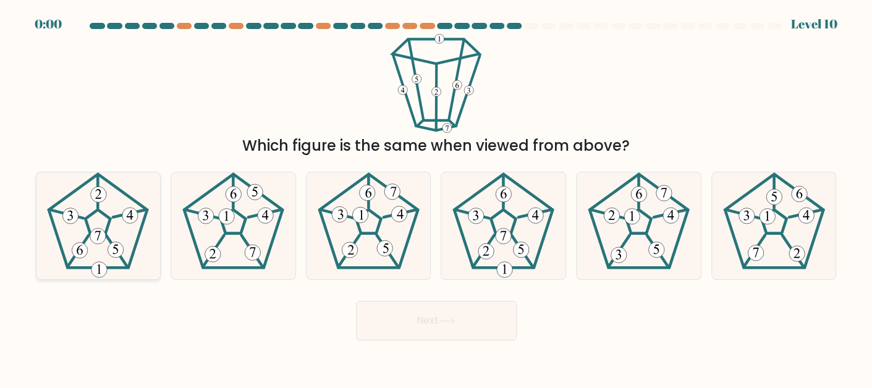
click at [86, 228] on icon at bounding box center [97, 225] width 107 height 107
click at [436, 197] on input "a." at bounding box center [436, 195] width 1 height 3
radio input "true"
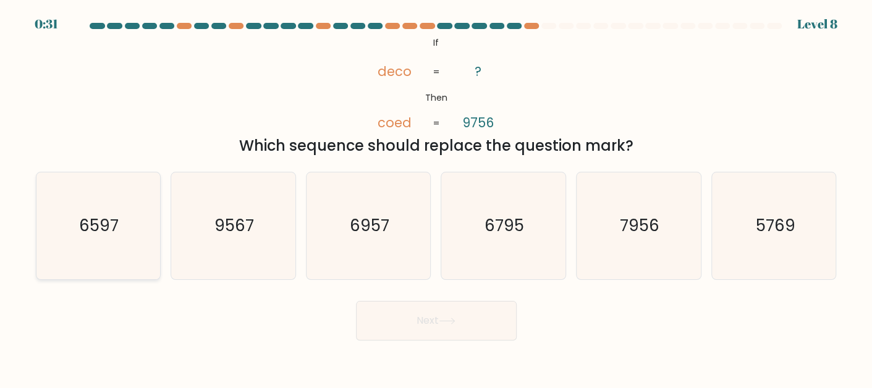
click at [84, 237] on icon "6597" at bounding box center [97, 225] width 107 height 107
click at [436, 197] on input "a. 6597" at bounding box center [436, 195] width 1 height 3
radio input "true"
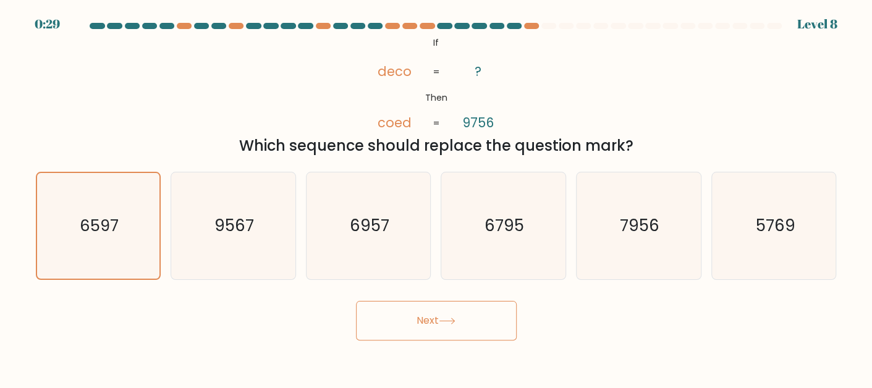
click at [428, 312] on button "Next" at bounding box center [436, 321] width 161 height 40
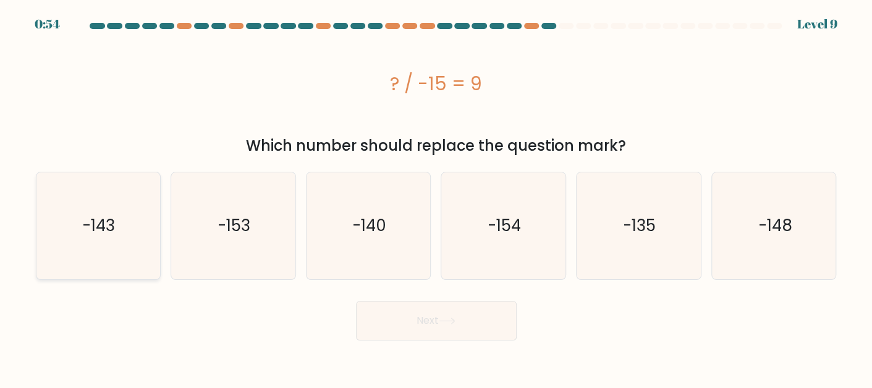
click at [118, 230] on icon "-143" at bounding box center [97, 225] width 107 height 107
click at [436, 197] on input "a. -143" at bounding box center [436, 195] width 1 height 3
radio input "true"
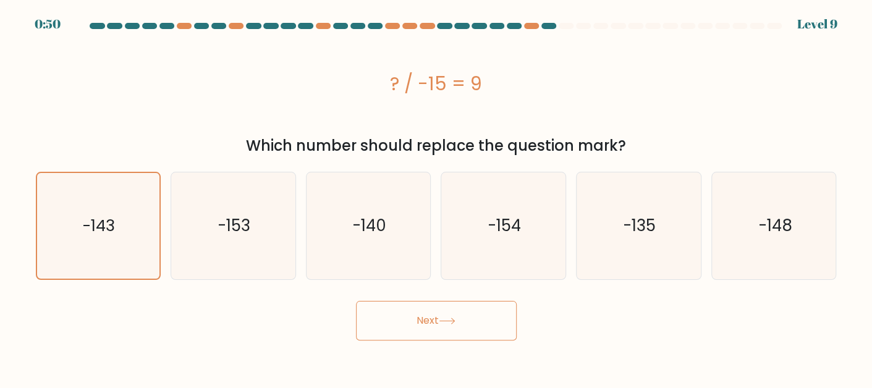
click at [542, 99] on div "? / -15 = 9" at bounding box center [436, 83] width 801 height 99
click at [629, 248] on icon "-135" at bounding box center [638, 225] width 107 height 107
click at [437, 197] on input "e. -135" at bounding box center [436, 195] width 1 height 3
radio input "true"
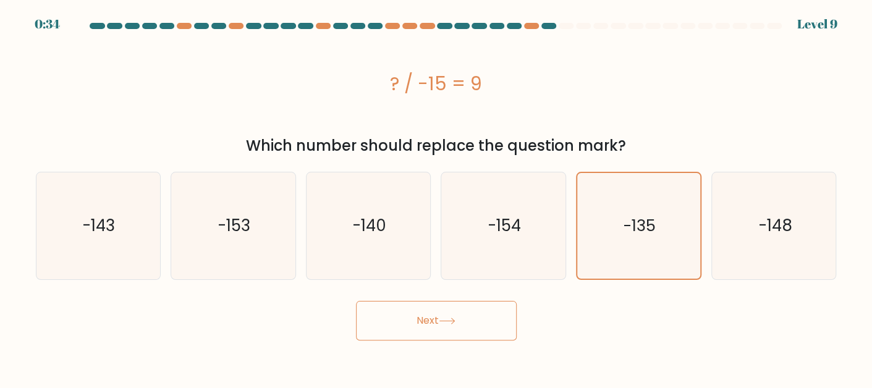
click at [417, 321] on button "Next" at bounding box center [436, 321] width 161 height 40
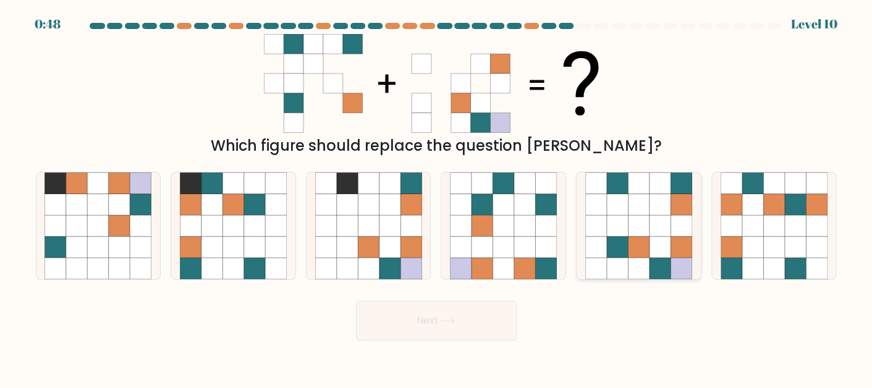
click at [653, 247] on icon at bounding box center [659, 246] width 21 height 21
click at [437, 197] on input "e." at bounding box center [436, 195] width 1 height 3
radio input "true"
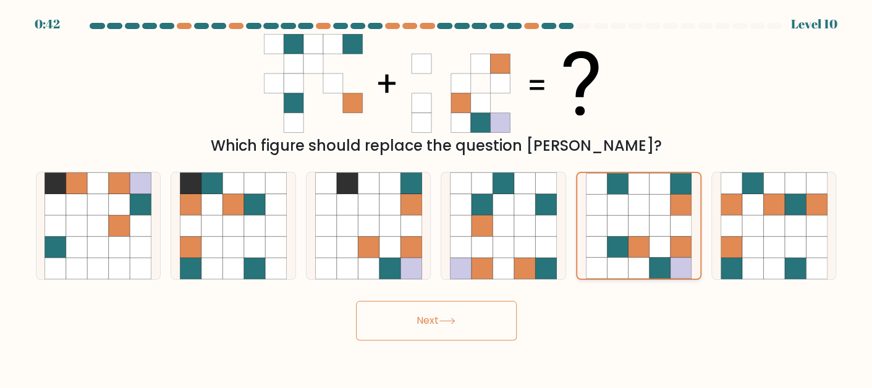
click at [654, 249] on icon at bounding box center [659, 246] width 21 height 21
click at [437, 197] on input "e." at bounding box center [436, 195] width 1 height 3
click at [422, 322] on button "Next" at bounding box center [436, 321] width 161 height 40
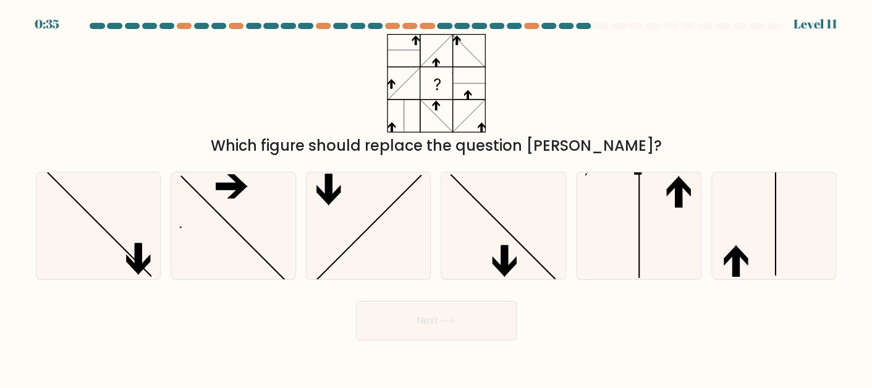
click at [441, 85] on rect at bounding box center [435, 82] width 31 height 31
click at [662, 227] on icon at bounding box center [638, 225] width 107 height 107
click at [437, 197] on input "e." at bounding box center [436, 195] width 1 height 3
radio input "true"
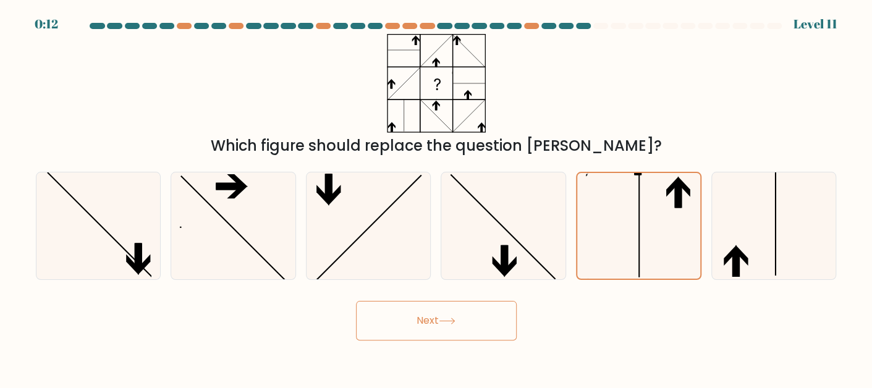
click at [419, 320] on button "Next" at bounding box center [436, 321] width 161 height 40
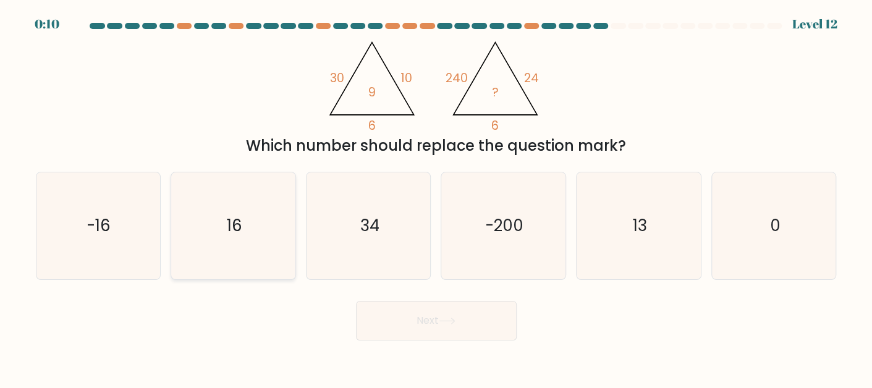
click at [258, 224] on icon "16" at bounding box center [233, 225] width 107 height 107
click at [436, 197] on input "b. 16" at bounding box center [436, 195] width 1 height 3
radio input "true"
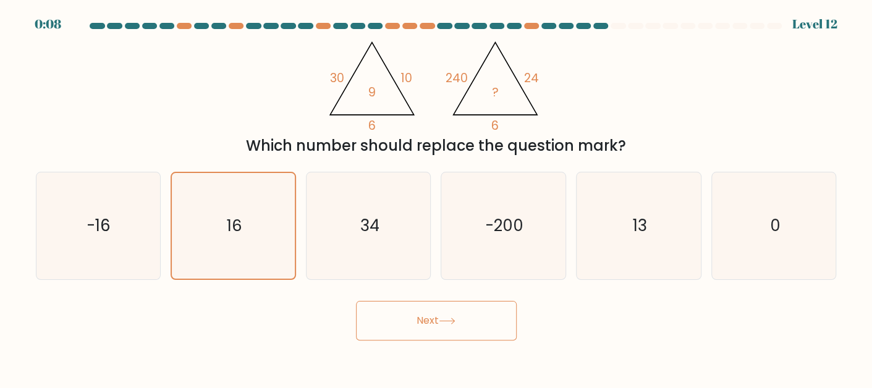
click at [436, 320] on button "Next" at bounding box center [436, 321] width 161 height 40
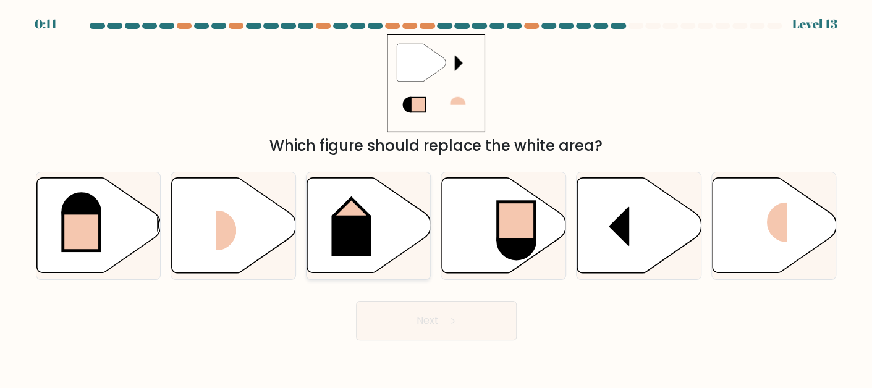
click at [373, 228] on icon at bounding box center [369, 224] width 124 height 95
click at [436, 197] on input "c." at bounding box center [436, 195] width 1 height 3
radio input "true"
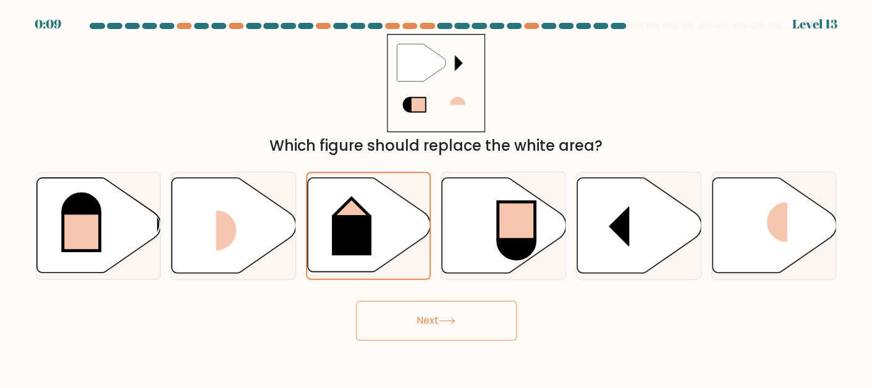
click at [436, 328] on button "Next" at bounding box center [436, 321] width 161 height 40
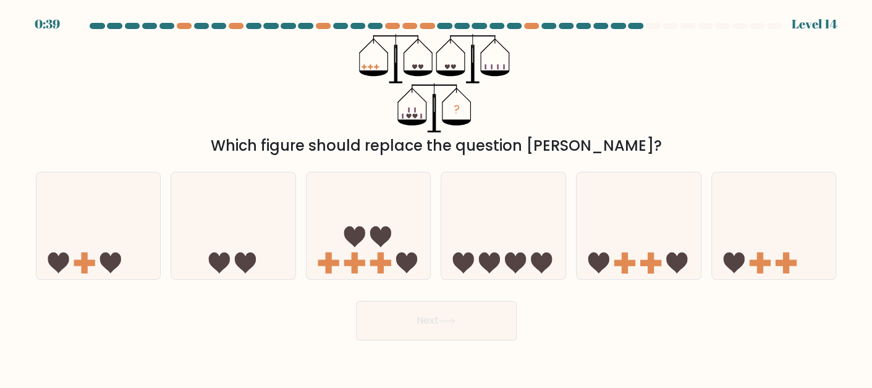
drag, startPoint x: 421, startPoint y: 78, endPoint x: 452, endPoint y: 66, distance: 33.8
click at [452, 66] on icon "?" at bounding box center [436, 83] width 154 height 99
click at [339, 256] on icon at bounding box center [368, 225] width 124 height 103
click at [436, 197] on input "c." at bounding box center [436, 195] width 1 height 3
radio input "true"
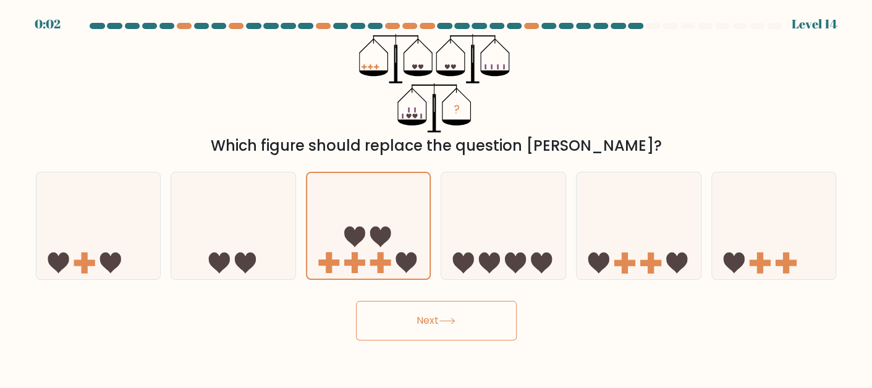
click at [441, 322] on button "Next" at bounding box center [436, 321] width 161 height 40
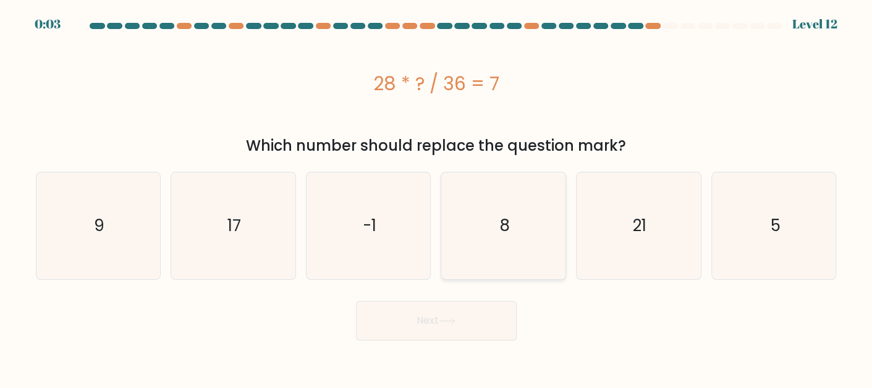
click at [479, 190] on icon "8" at bounding box center [503, 225] width 107 height 107
click at [437, 194] on input "d. 8" at bounding box center [436, 195] width 1 height 3
radio input "true"
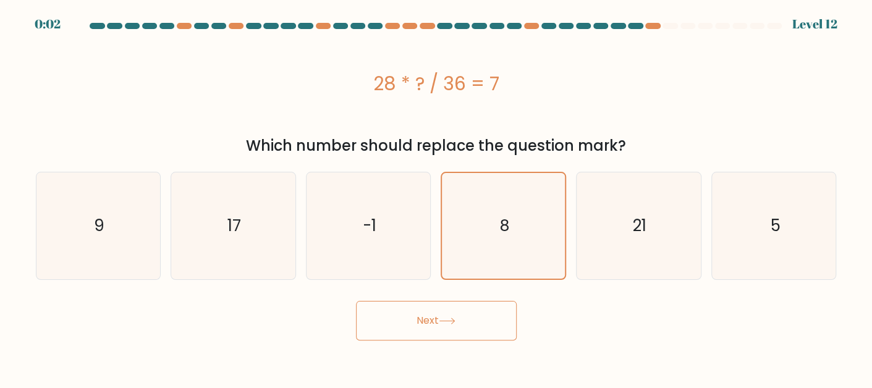
click at [448, 321] on icon at bounding box center [447, 321] width 17 height 7
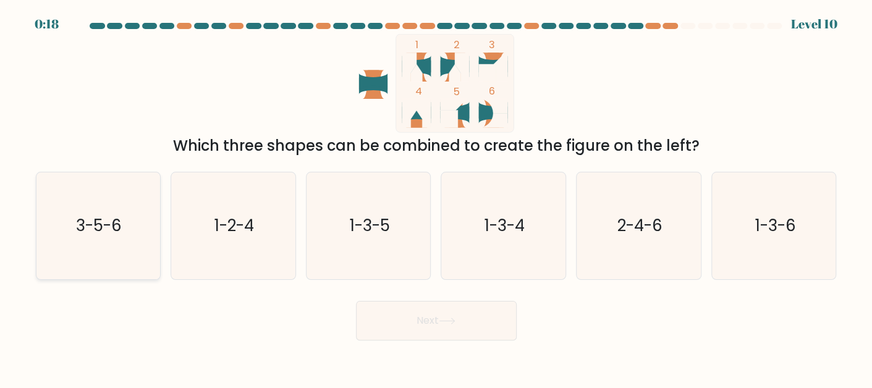
click at [102, 234] on text "3-5-6" at bounding box center [100, 225] width 46 height 22
click at [436, 197] on input "a. 3-5-6" at bounding box center [436, 195] width 1 height 3
radio input "true"
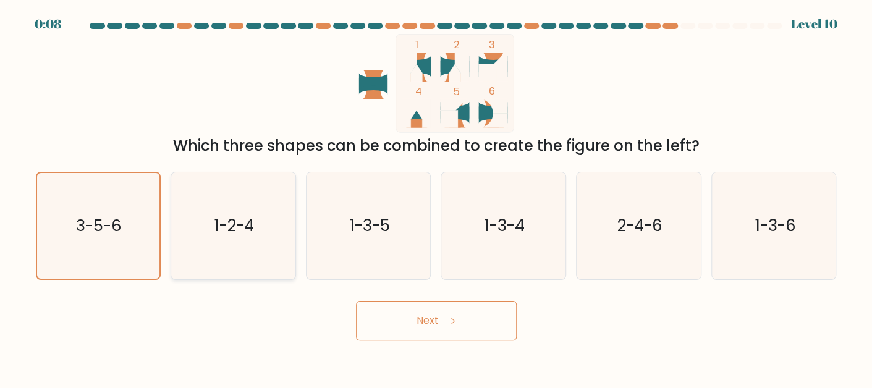
click at [261, 229] on icon "1-2-4" at bounding box center [233, 225] width 107 height 107
click at [436, 197] on input "b. 1-2-4" at bounding box center [436, 195] width 1 height 3
radio input "true"
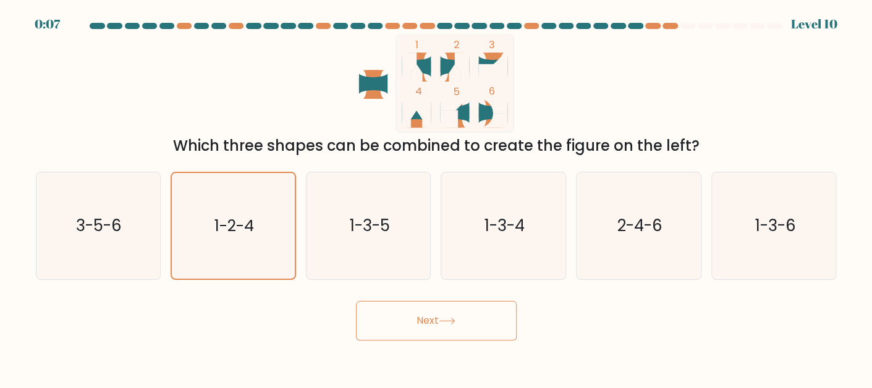
click at [424, 313] on button "Next" at bounding box center [436, 321] width 161 height 40
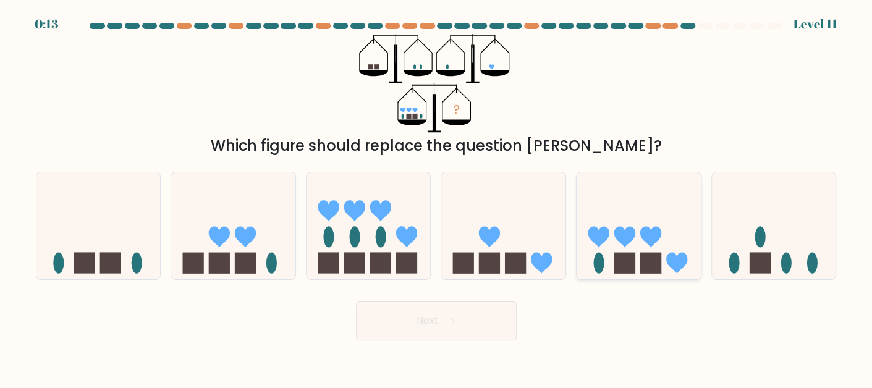
click at [637, 274] on icon at bounding box center [639, 225] width 124 height 103
click at [437, 197] on input "e." at bounding box center [436, 195] width 1 height 3
radio input "true"
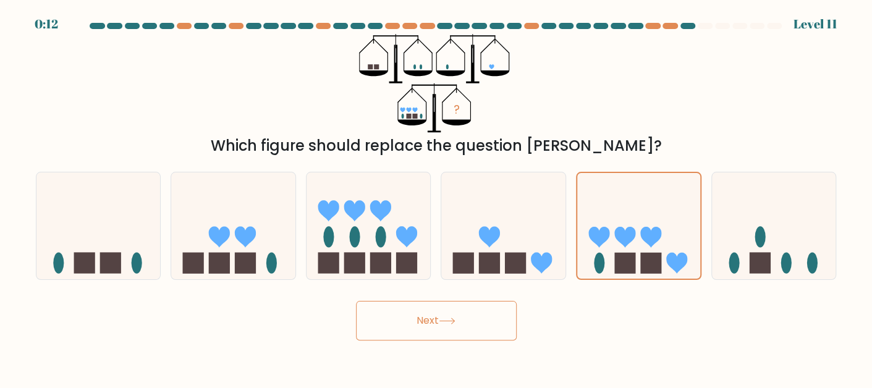
click at [474, 322] on button "Next" at bounding box center [436, 321] width 161 height 40
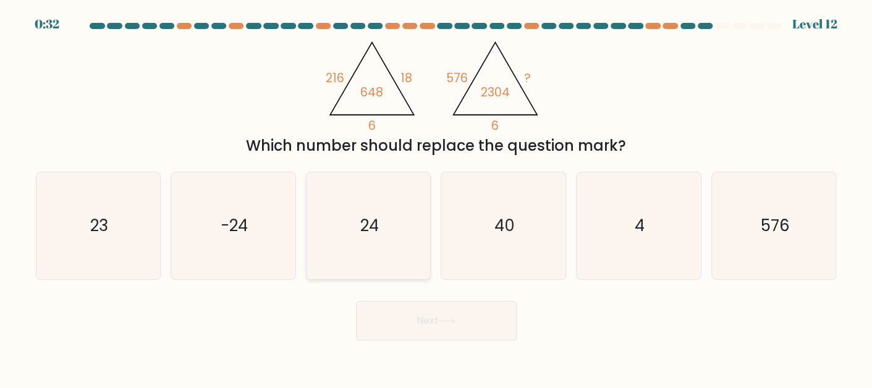
click at [381, 226] on icon "24" at bounding box center [368, 225] width 107 height 107
click at [436, 197] on input "c. 24" at bounding box center [436, 195] width 1 height 3
radio input "true"
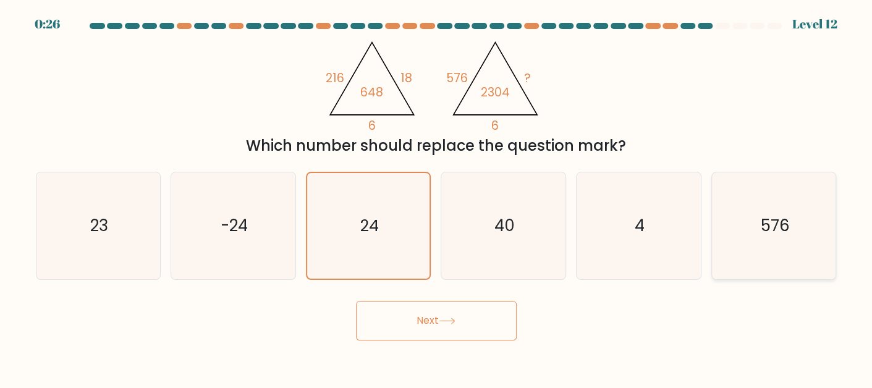
click at [779, 216] on text "576" at bounding box center [774, 225] width 29 height 22
click at [437, 197] on input "f. 576" at bounding box center [436, 195] width 1 height 3
radio input "true"
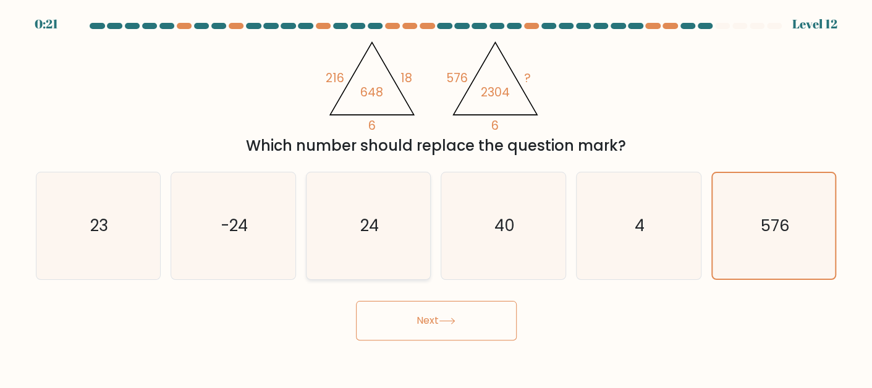
click at [381, 239] on icon "24" at bounding box center [368, 225] width 107 height 107
click at [436, 197] on input "c. 24" at bounding box center [436, 195] width 1 height 3
radio input "true"
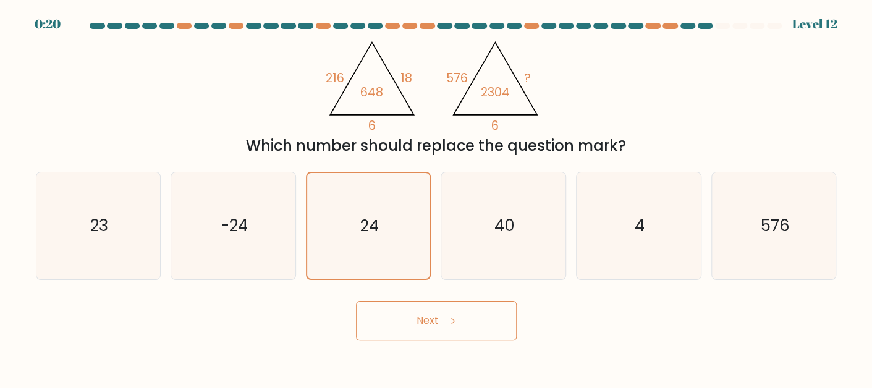
click at [429, 315] on button "Next" at bounding box center [436, 321] width 161 height 40
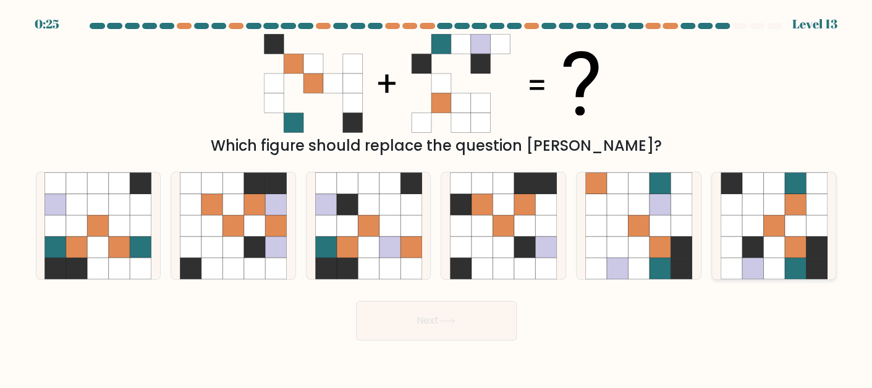
click at [761, 259] on icon at bounding box center [751, 268] width 21 height 21
click at [437, 197] on input "f." at bounding box center [436, 195] width 1 height 3
radio input "true"
click at [446, 327] on button "Next" at bounding box center [436, 321] width 161 height 40
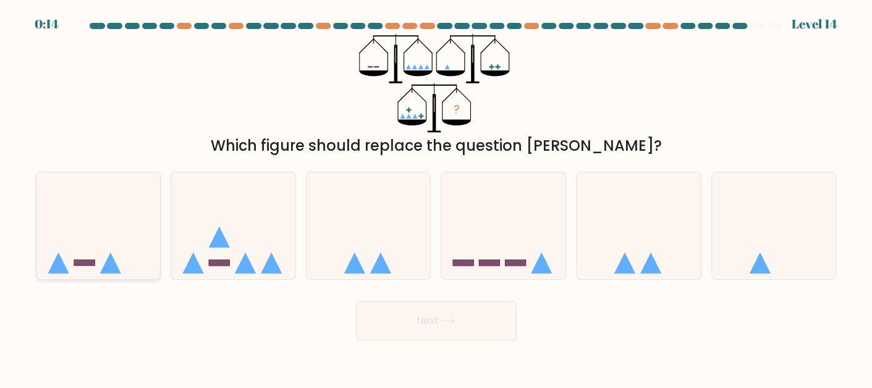
click at [101, 251] on icon at bounding box center [98, 225] width 124 height 103
click at [436, 197] on input "a." at bounding box center [436, 195] width 1 height 3
radio input "true"
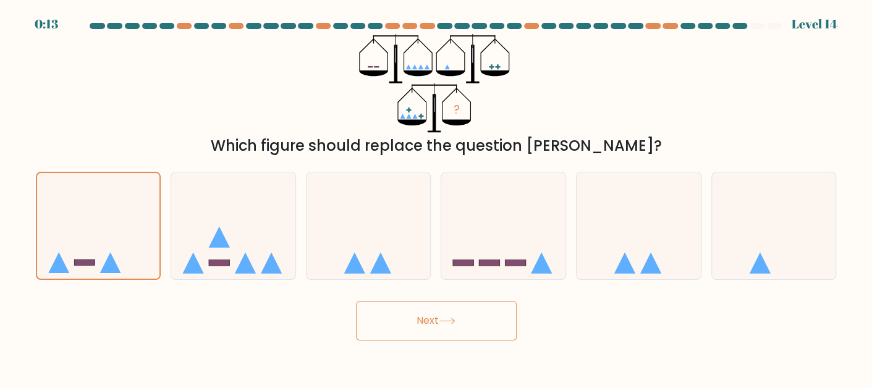
click at [448, 320] on icon at bounding box center [446, 321] width 15 height 6
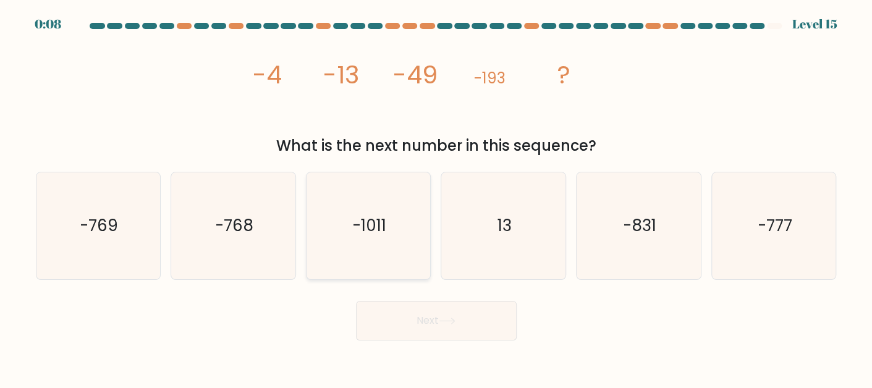
click at [366, 247] on icon "-1011" at bounding box center [368, 225] width 107 height 107
click at [436, 197] on input "c. -1011" at bounding box center [436, 195] width 1 height 3
radio input "true"
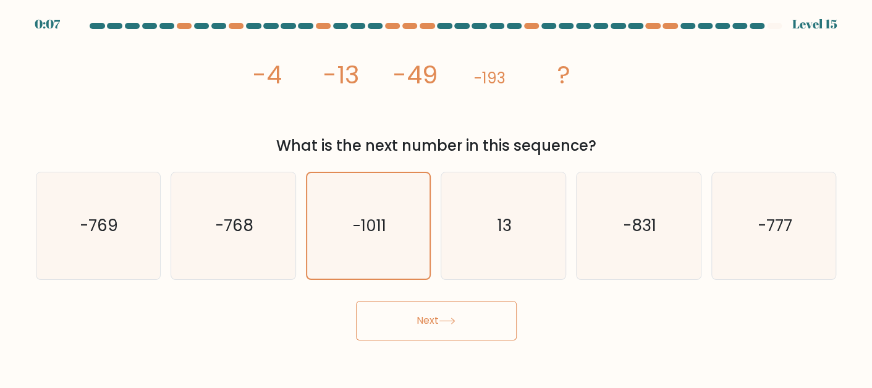
click at [423, 317] on button "Next" at bounding box center [436, 321] width 161 height 40
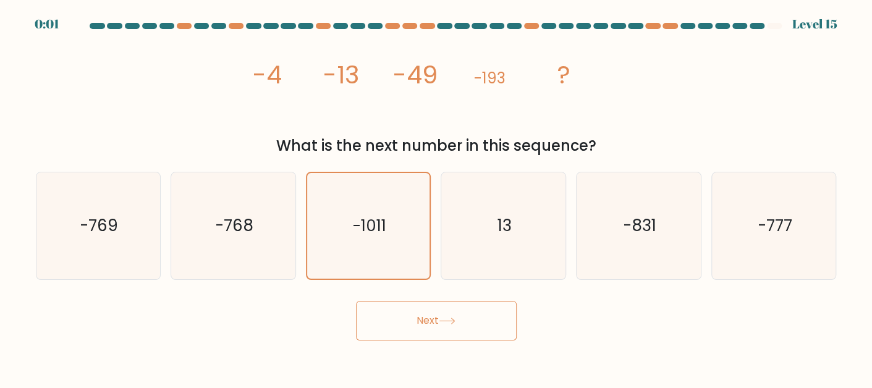
click at [423, 317] on button "Next" at bounding box center [436, 321] width 161 height 40
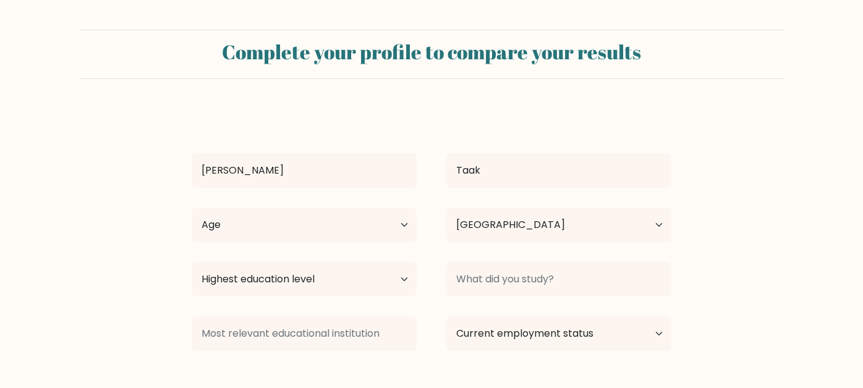
select select "IN"
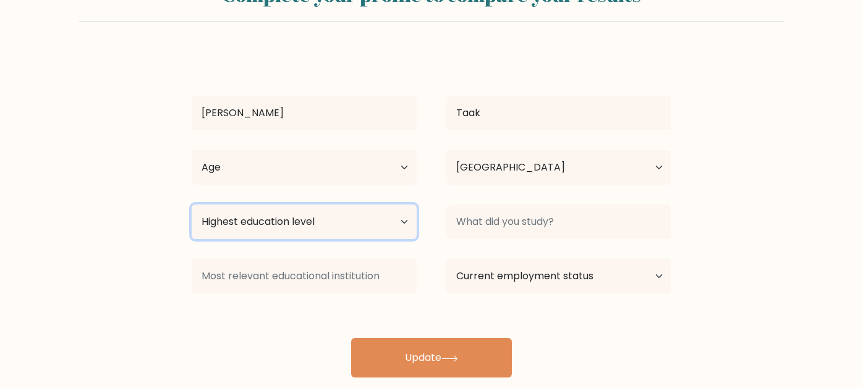
click at [353, 227] on select "Highest education level No schooling Primary Lower Secondary Upper Secondary Oc…" at bounding box center [304, 222] width 225 height 35
select select "bachelors_degree"
click at [192, 205] on select "Highest education level No schooling Primary Lower Secondary Upper Secondary Oc…" at bounding box center [304, 222] width 225 height 35
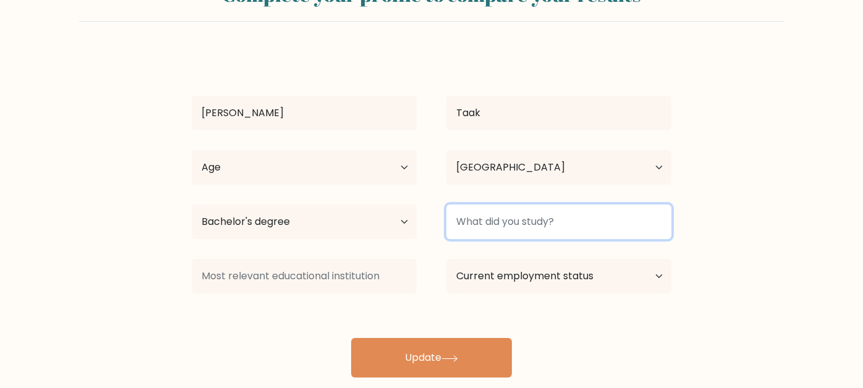
click at [468, 220] on input at bounding box center [558, 222] width 225 height 35
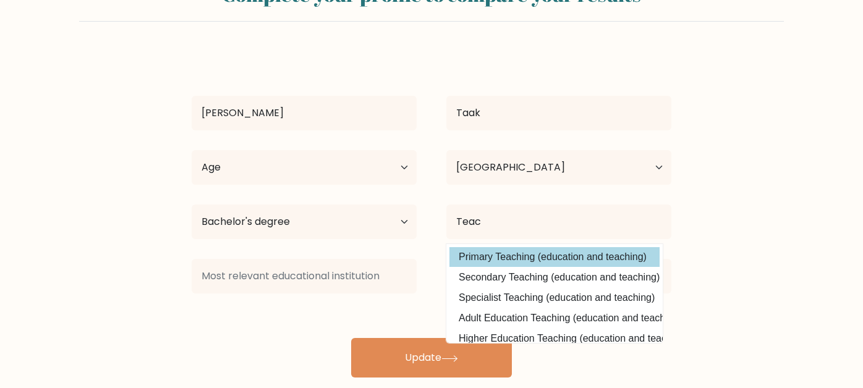
click at [502, 257] on option "Primary Teaching (education and teaching)" at bounding box center [554, 257] width 210 height 20
type input "Primary Teaching"
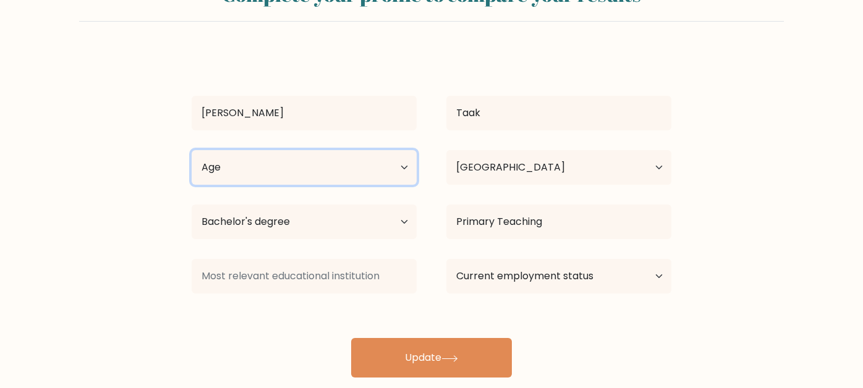
click at [342, 162] on select "Age Under 18 years old 18-24 years old 25-34 years old 35-44 years old 45-54 ye…" at bounding box center [304, 167] width 225 height 35
select select "45_54"
click at [192, 150] on select "Age Under 18 years old 18-24 years old 25-34 years old 35-44 years old 45-54 ye…" at bounding box center [304, 167] width 225 height 35
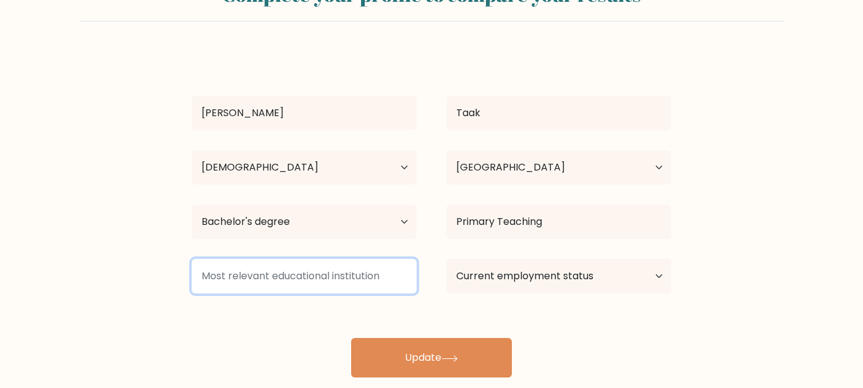
click at [268, 276] on input at bounding box center [304, 276] width 225 height 35
type input "."
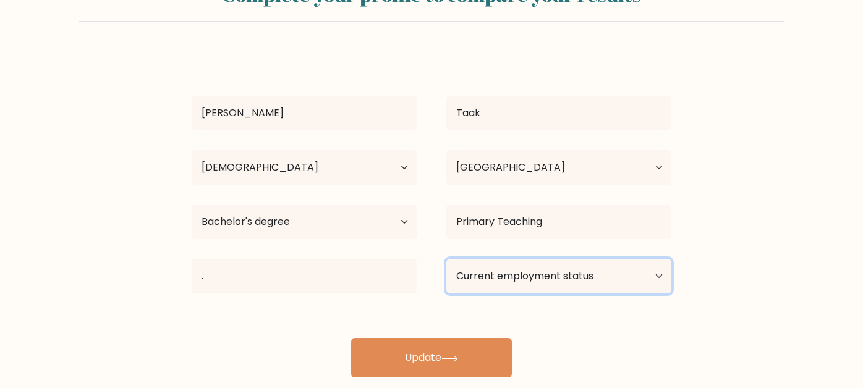
click at [487, 272] on select "Current employment status Employed Student Retired Other / prefer not to answer" at bounding box center [558, 276] width 225 height 35
select select "employed"
click at [446, 259] on select "Current employment status Employed Student Retired Other / prefer not to answer" at bounding box center [558, 276] width 225 height 35
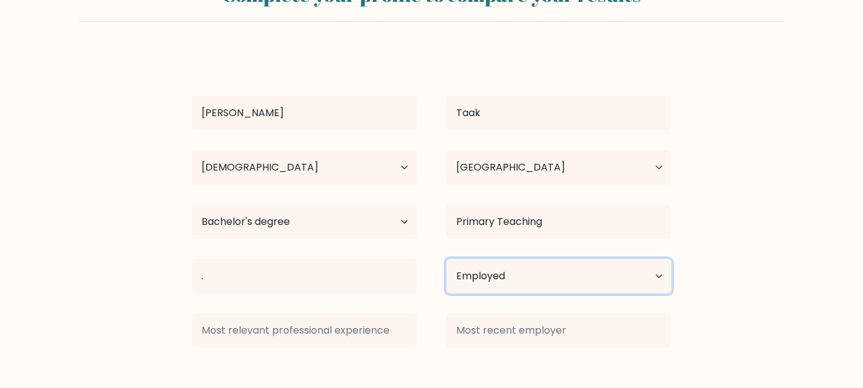
scroll to position [100, 0]
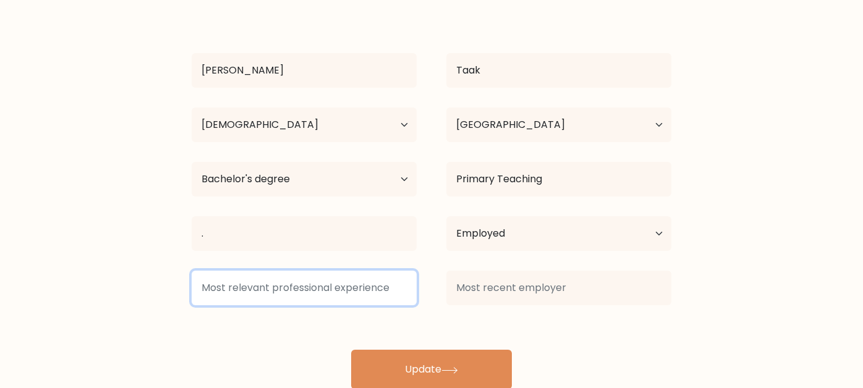
click at [351, 283] on input at bounding box center [304, 288] width 225 height 35
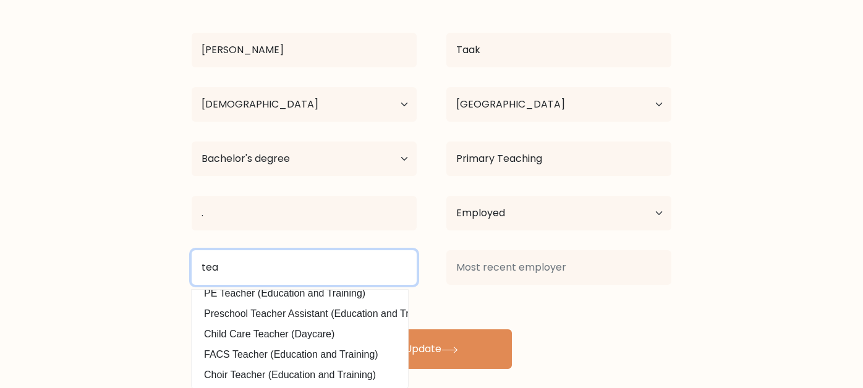
scroll to position [0, 0]
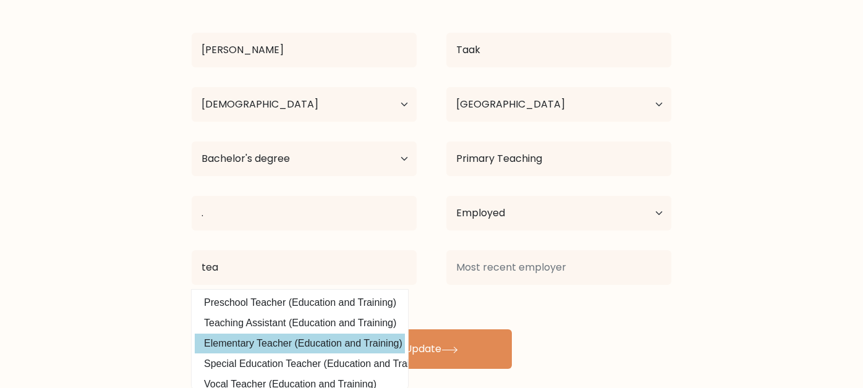
click at [313, 347] on div "Mahavir Taak Age Under 18 years old 18-24 years old 25-34 years old 35-44 years…" at bounding box center [431, 178] width 494 height 381
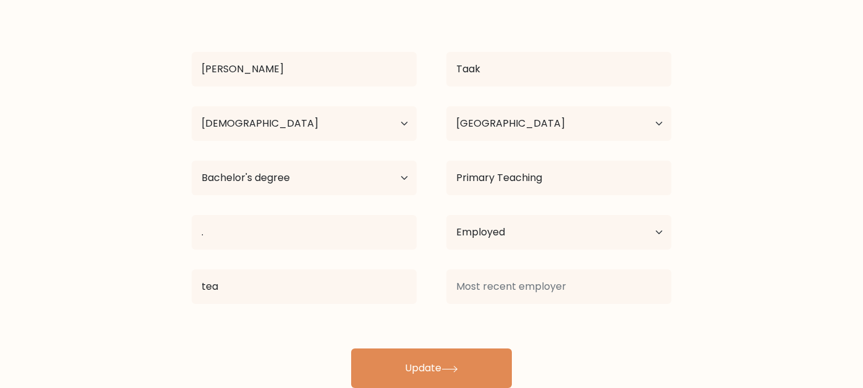
scroll to position [100, 0]
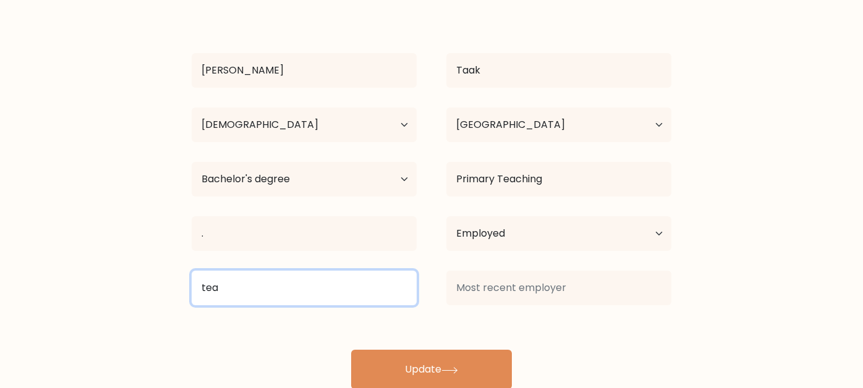
click at [357, 292] on input "tea" at bounding box center [304, 288] width 225 height 35
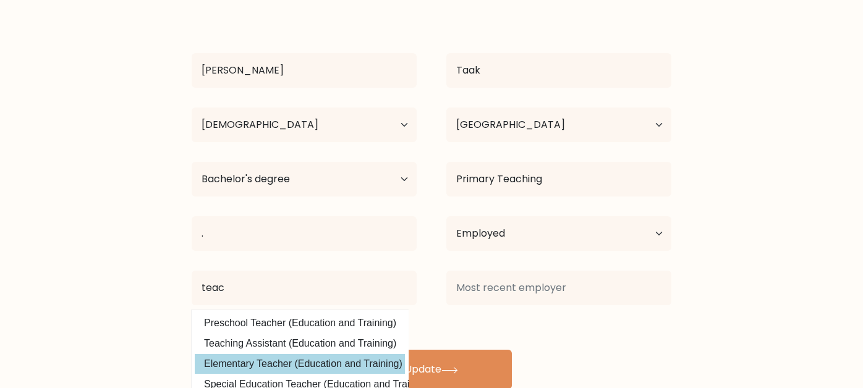
click at [326, 354] on div "Mahavir Taak Age Under 18 years old 18-24 years old 25-34 years old 35-44 years…" at bounding box center [431, 199] width 494 height 381
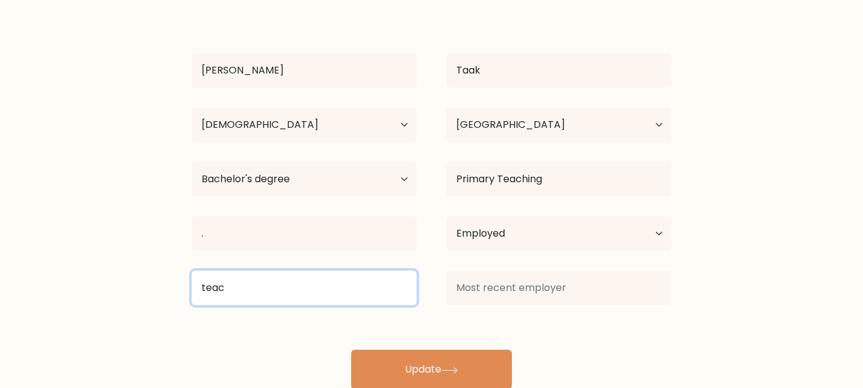
click at [368, 286] on input "teac" at bounding box center [304, 288] width 225 height 35
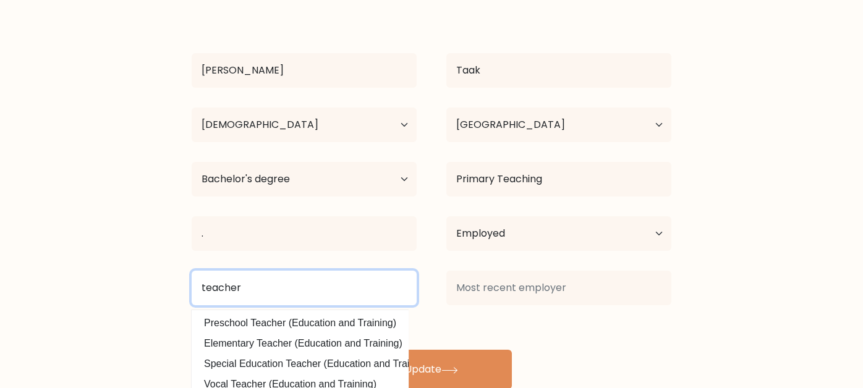
type input "teacher"
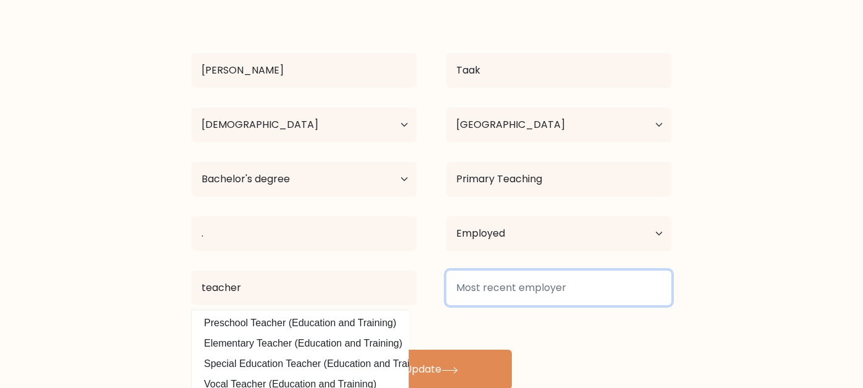
click at [502, 280] on input at bounding box center [558, 288] width 225 height 35
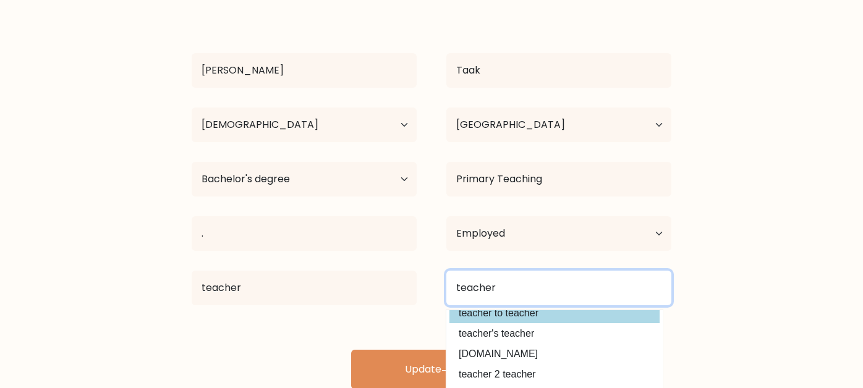
scroll to position [0, 0]
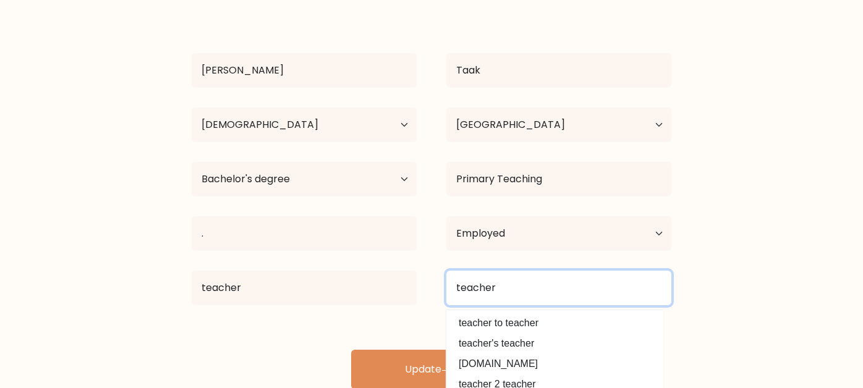
type input "teacher"
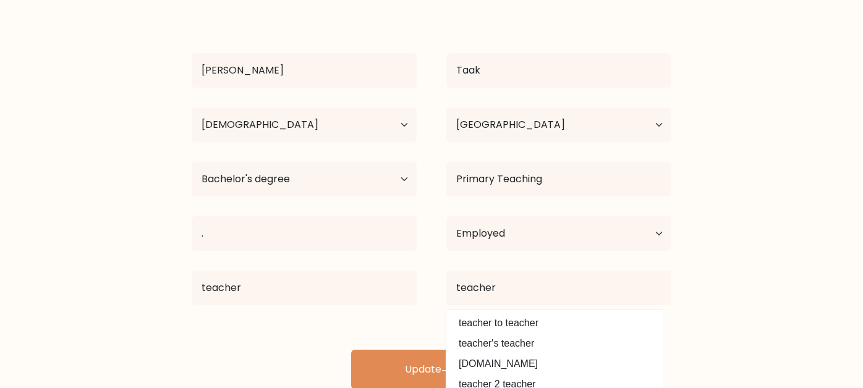
click at [737, 318] on form "Complete your profile to compare your results Mahavir Taak Age Under 18 years o…" at bounding box center [431, 160] width 863 height 460
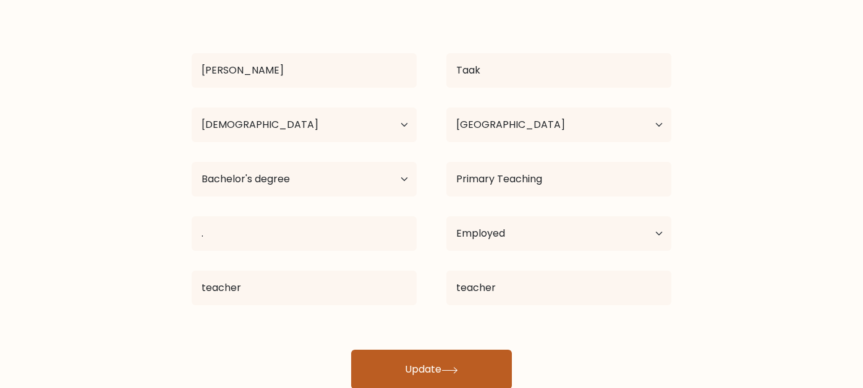
click at [465, 361] on button "Update" at bounding box center [431, 370] width 161 height 40
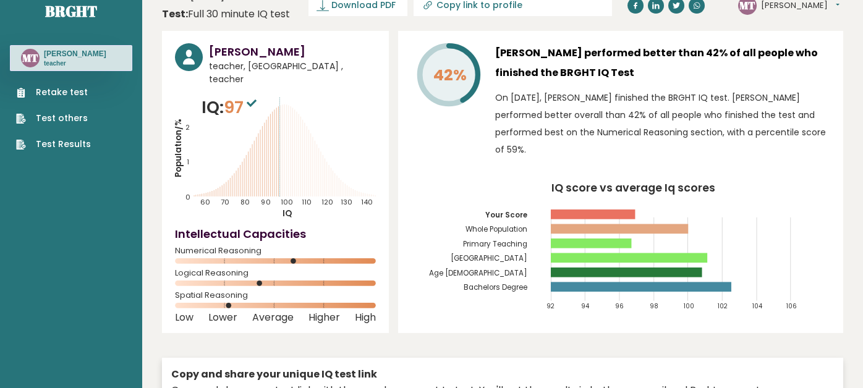
scroll to position [1, 0]
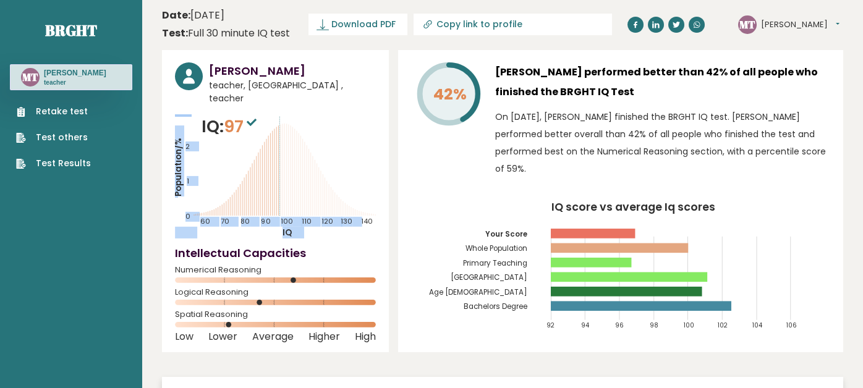
drag, startPoint x: 316, startPoint y: 96, endPoint x: 250, endPoint y: 99, distance: 66.2
click at [250, 99] on div "[PERSON_NAME] teacher, [GEOGRAPHIC_DATA] , teacher IQ: 97 Population/% IQ 0 1 2…" at bounding box center [275, 201] width 227 height 302
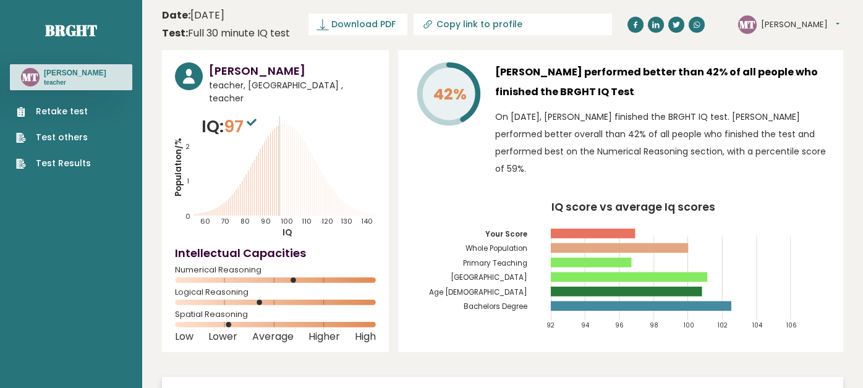
click at [303, 122] on icon "Population/% IQ 0 1 2 60 70 80 90 100 110 120 130 140" at bounding box center [275, 176] width 201 height 124
click at [335, 193] on icon at bounding box center [335, 204] width 0 height 23
